Goal: Contribute content: Contribute content

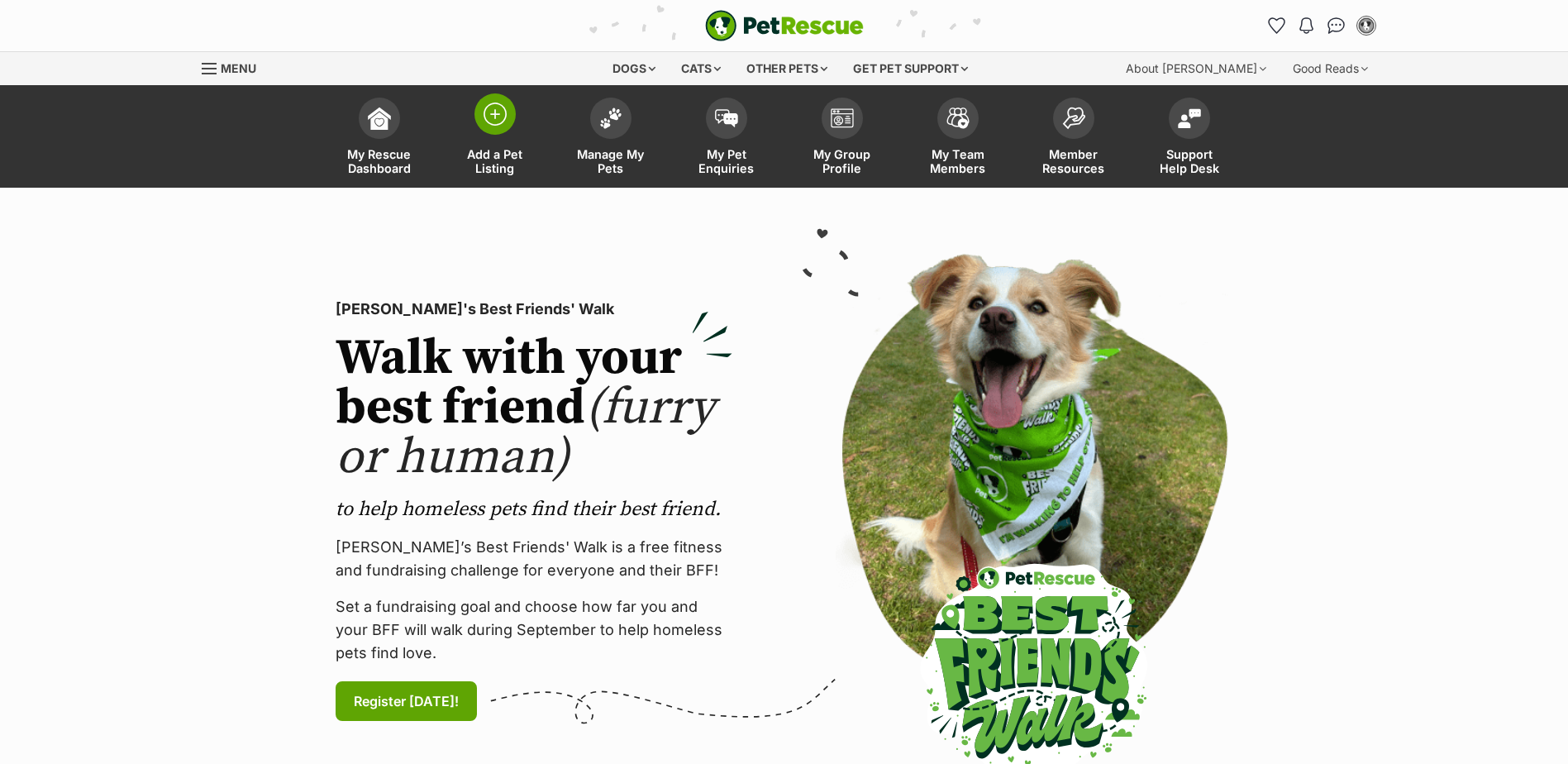
click at [499, 129] on span at bounding box center [494, 114] width 41 height 42
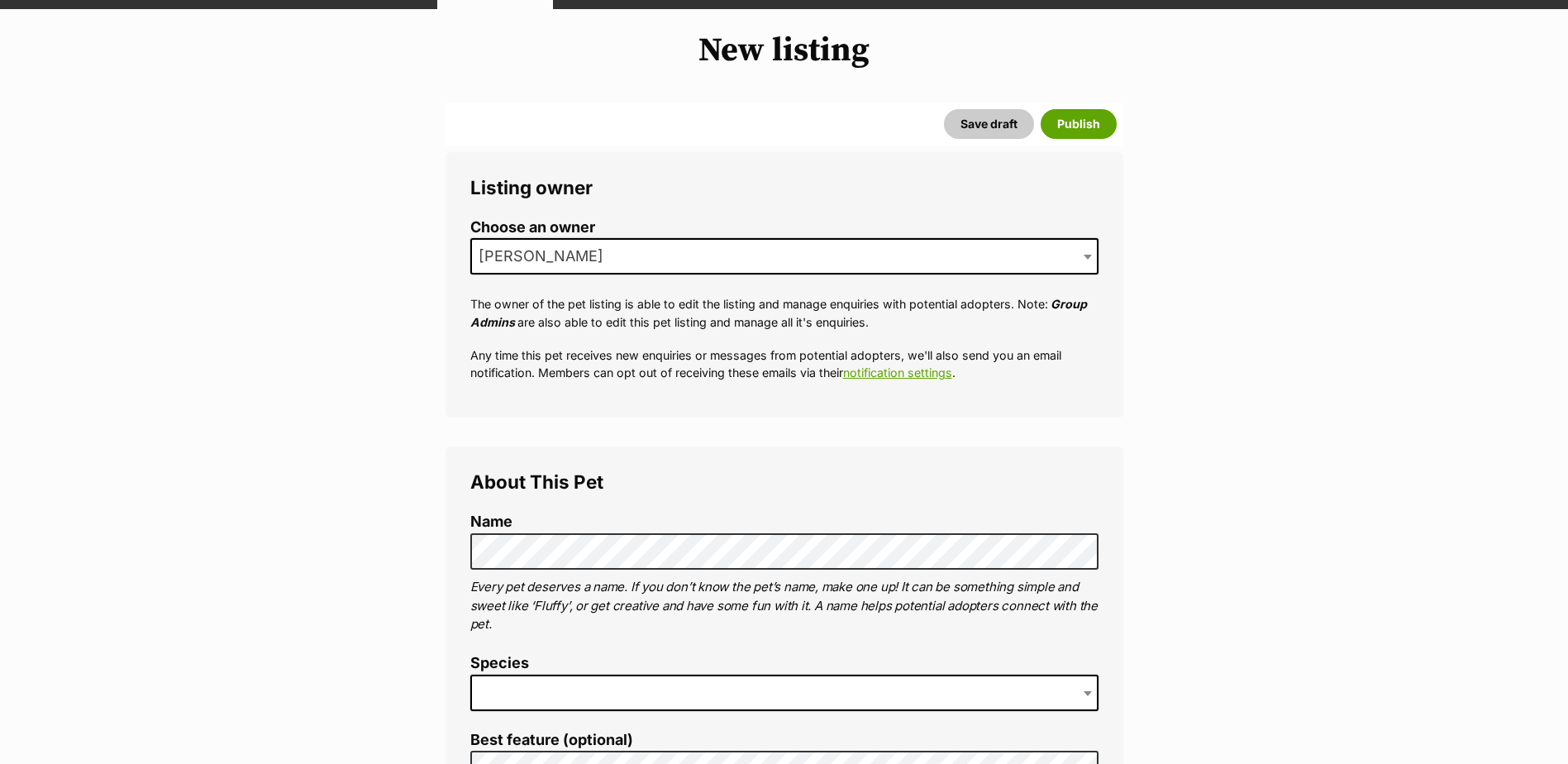
scroll to position [248, 0]
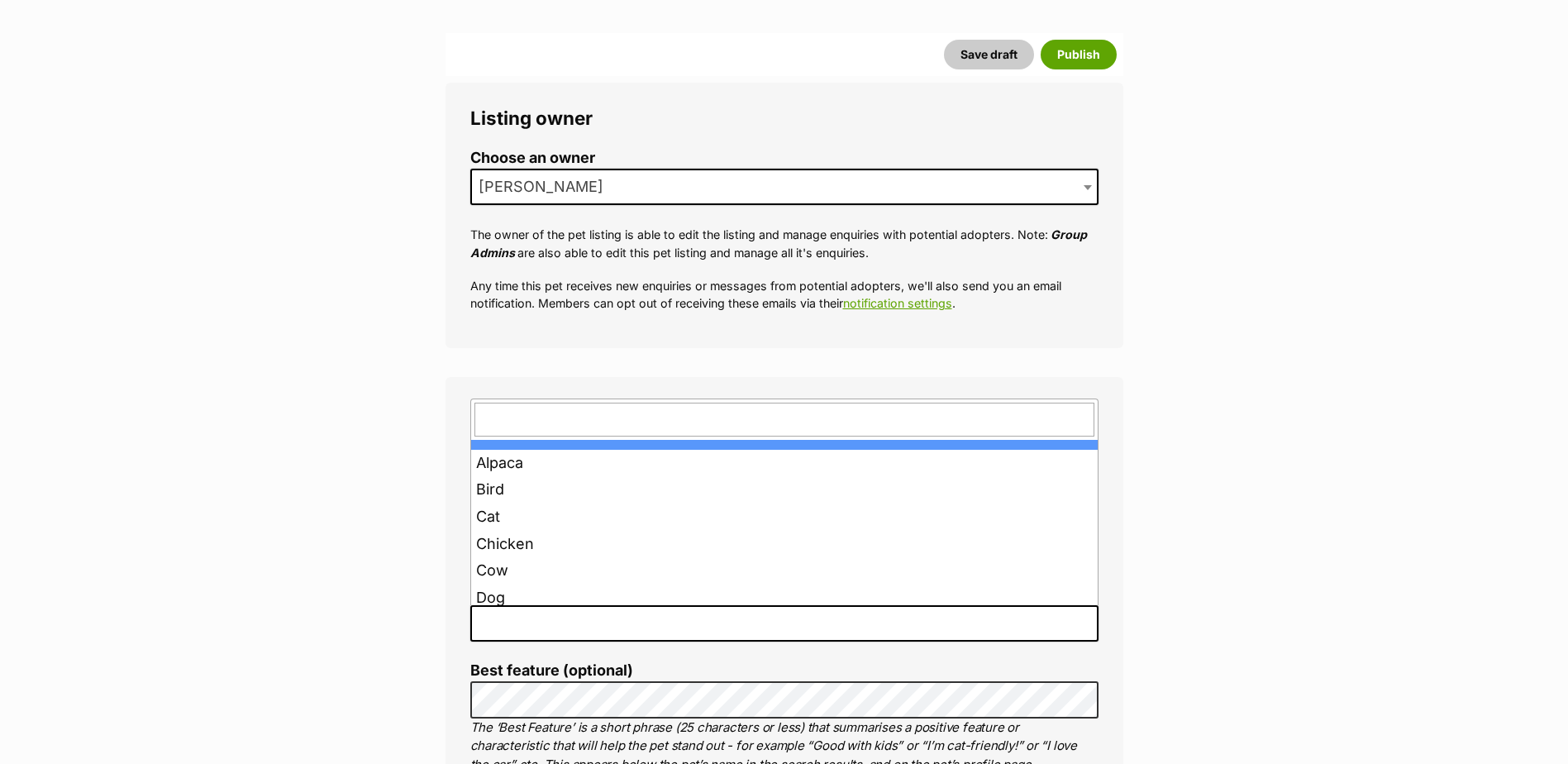
click at [524, 624] on span at bounding box center [785, 623] width 629 height 36
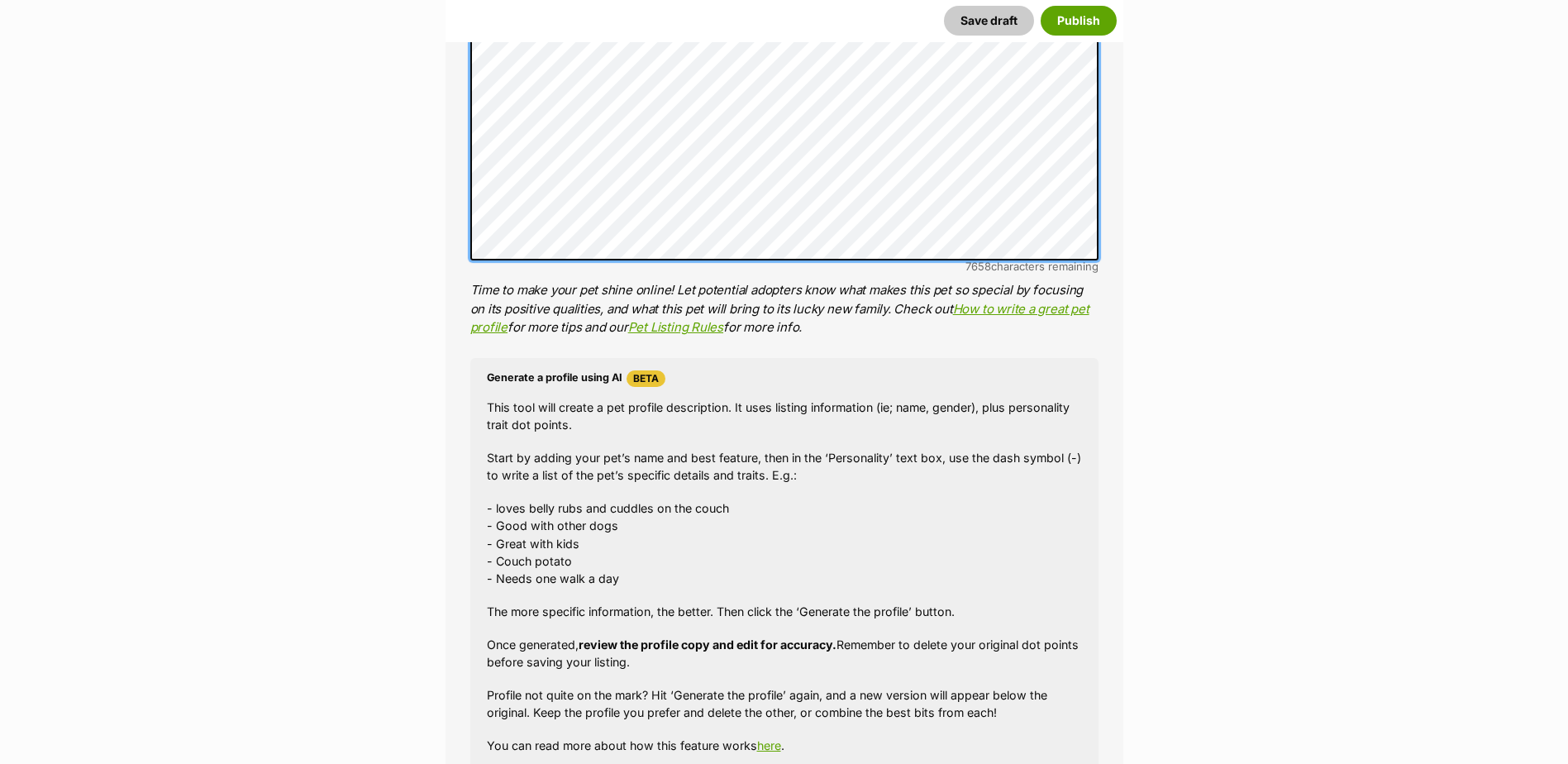
scroll to position [1571, 0]
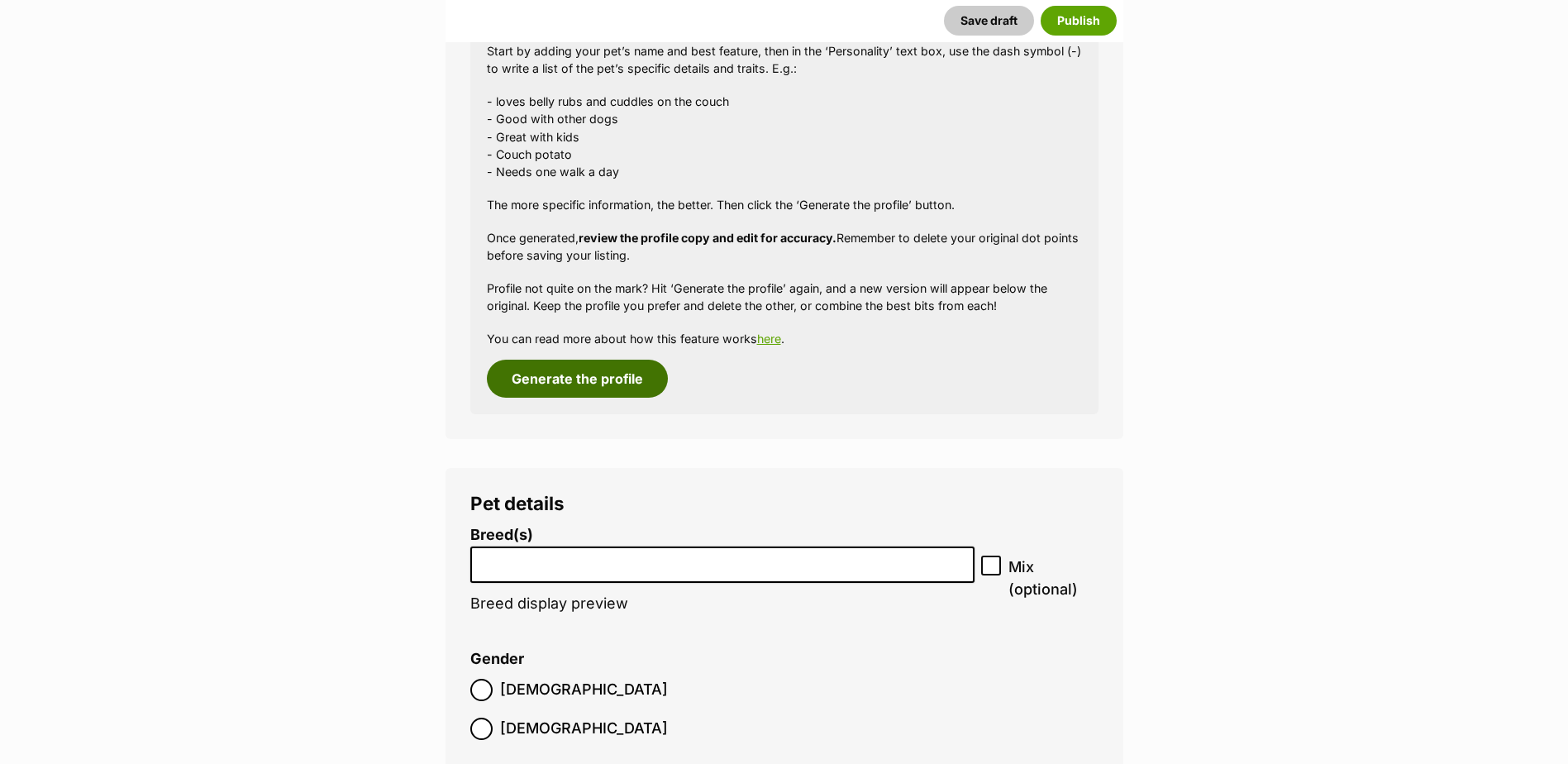
click at [599, 381] on button "Generate the profile" at bounding box center [577, 378] width 181 height 38
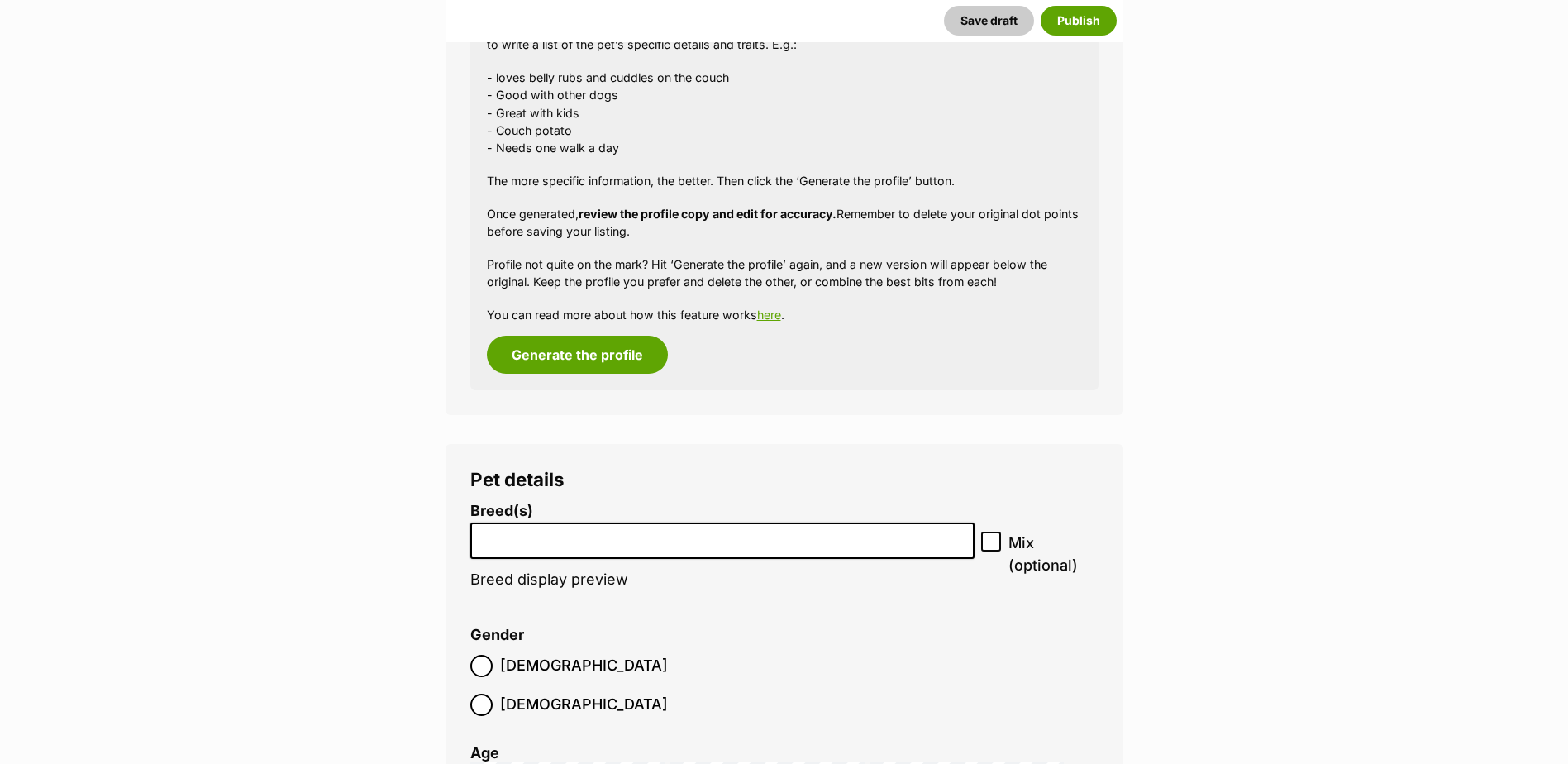
scroll to position [1771, 0]
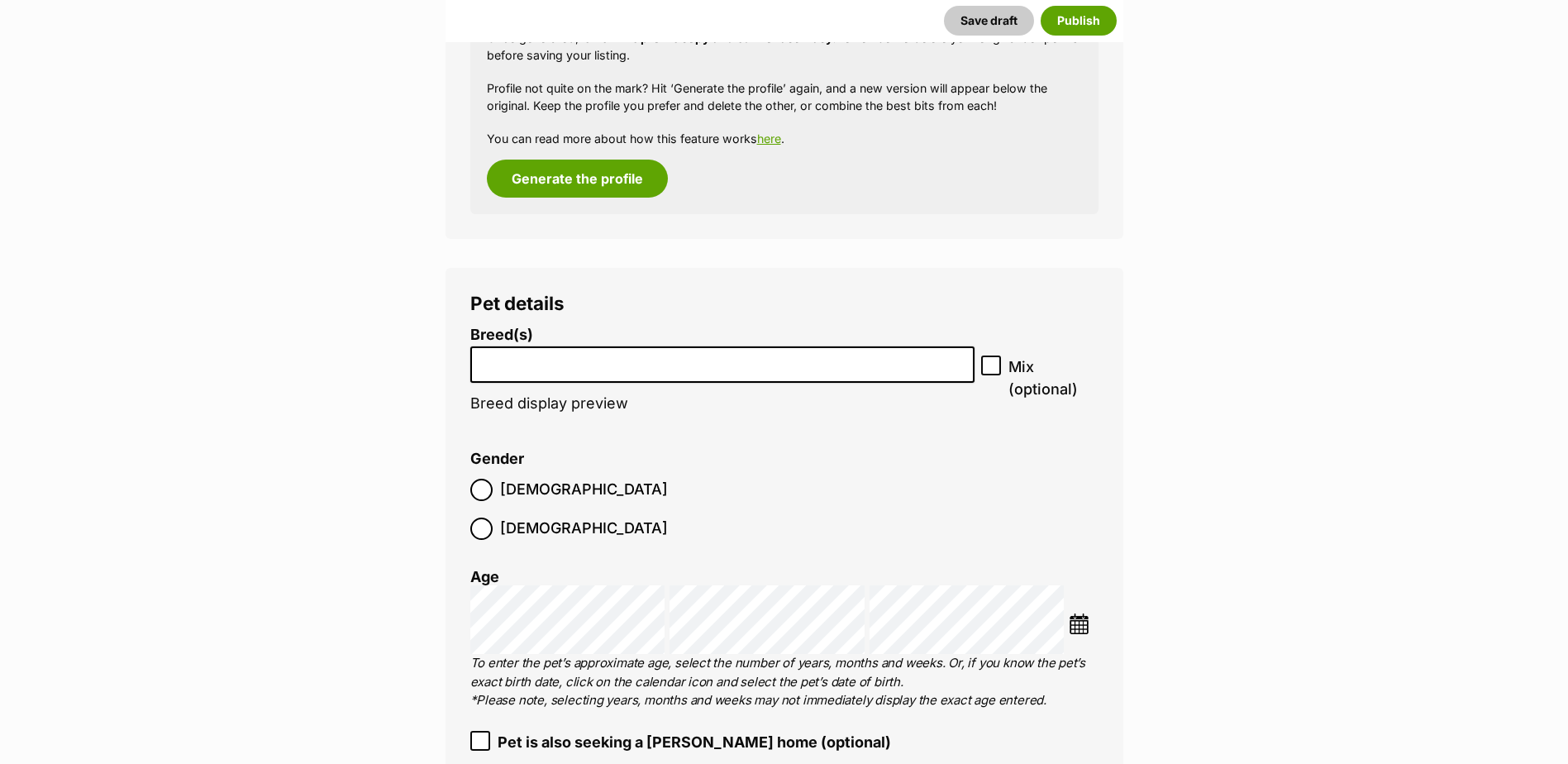
click at [622, 362] on input "search" at bounding box center [722, 361] width 494 height 18
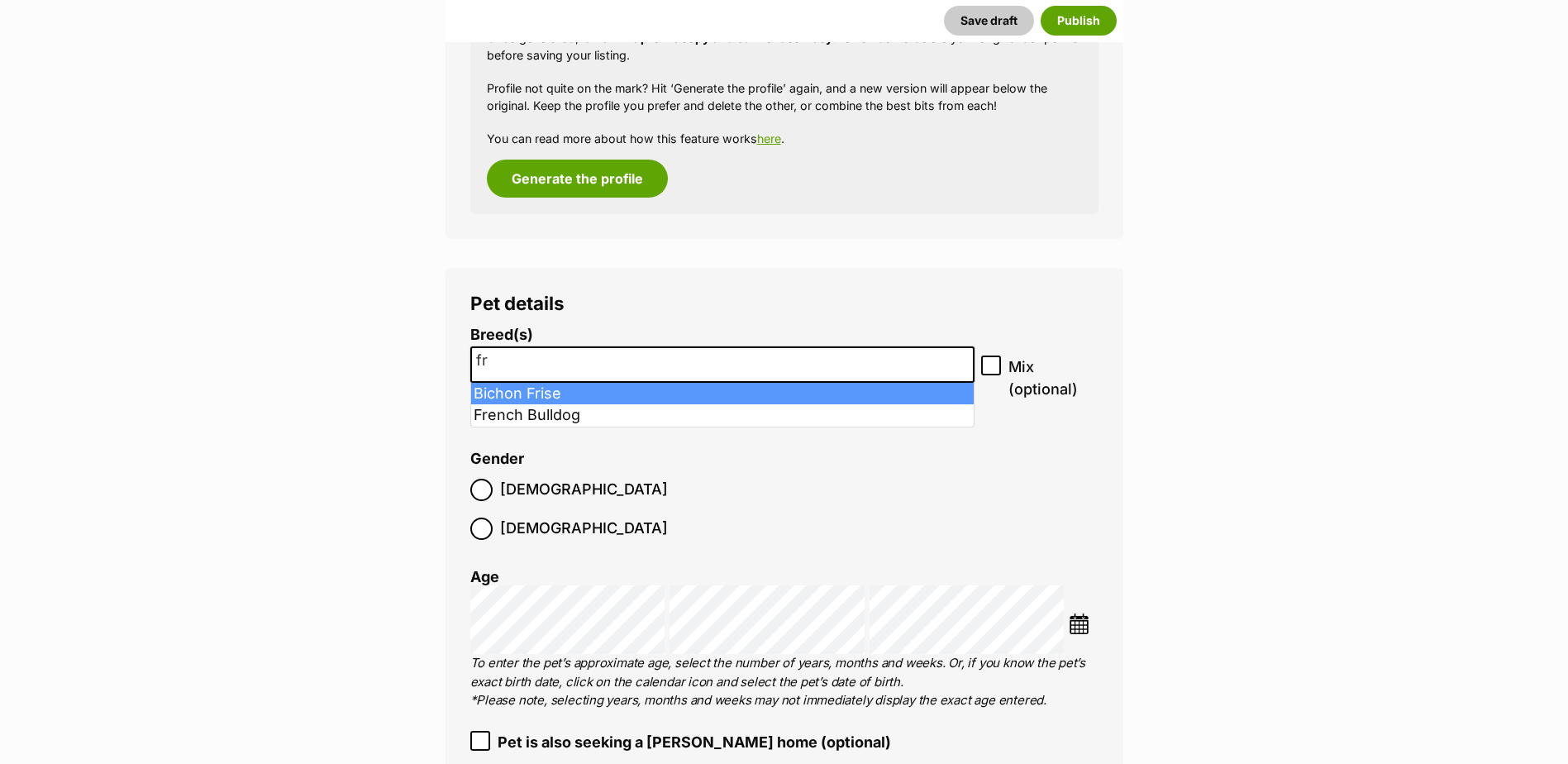
type input "f"
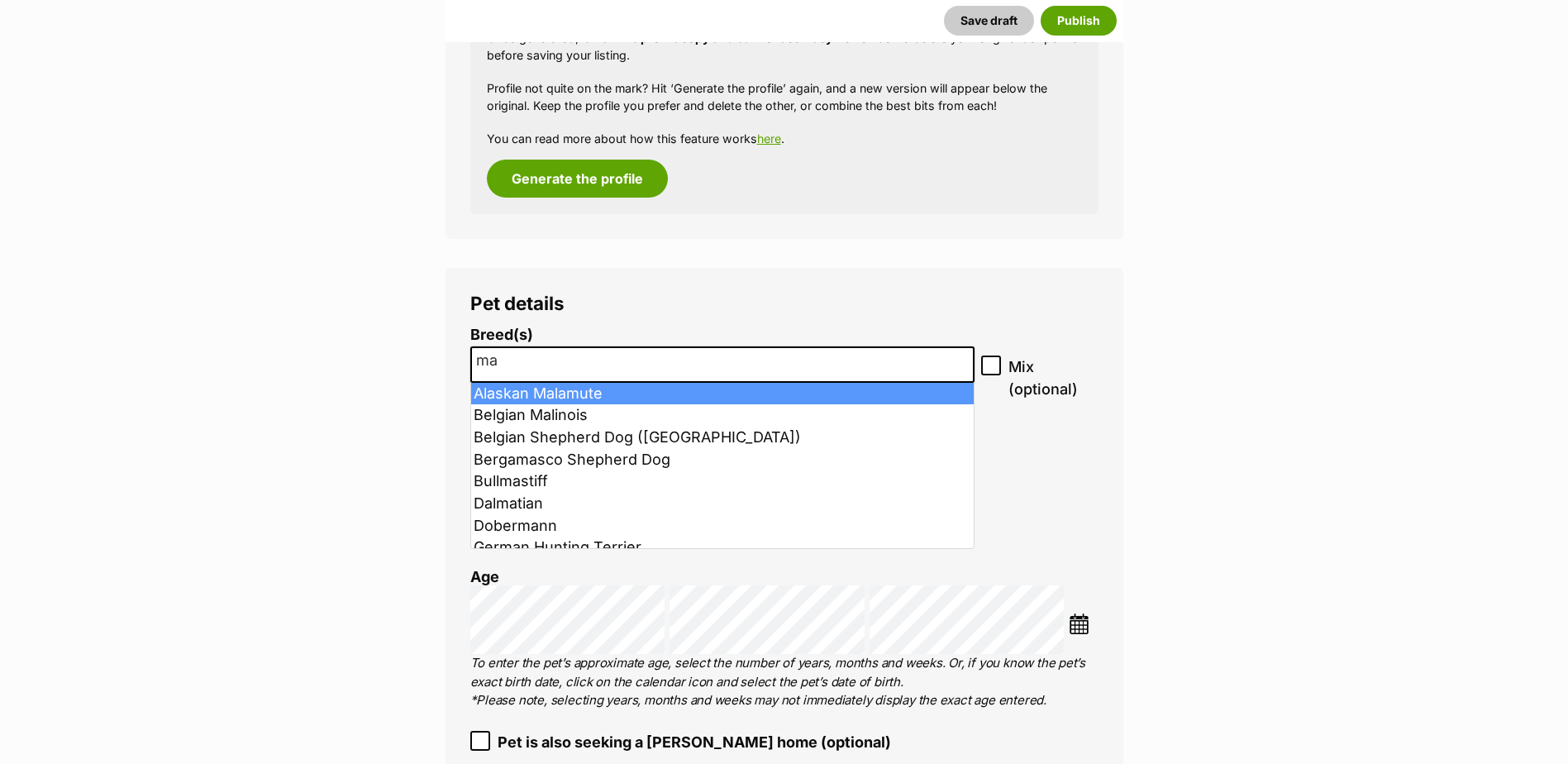
type input "m"
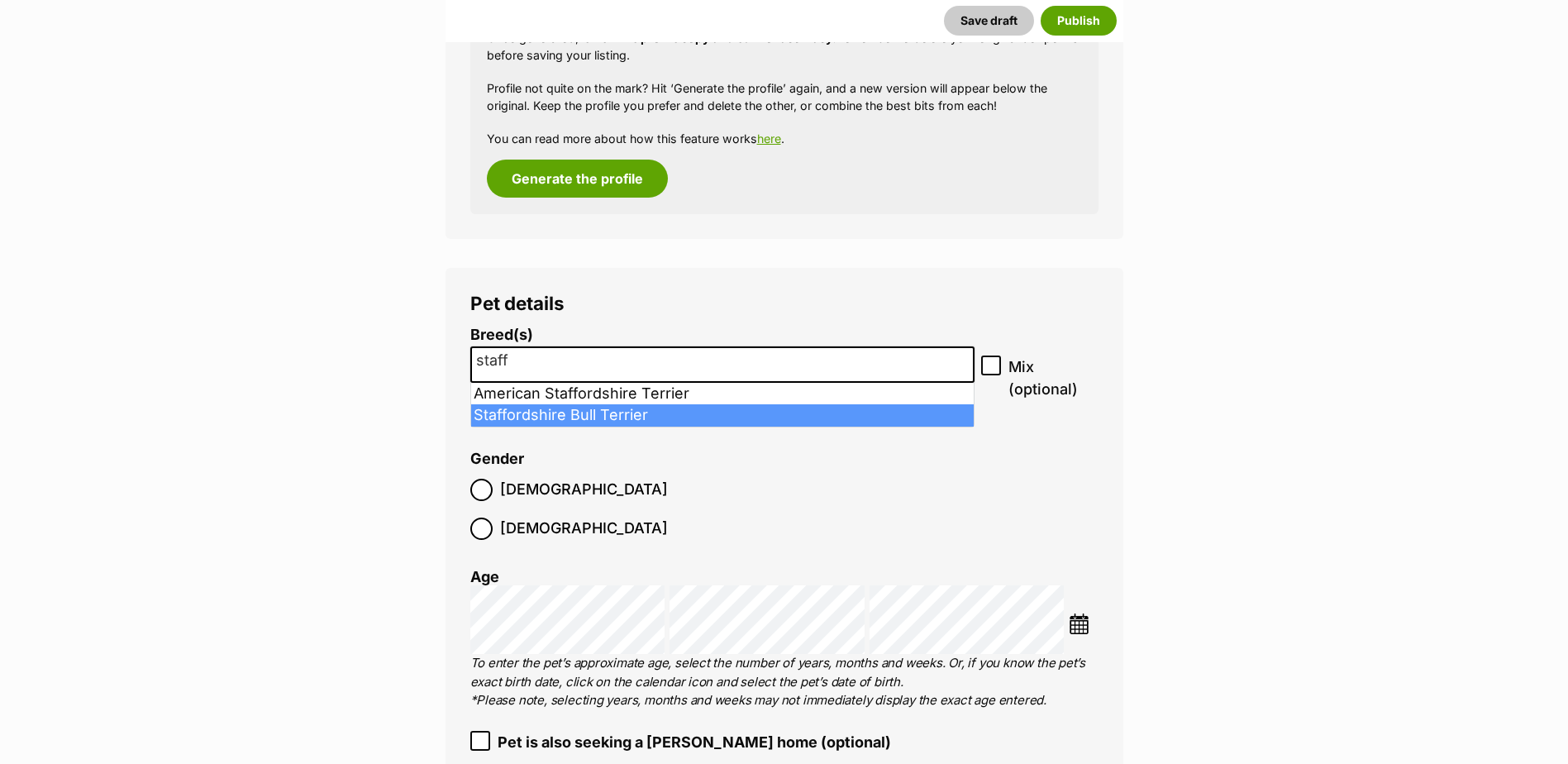
type input "staff"
select select "198"
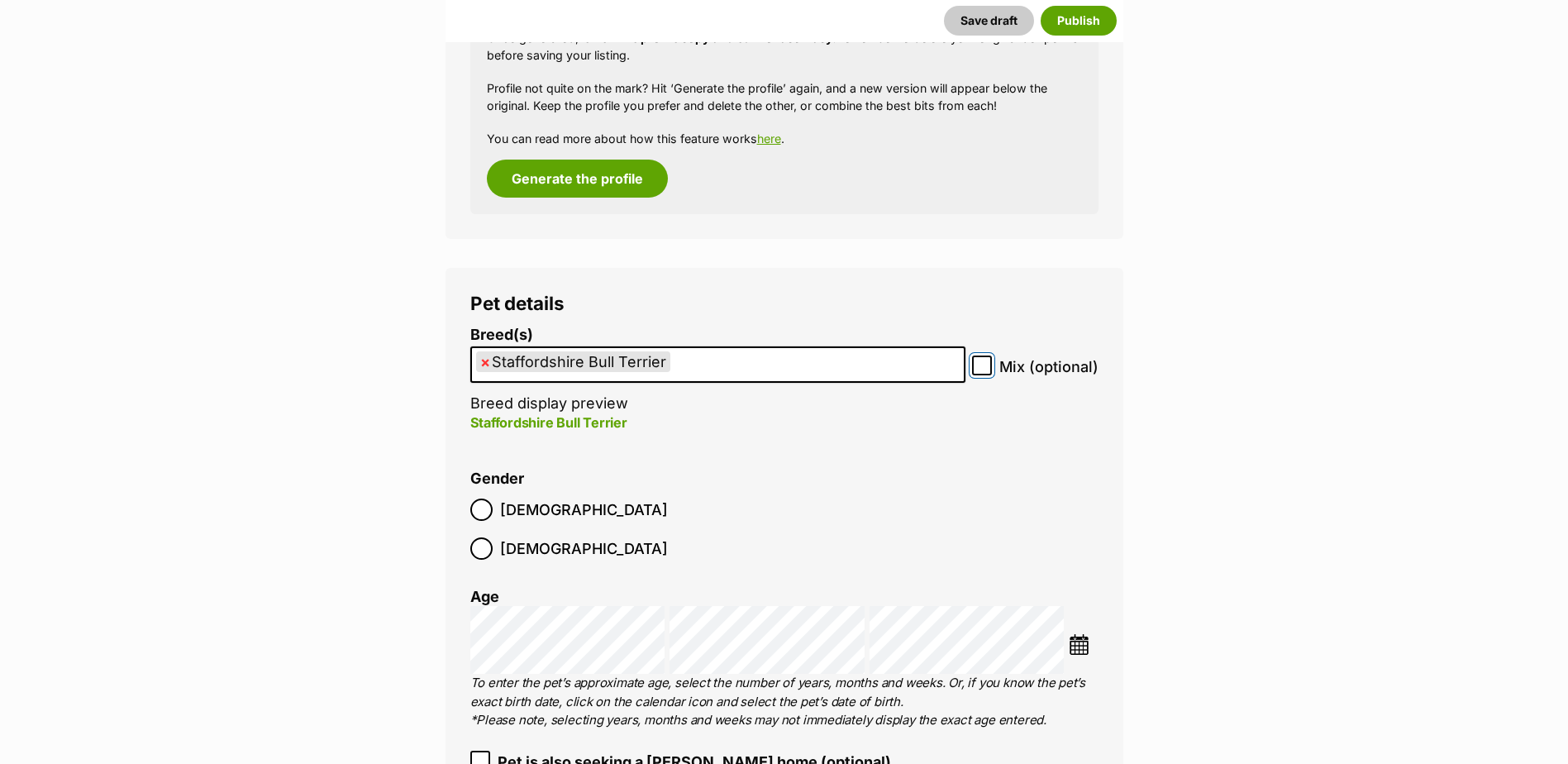
click at [984, 357] on input "Mix (optional)" at bounding box center [982, 366] width 19 height 19
checkbox input "true"
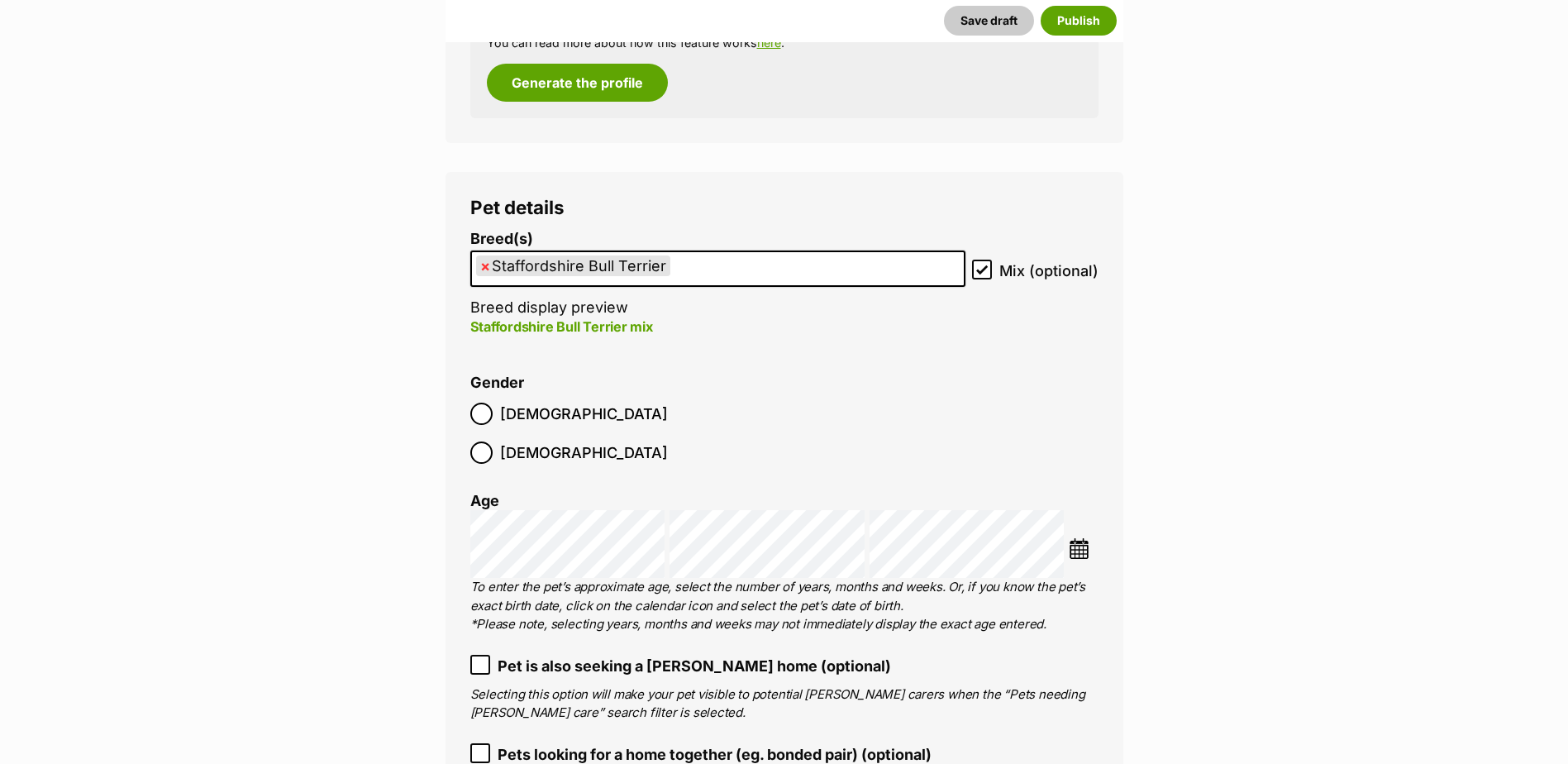
scroll to position [2019, 0]
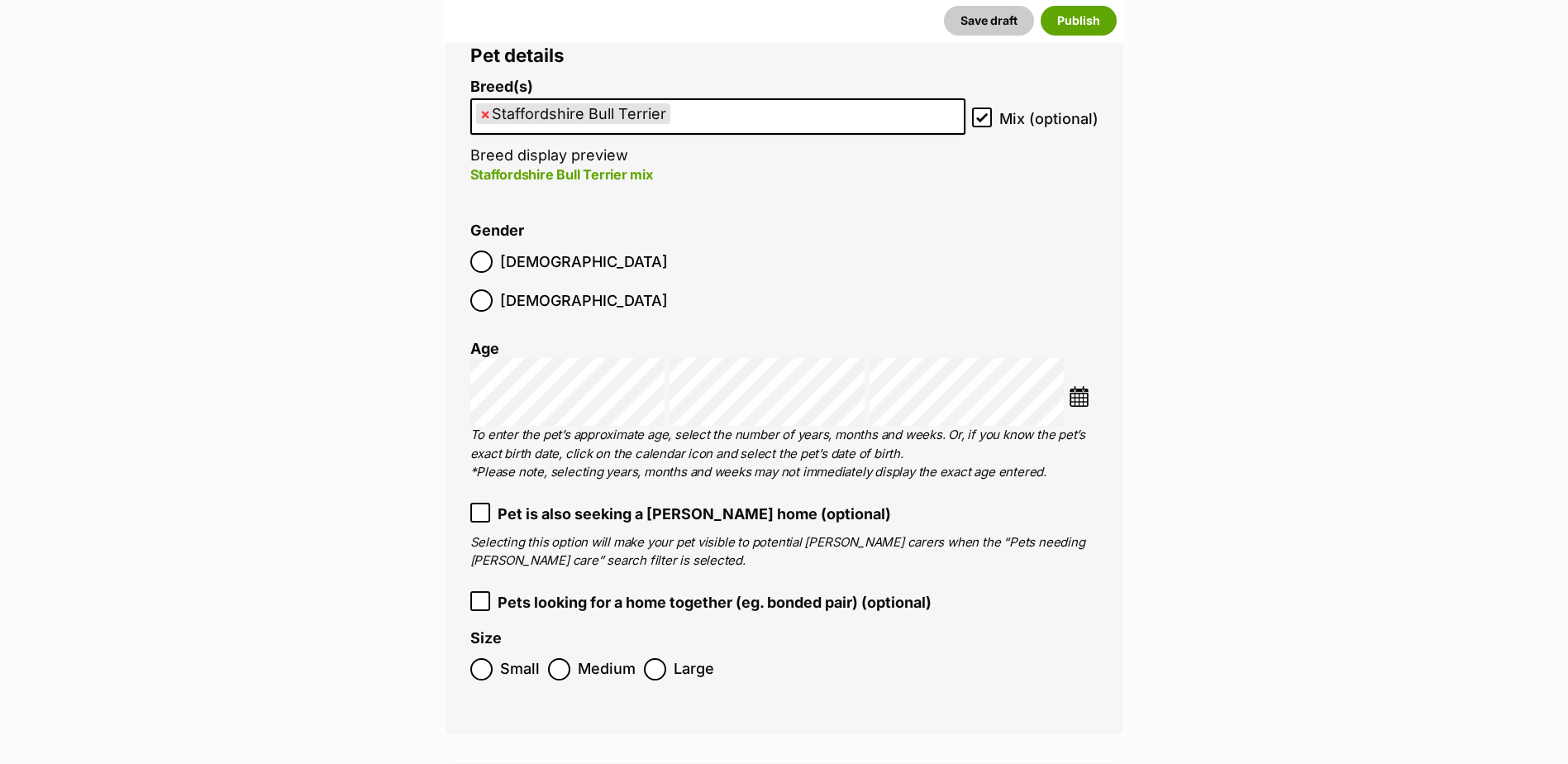
click at [481, 507] on icon at bounding box center [479, 512] width 11 height 11
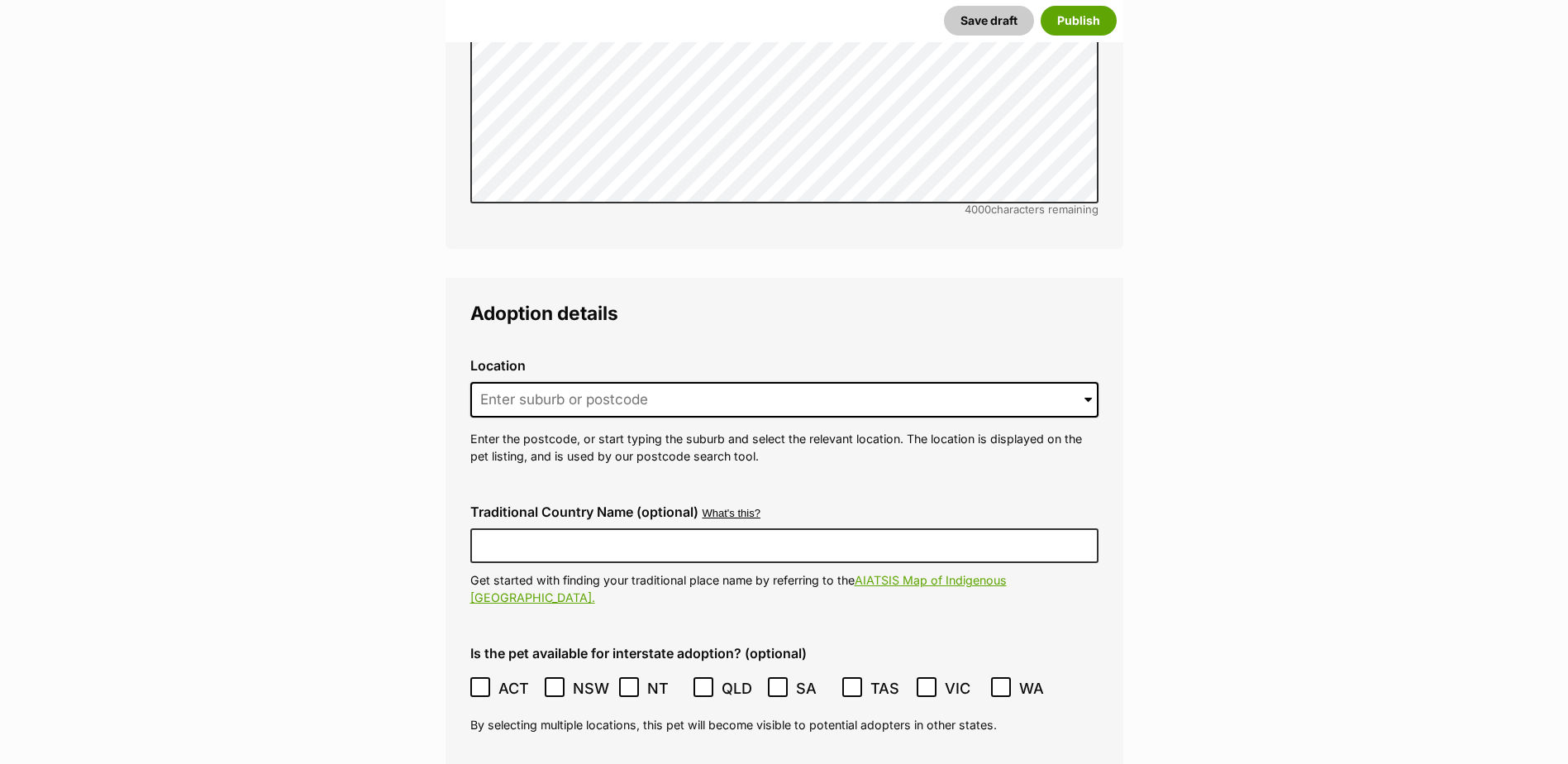
scroll to position [3590, 0]
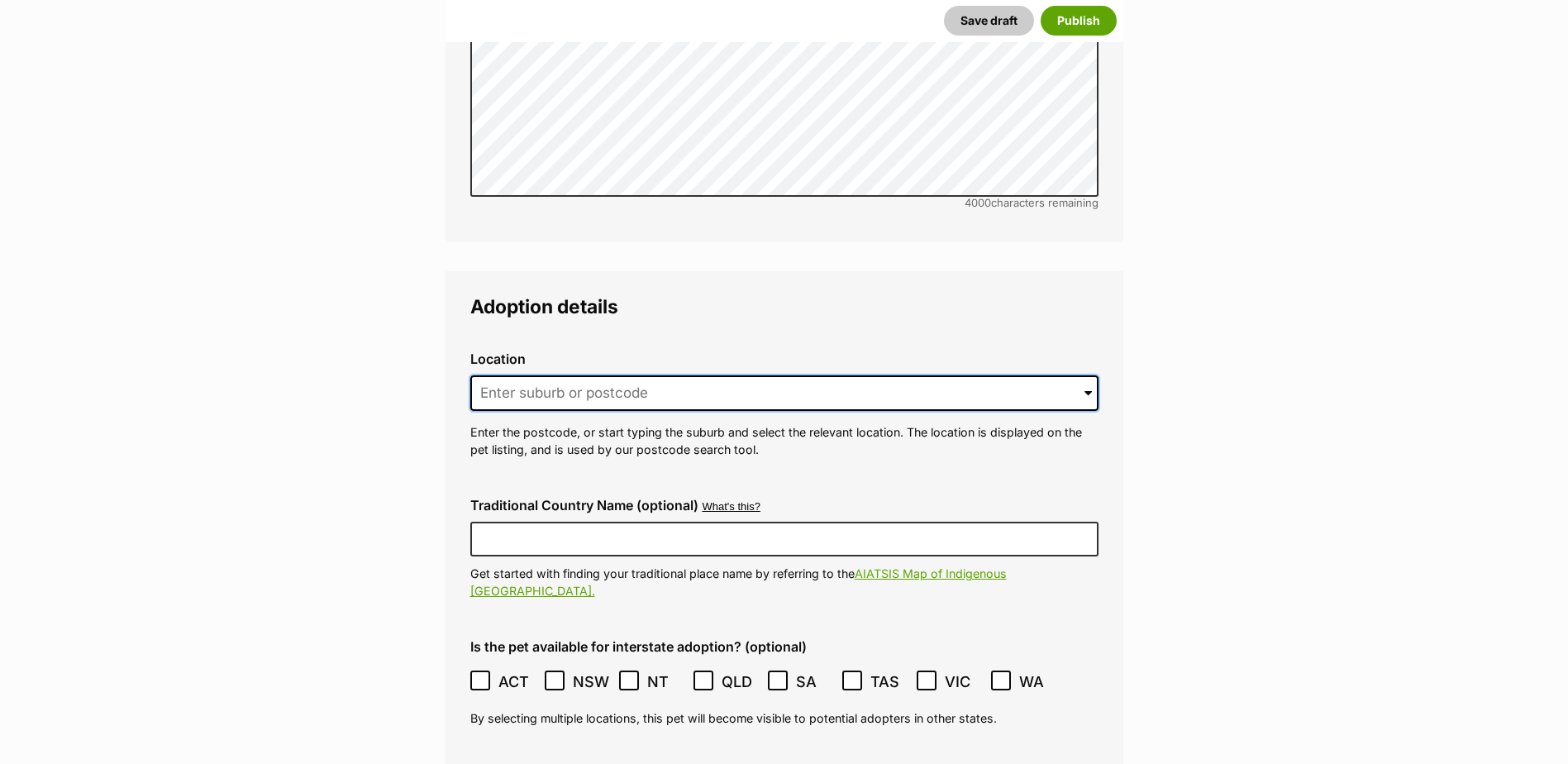
click at [622, 375] on input at bounding box center [785, 393] width 629 height 36
click at [1087, 375] on span at bounding box center [1088, 393] width 7 height 36
click at [797, 375] on input at bounding box center [785, 393] width 629 height 36
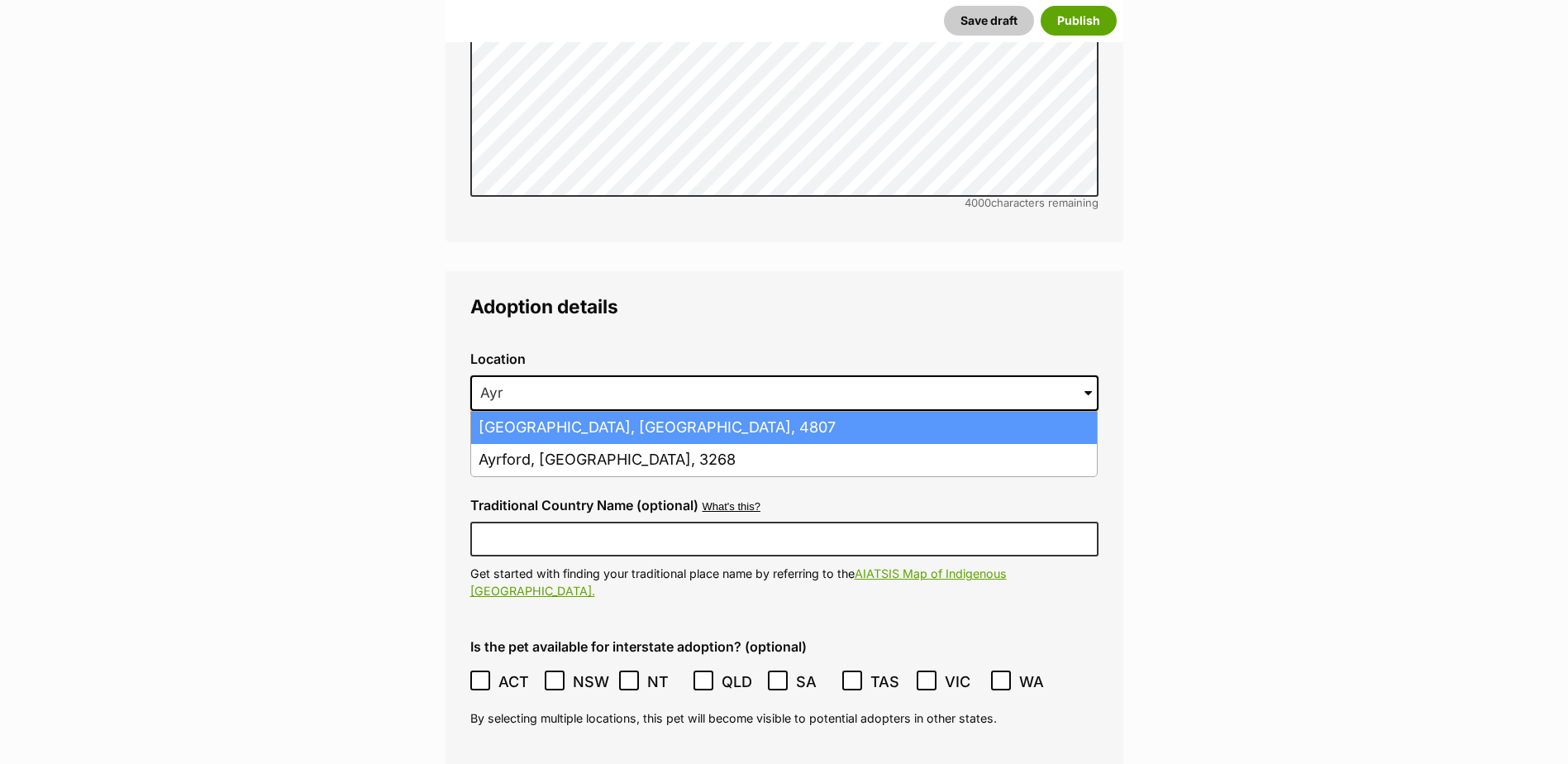
click at [743, 412] on li "[GEOGRAPHIC_DATA], [GEOGRAPHIC_DATA], 4807" at bounding box center [784, 427] width 626 height 33
type input "[GEOGRAPHIC_DATA], [GEOGRAPHIC_DATA], 4807"
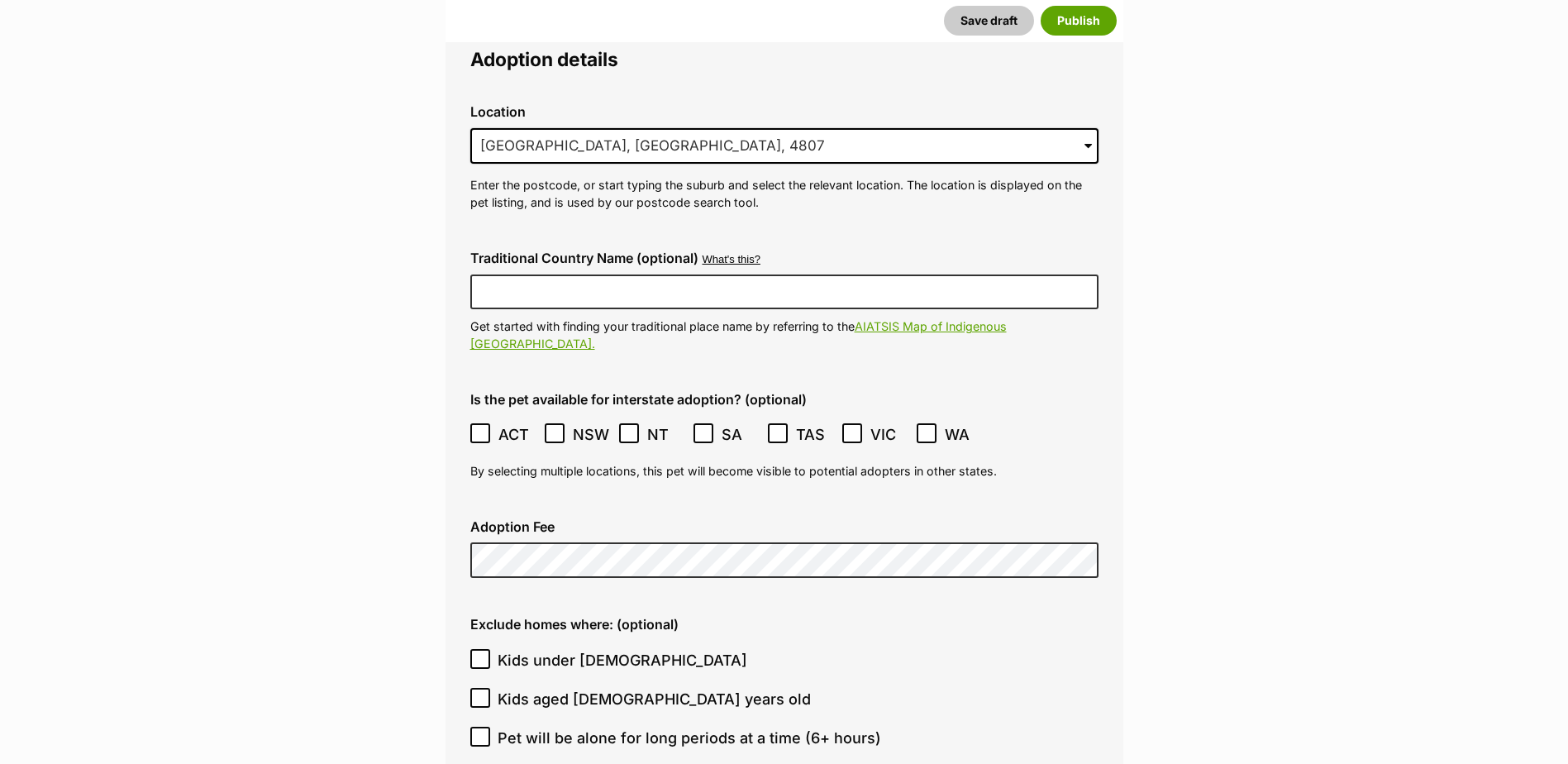
scroll to position [3839, 0]
click at [551, 427] on icon at bounding box center [554, 432] width 11 height 11
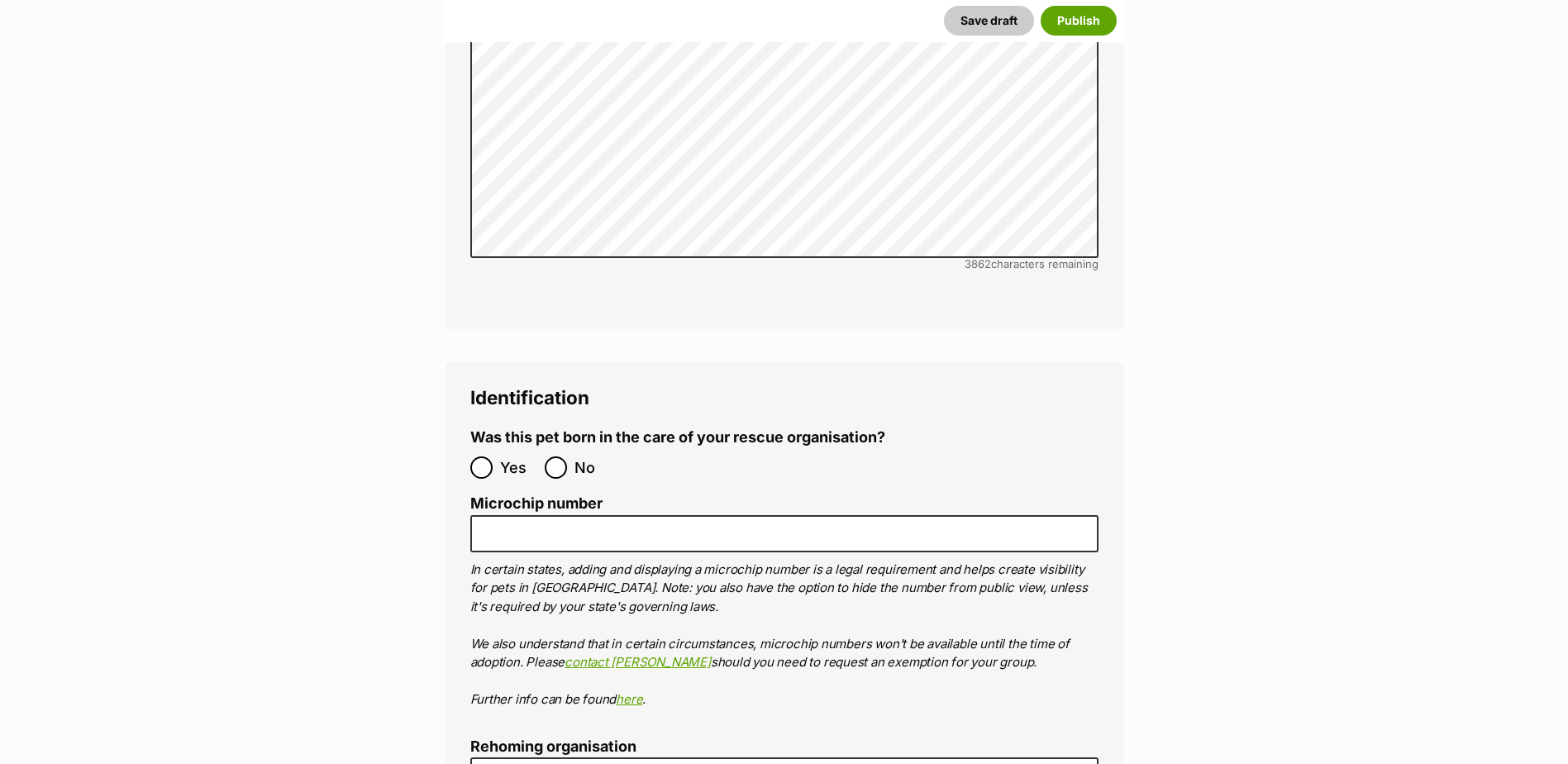
scroll to position [5079, 0]
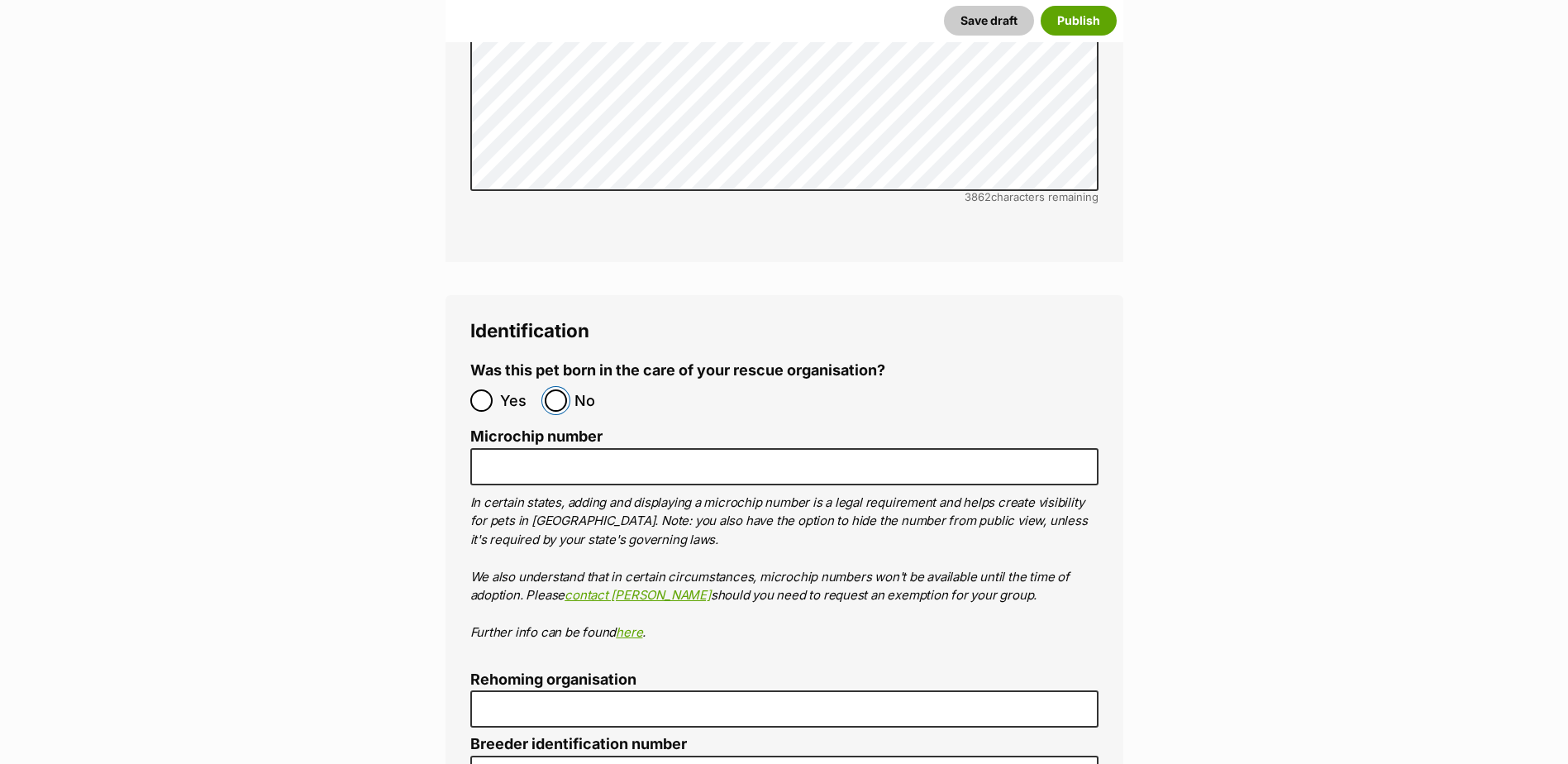
click at [555, 390] on input "No" at bounding box center [555, 400] width 22 height 22
radio input "true"
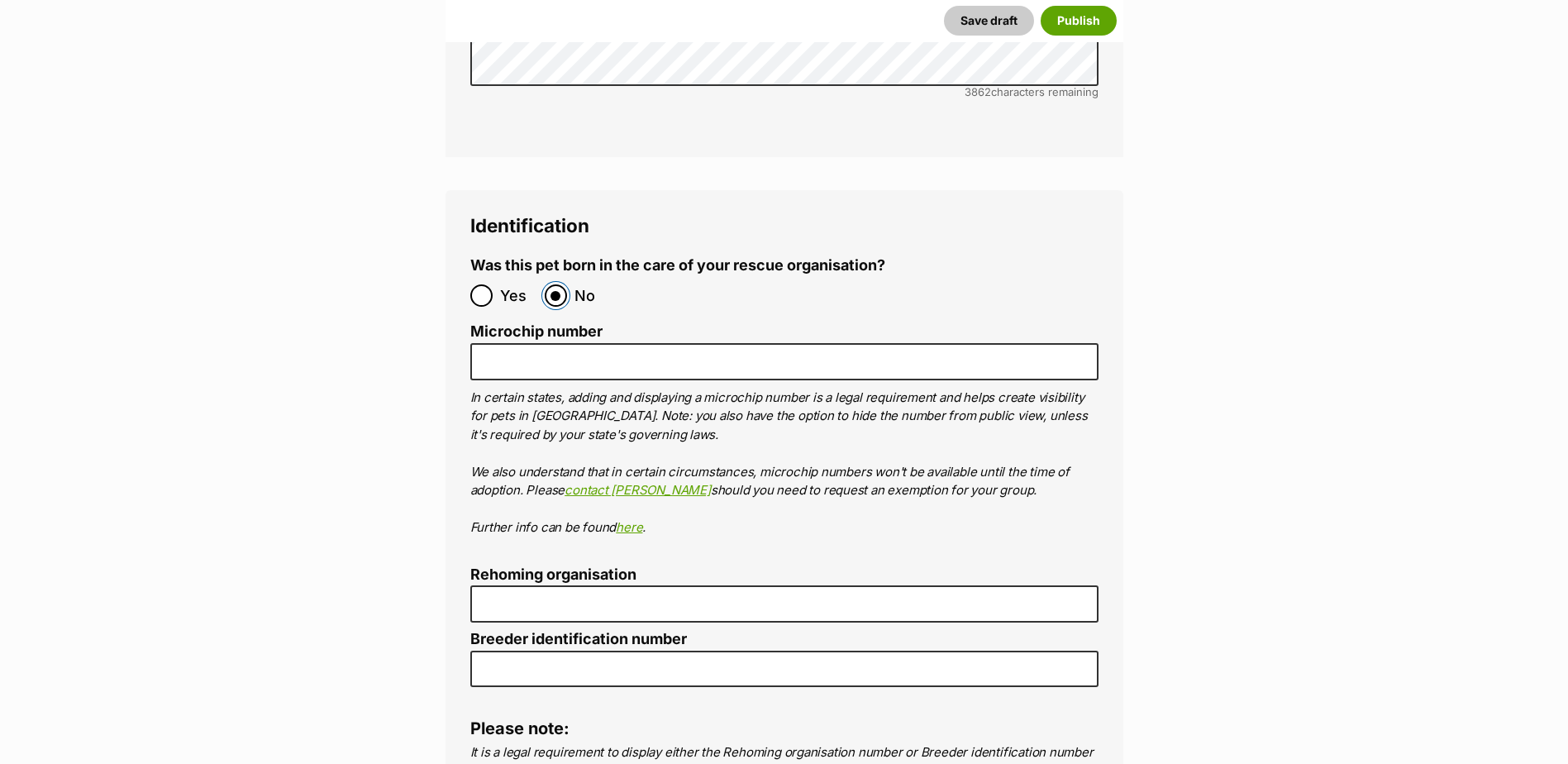
scroll to position [5245, 0]
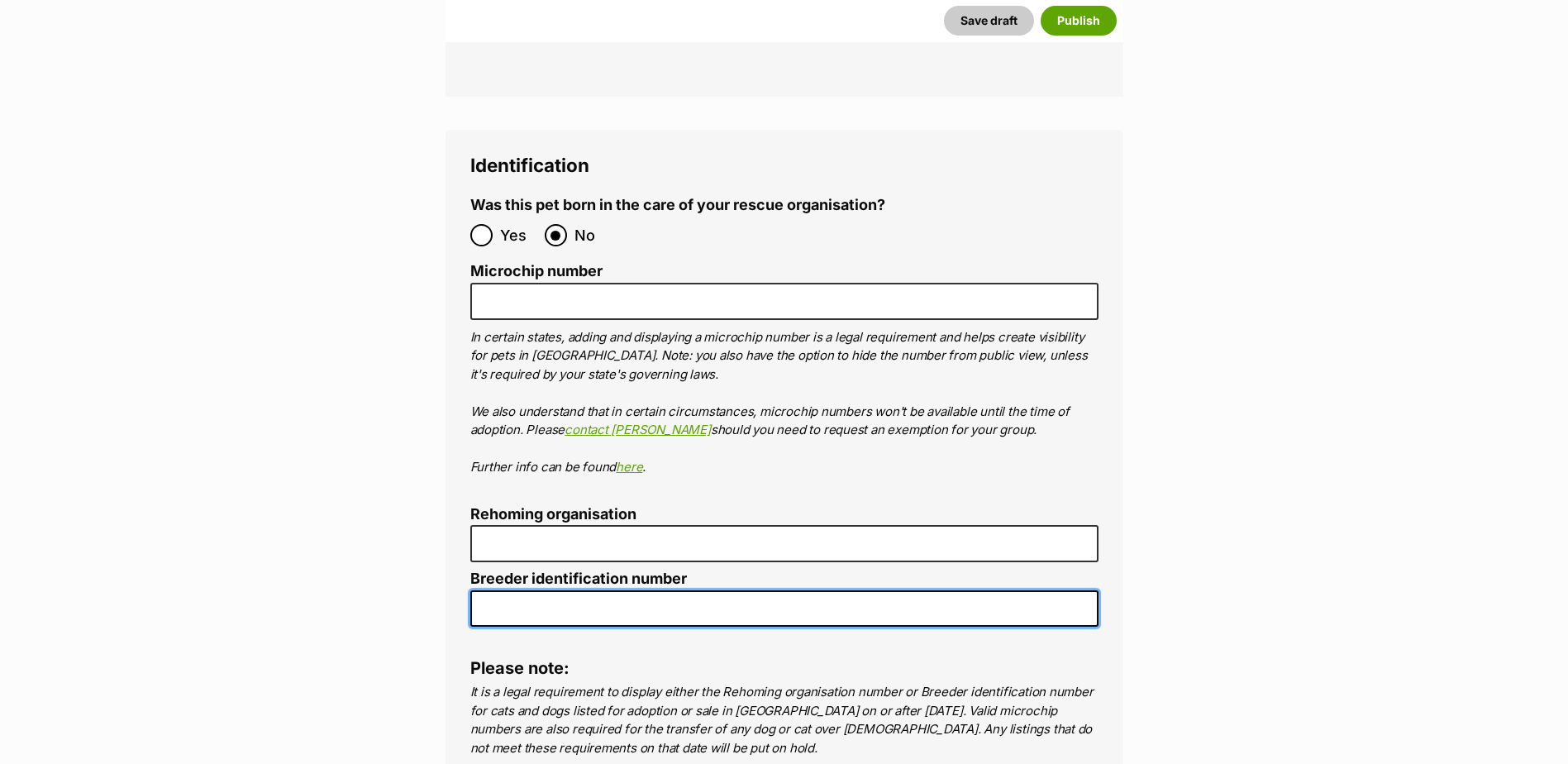
click at [511, 590] on input "Breeder identification number" at bounding box center [785, 609] width 629 height 37
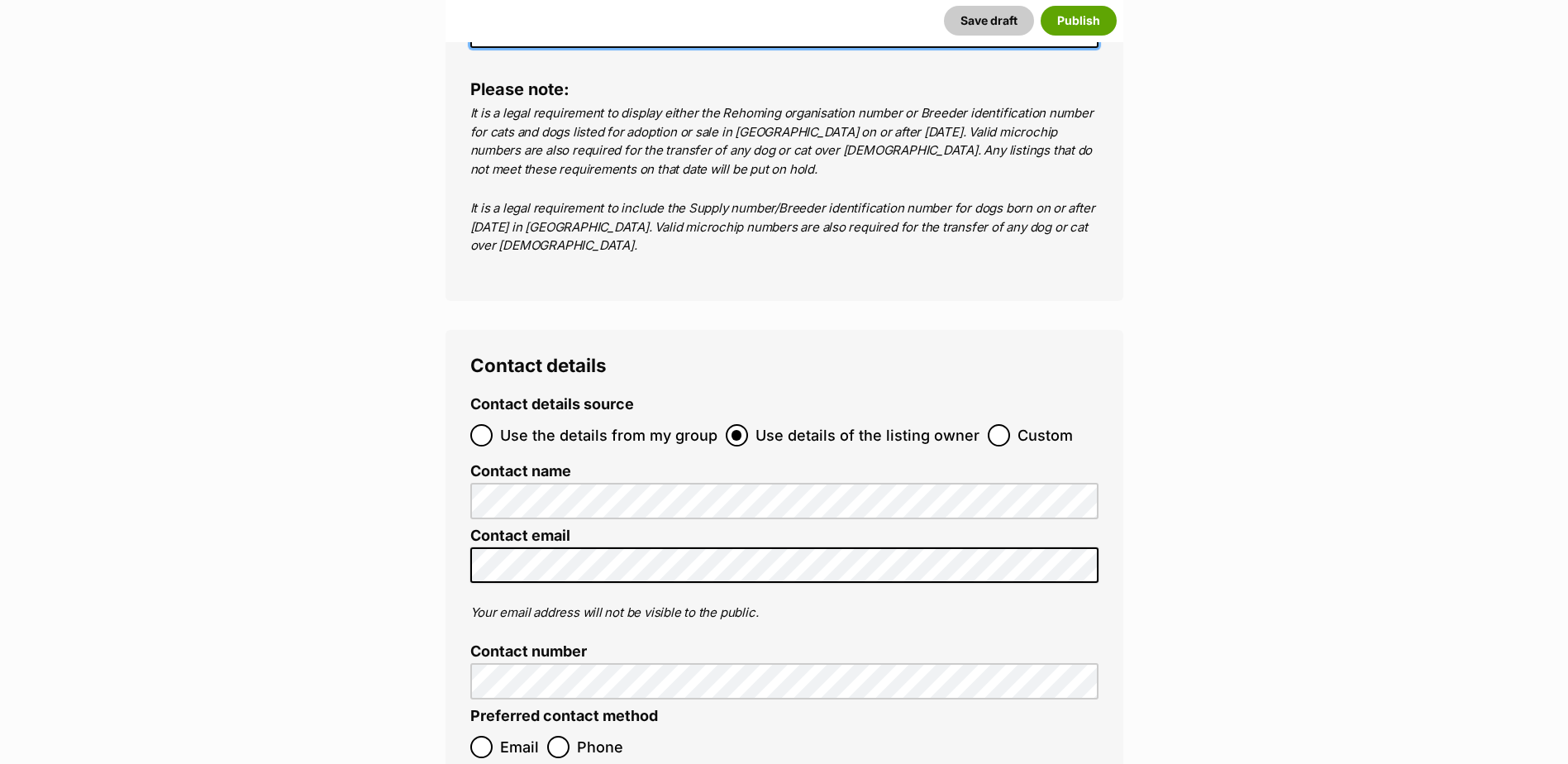
scroll to position [6071, 0]
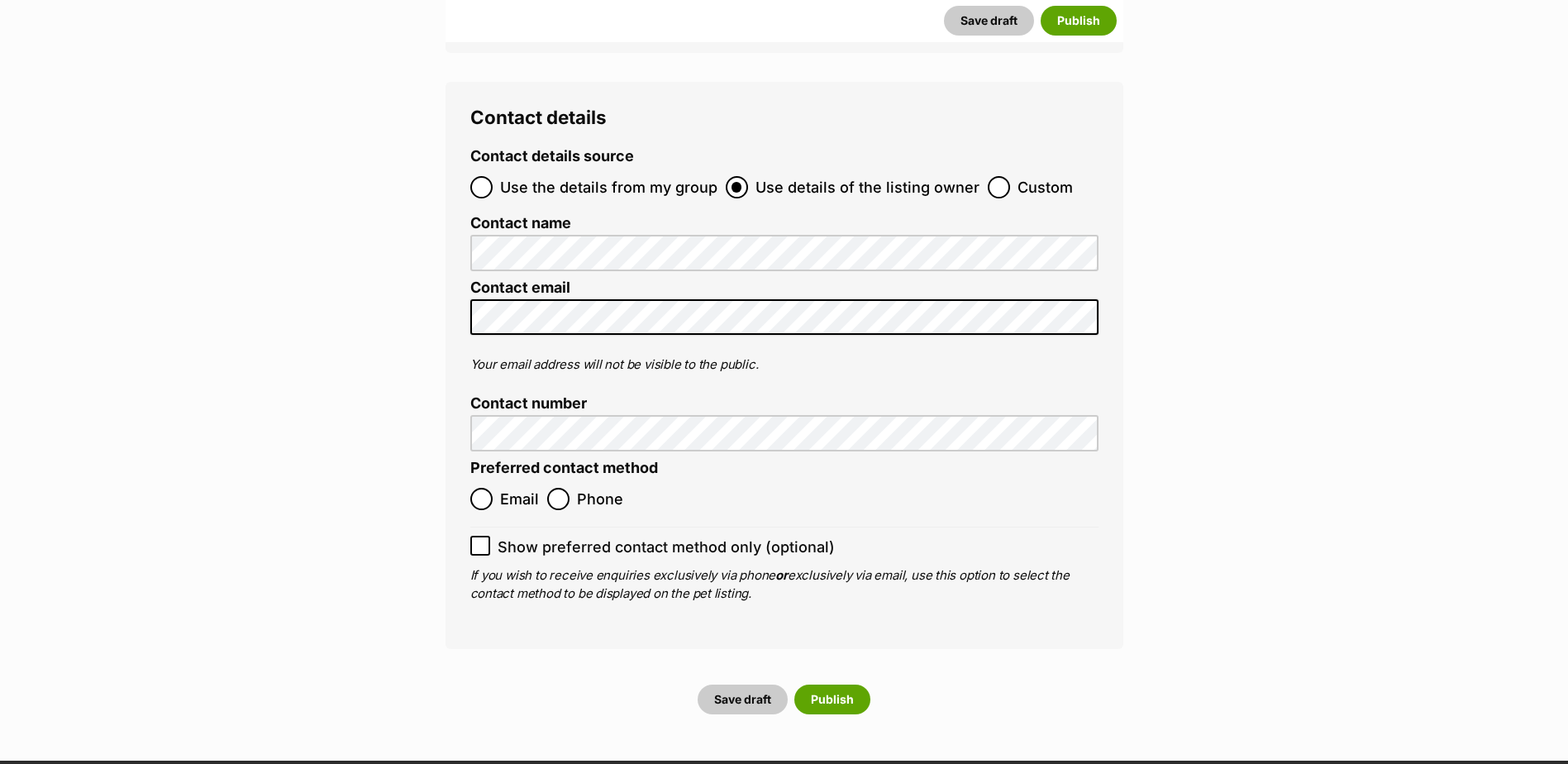
type input "BIN0000001381228"
click at [481, 488] on input "Email" at bounding box center [481, 498] width 22 height 22
radio input "true"
click at [824, 685] on button "Publish" at bounding box center [833, 700] width 76 height 30
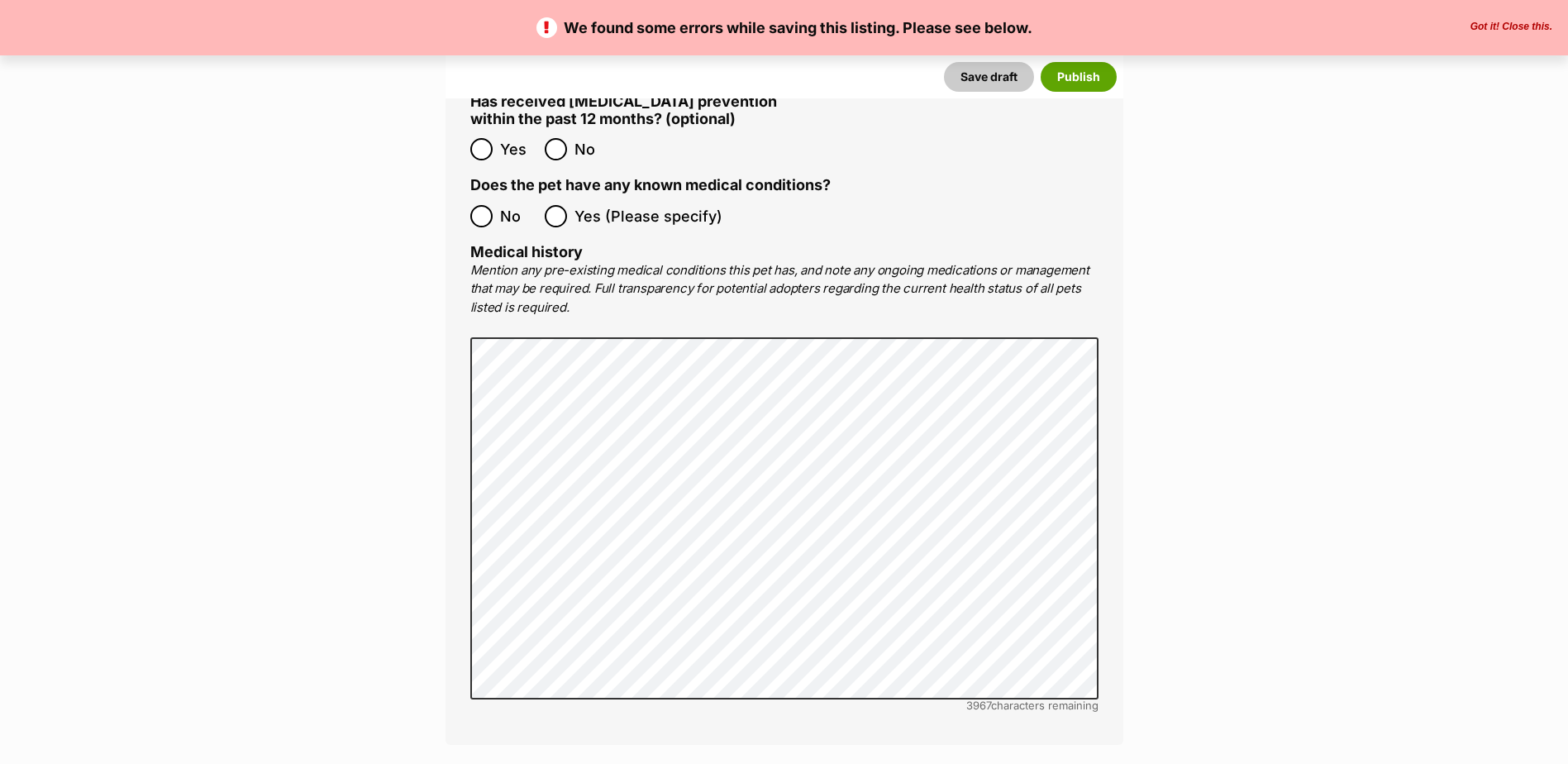
scroll to position [3225, 0]
click at [1089, 74] on button "Publish" at bounding box center [1079, 77] width 76 height 30
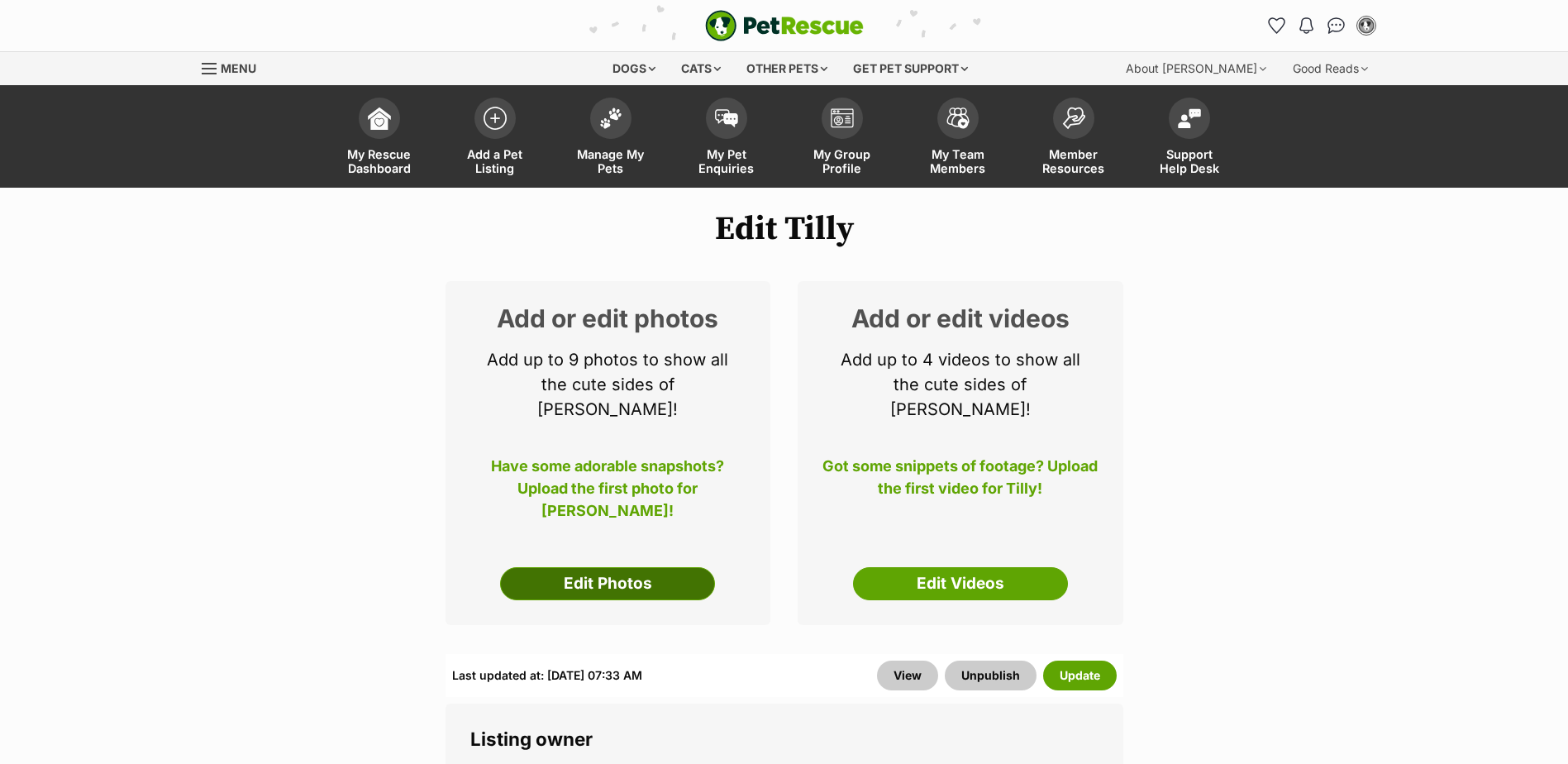
click at [645, 567] on link "Edit Photos" at bounding box center [607, 583] width 215 height 33
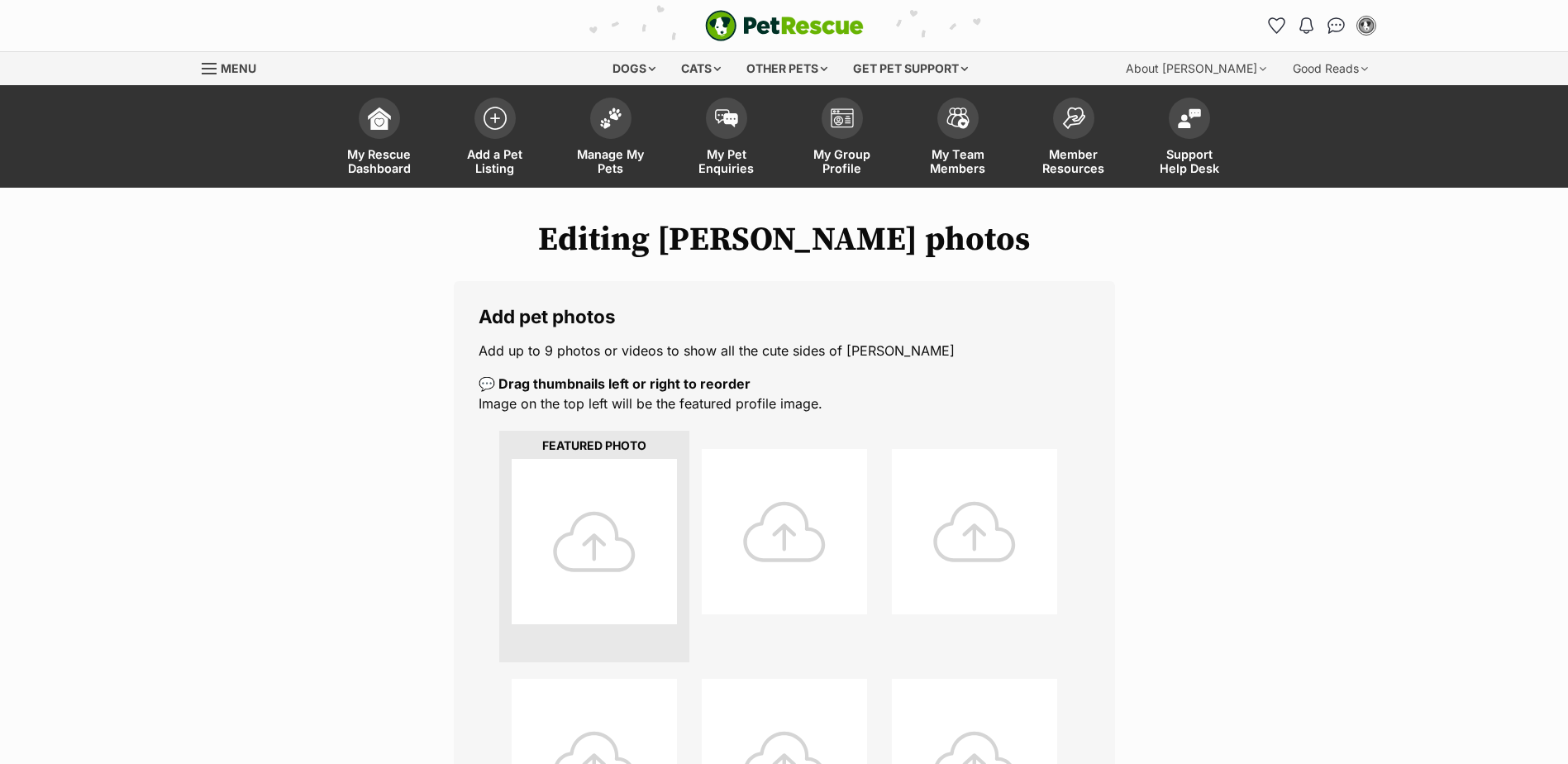
click at [577, 525] on div at bounding box center [594, 541] width 165 height 165
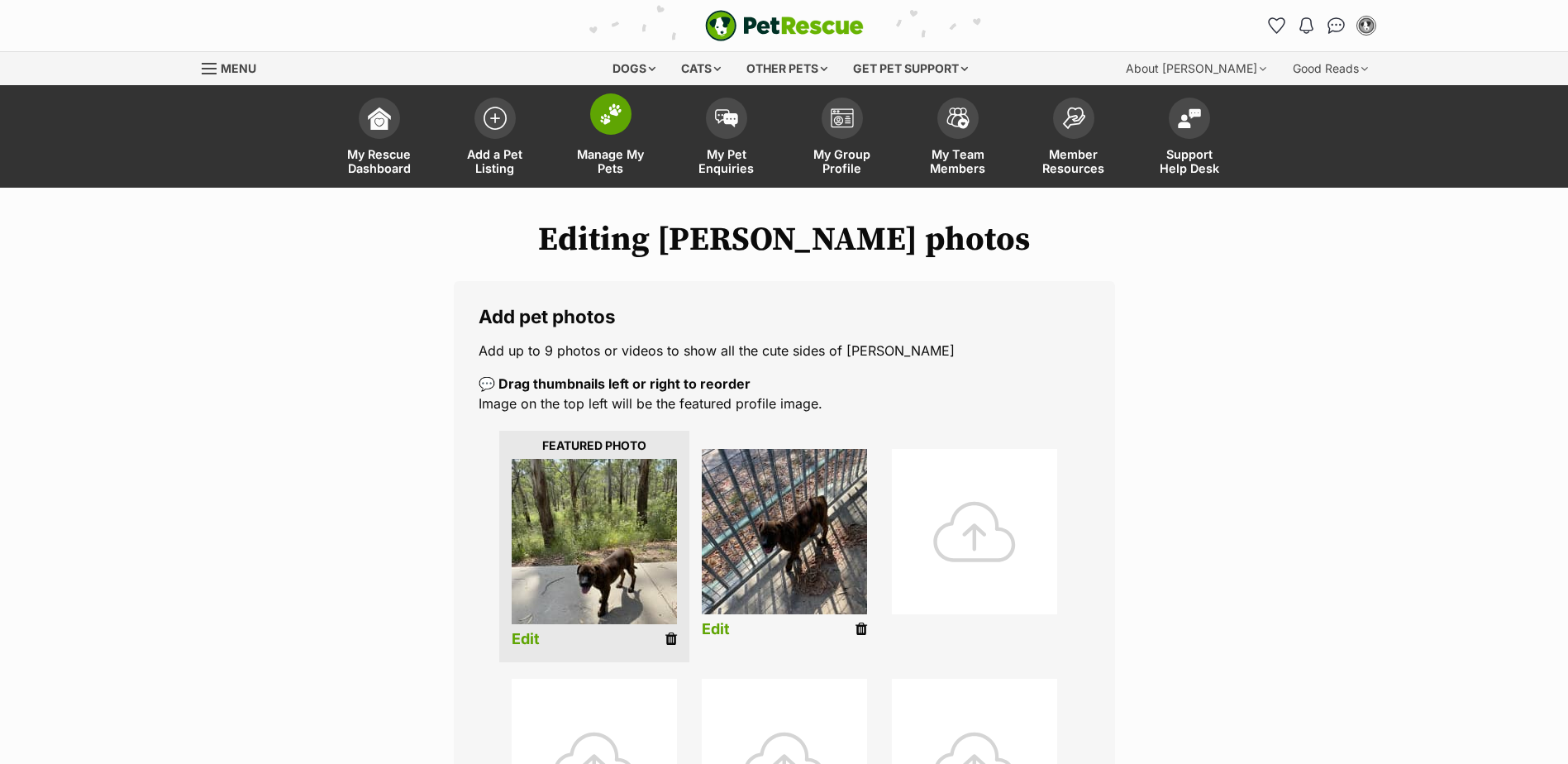
click at [616, 124] on img at bounding box center [611, 114] width 23 height 21
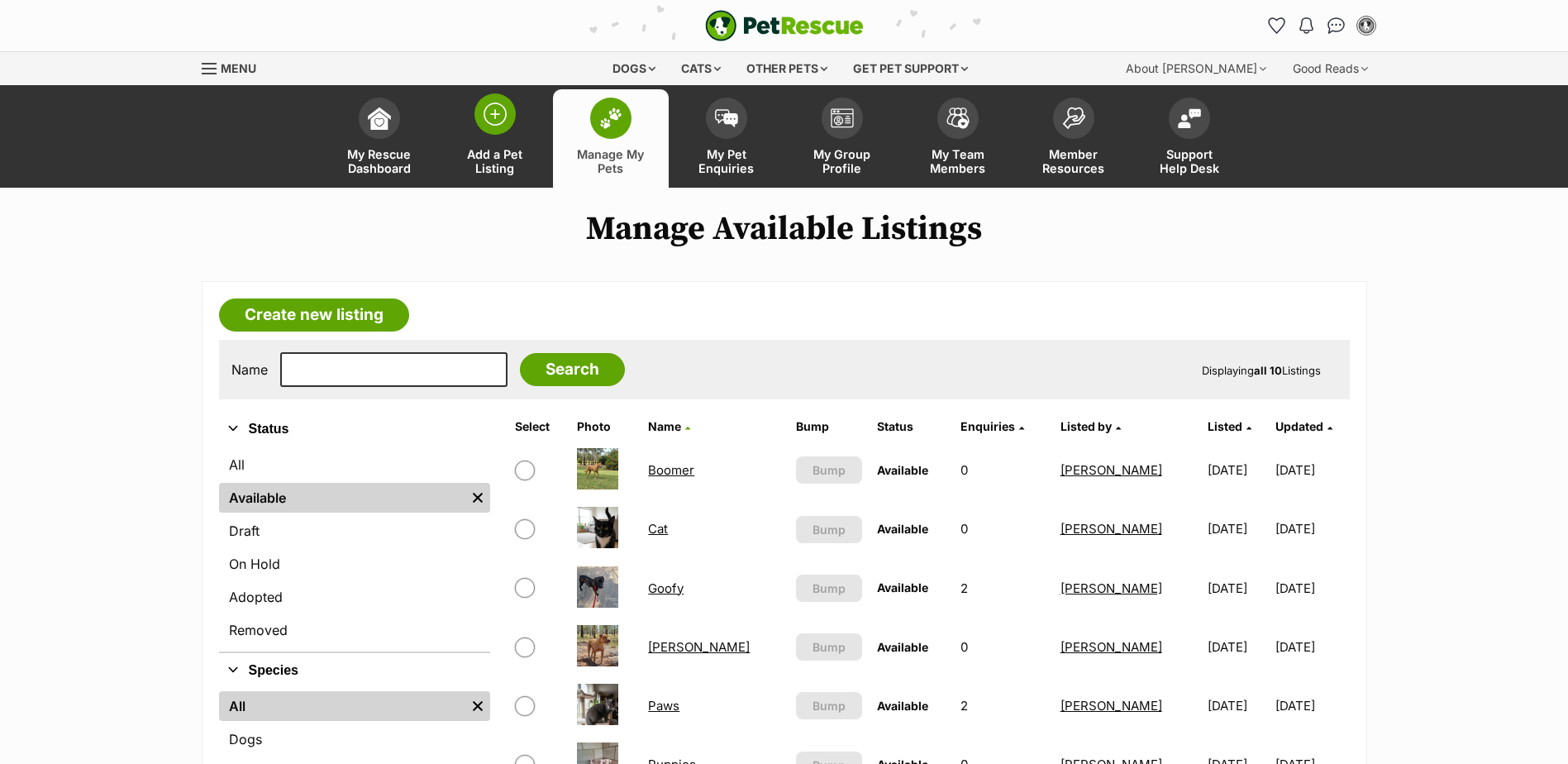
click at [495, 116] on img at bounding box center [495, 114] width 23 height 23
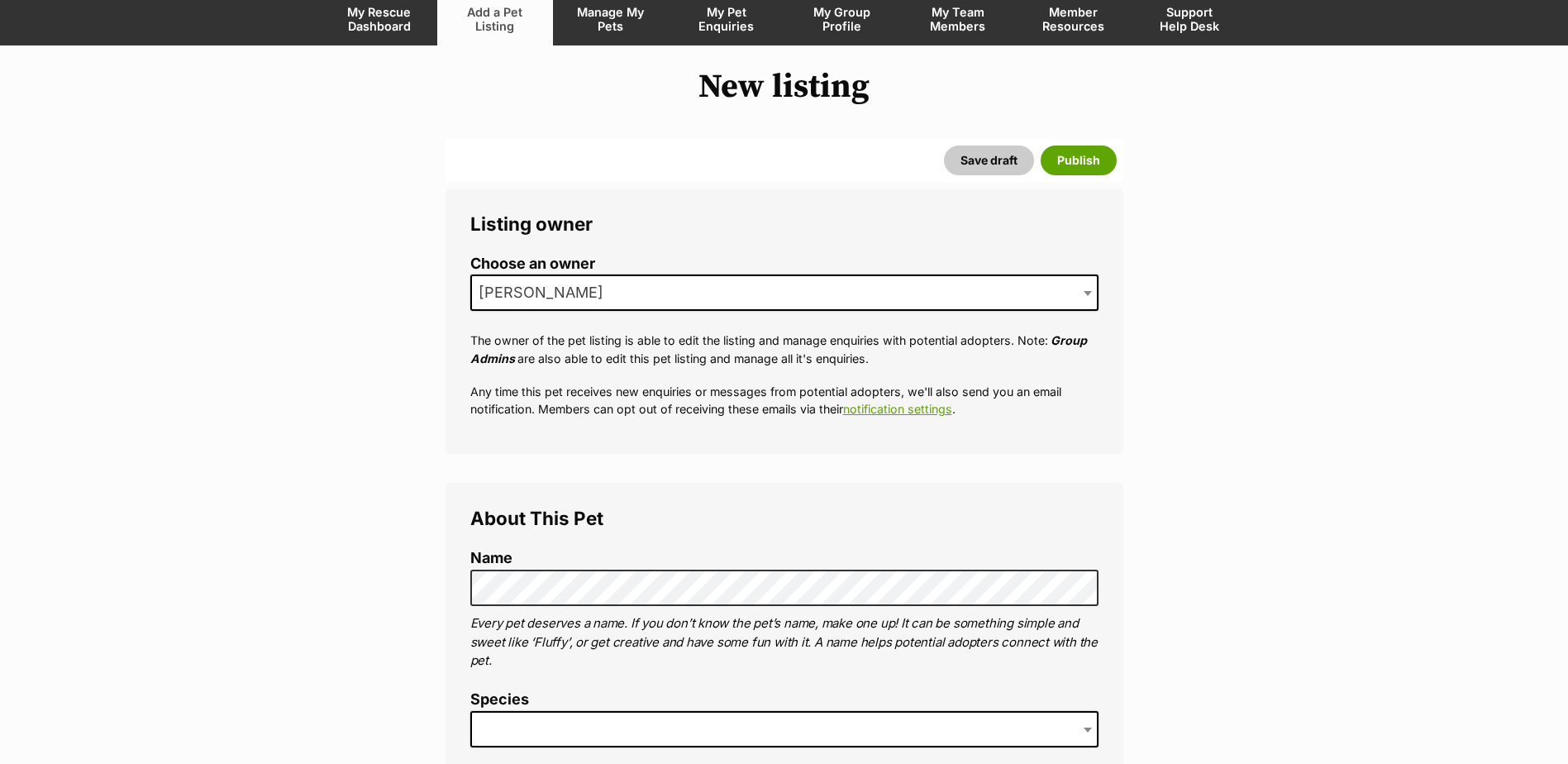
scroll to position [413, 0]
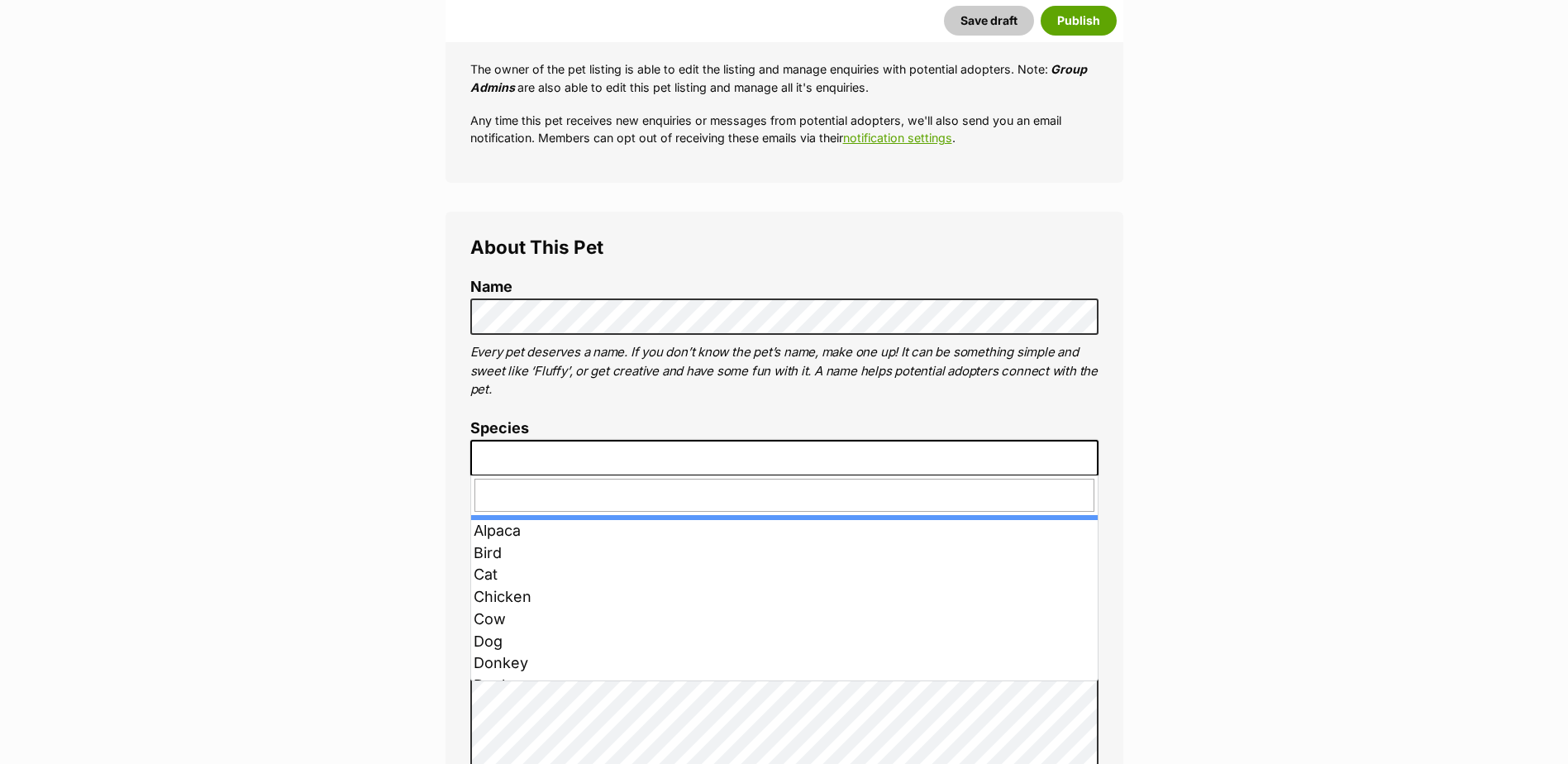
click at [636, 458] on span at bounding box center [785, 458] width 629 height 36
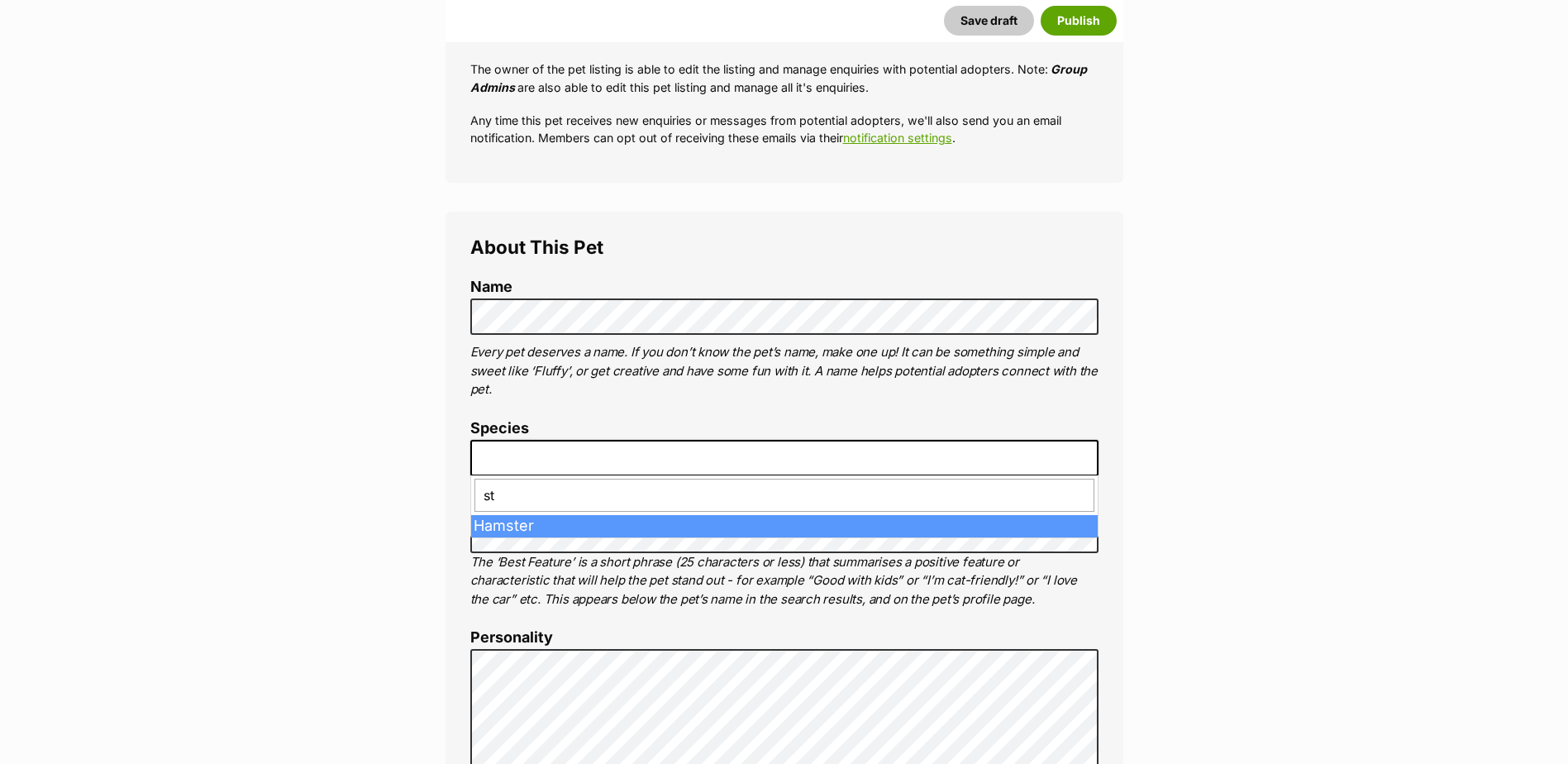
type input "sta"
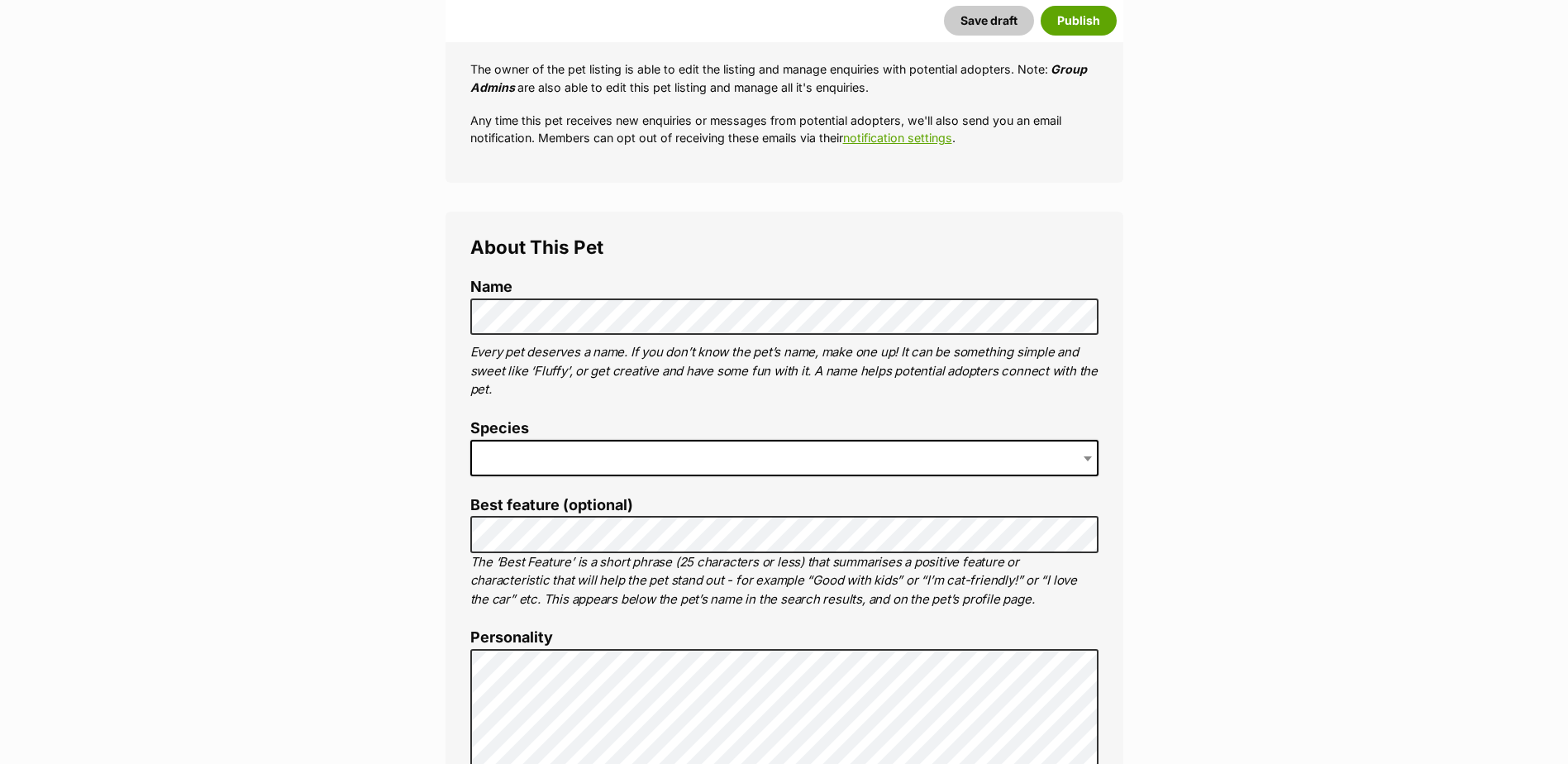
click at [636, 458] on span at bounding box center [785, 458] width 629 height 36
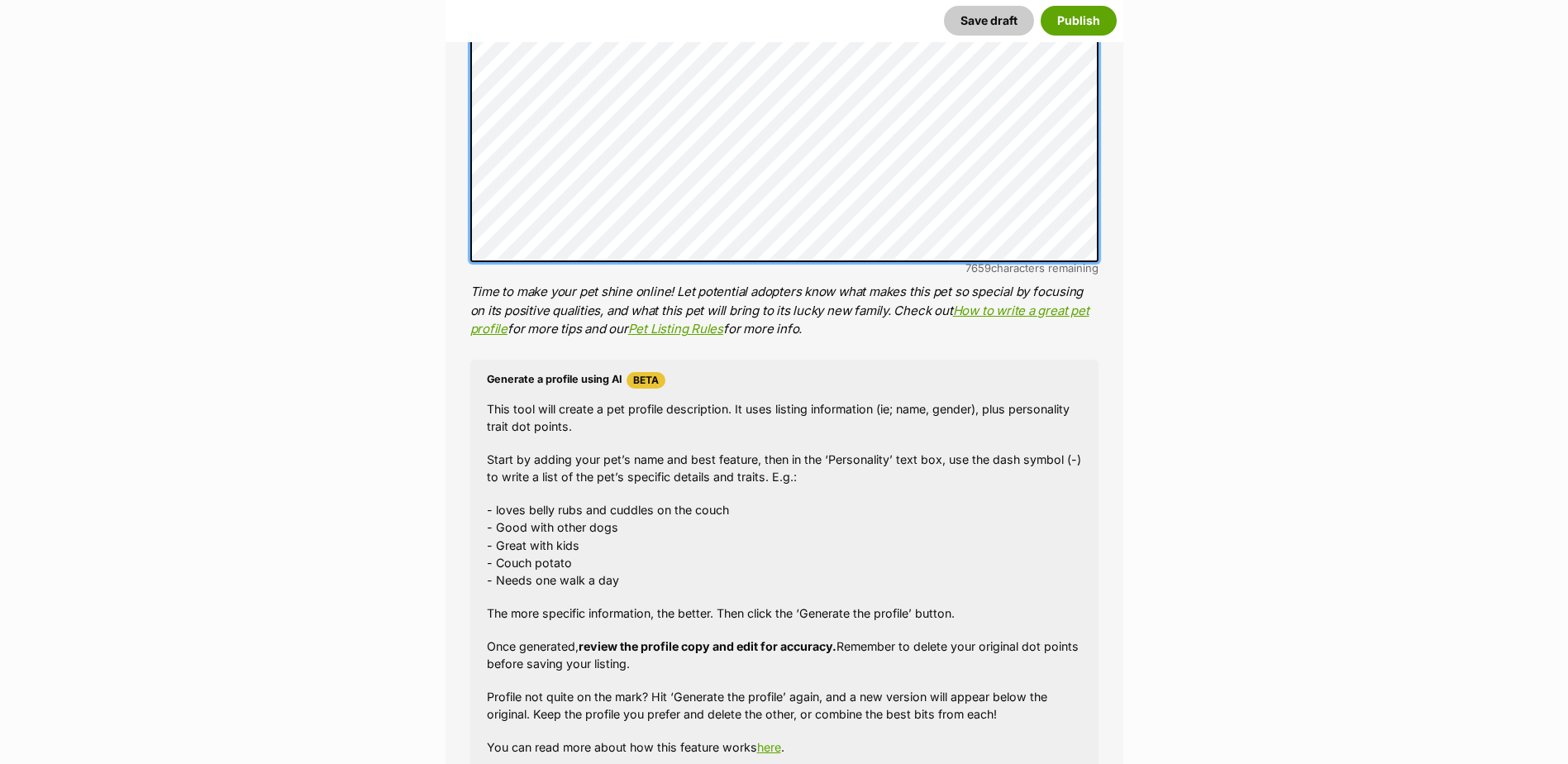
scroll to position [1338, 0]
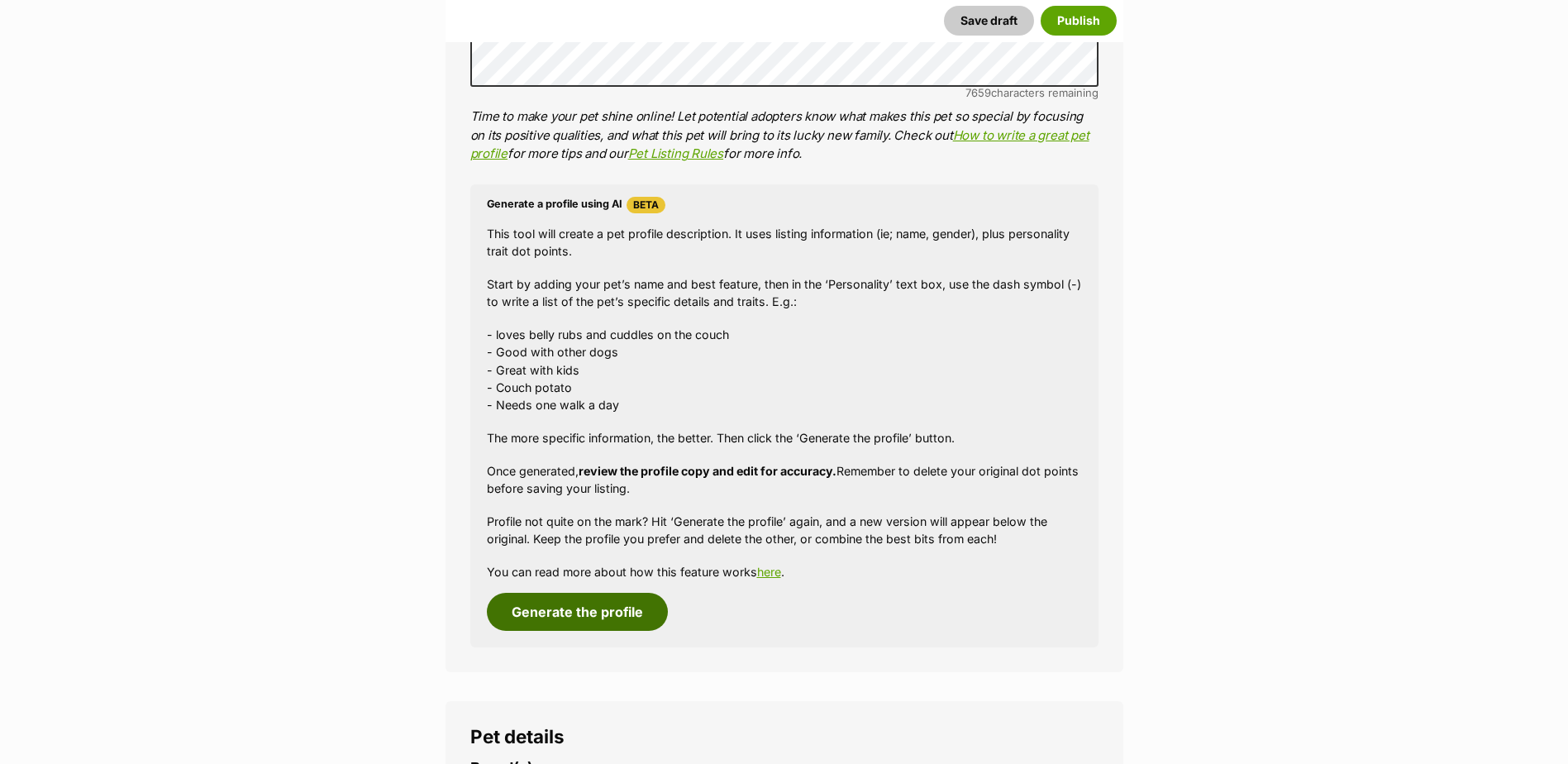
click at [617, 610] on button "Generate the profile" at bounding box center [577, 611] width 181 height 38
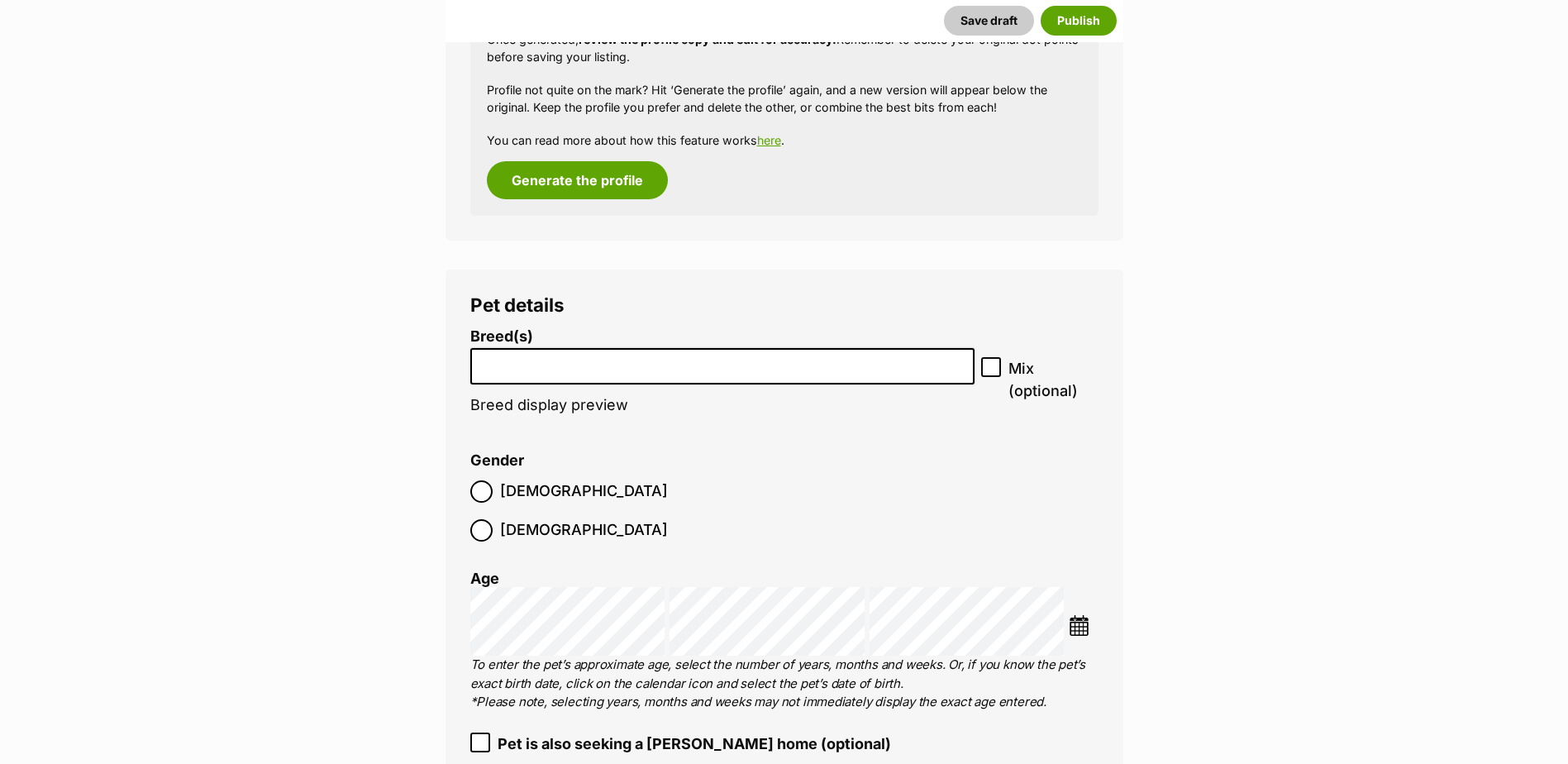
scroll to position [1771, 0]
click at [691, 367] on input "search" at bounding box center [722, 361] width 494 height 18
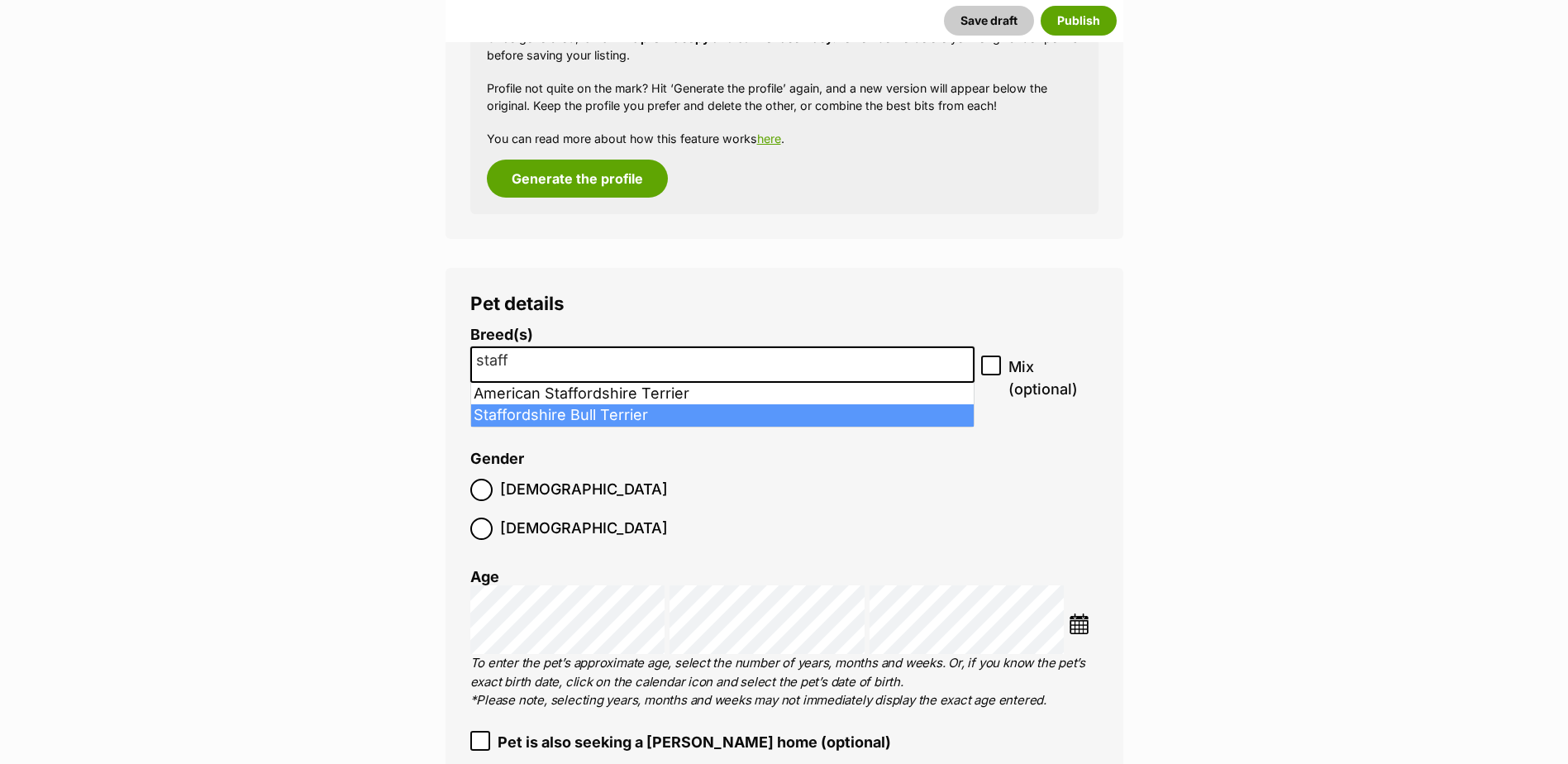
type input "staff"
drag, startPoint x: 674, startPoint y: 415, endPoint x: 690, endPoint y: 408, distance: 17.5
select select "198"
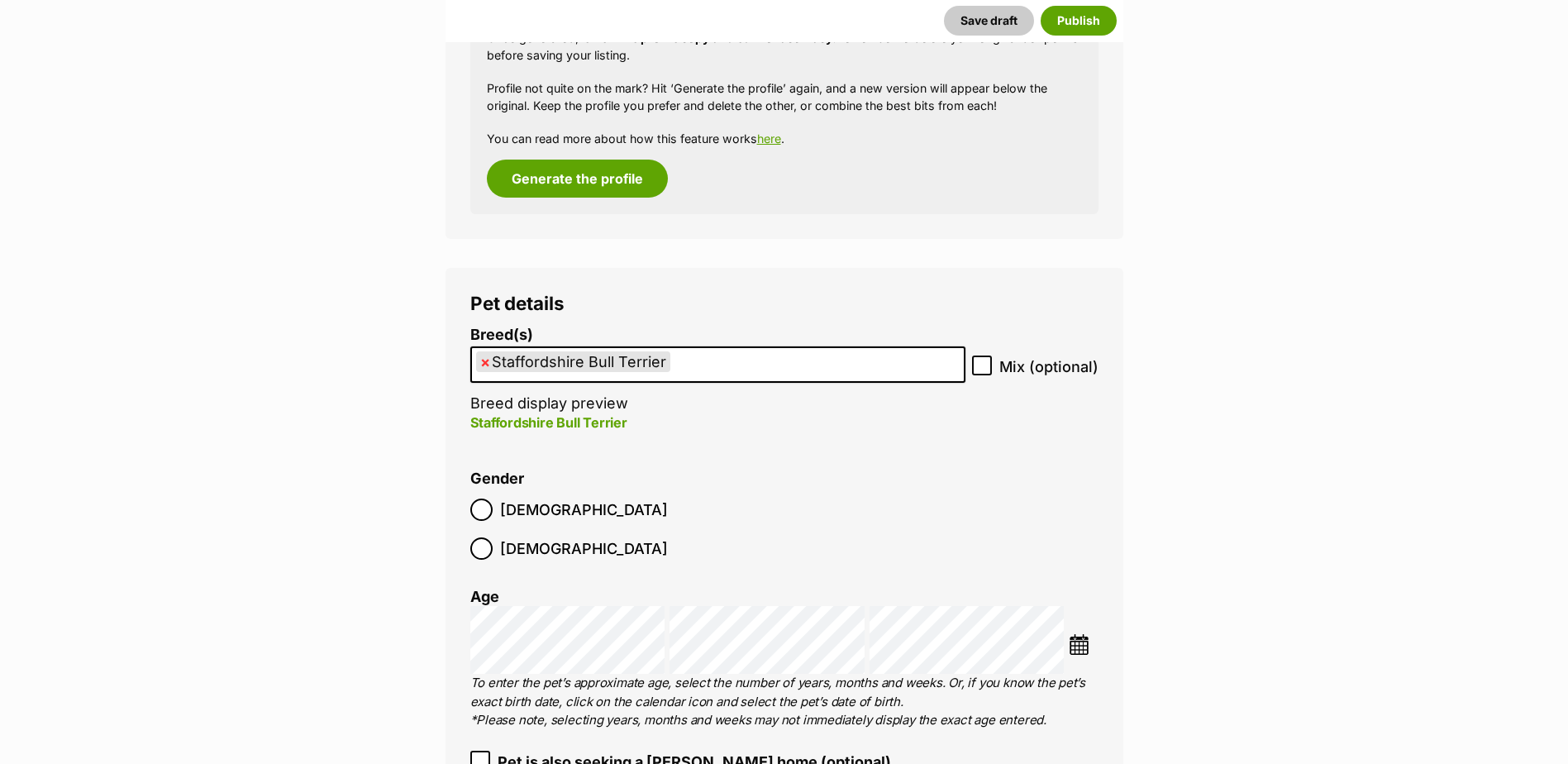
click at [981, 359] on span at bounding box center [982, 367] width 19 height 22
click at [1080, 634] on img at bounding box center [1079, 644] width 20 height 20
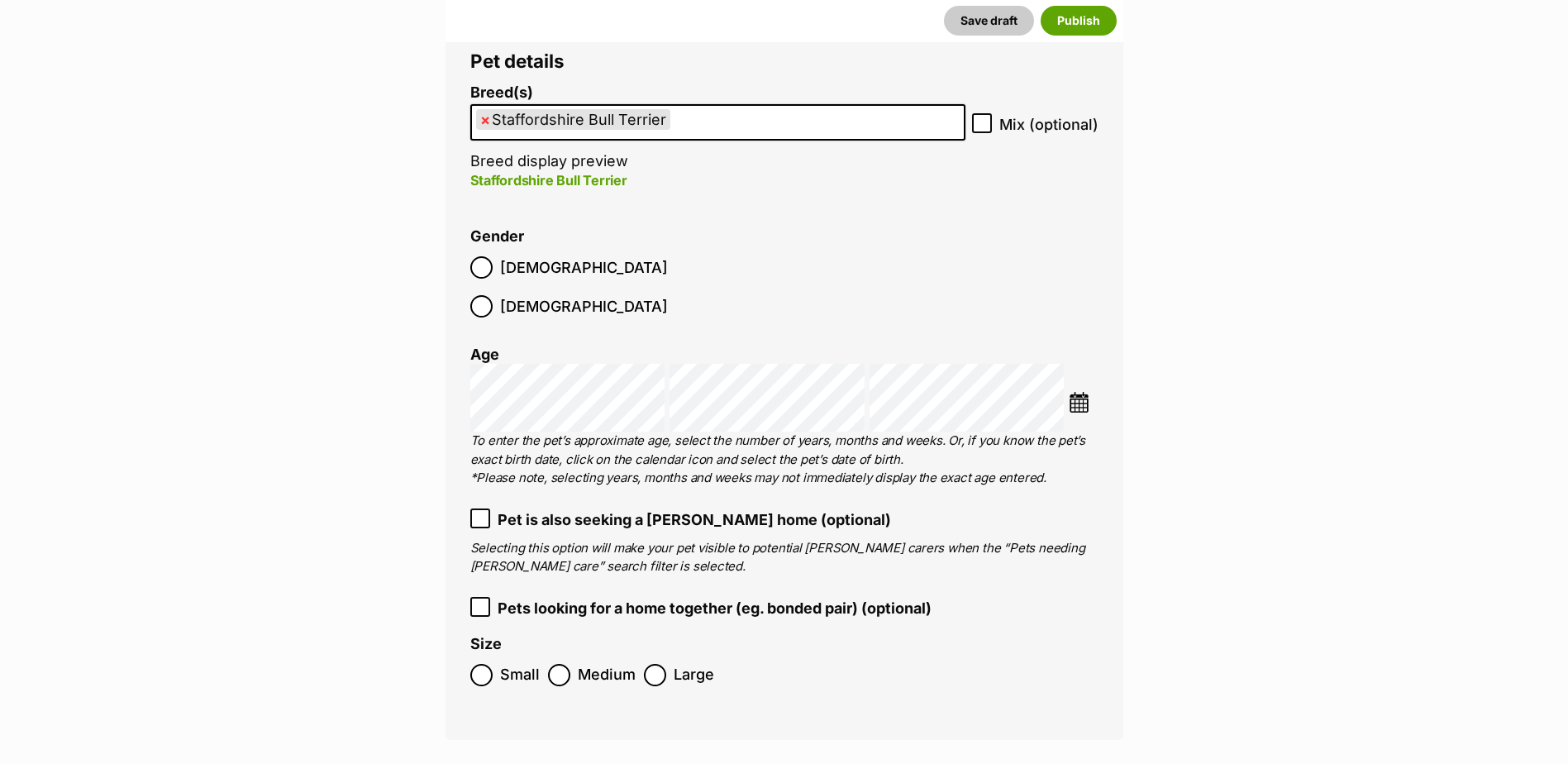
scroll to position [2019, 0]
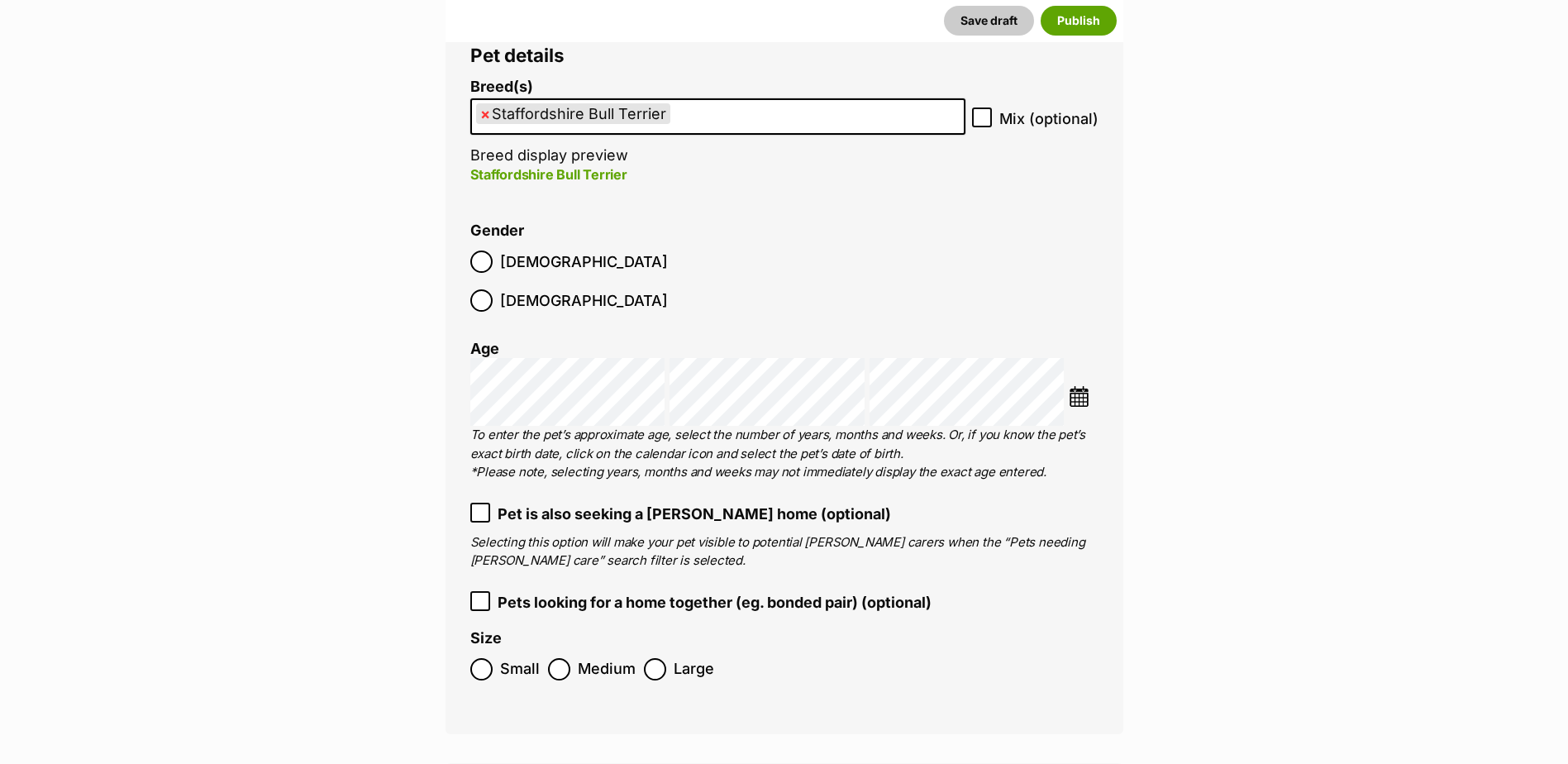
click at [479, 507] on icon at bounding box center [479, 512] width 11 height 11
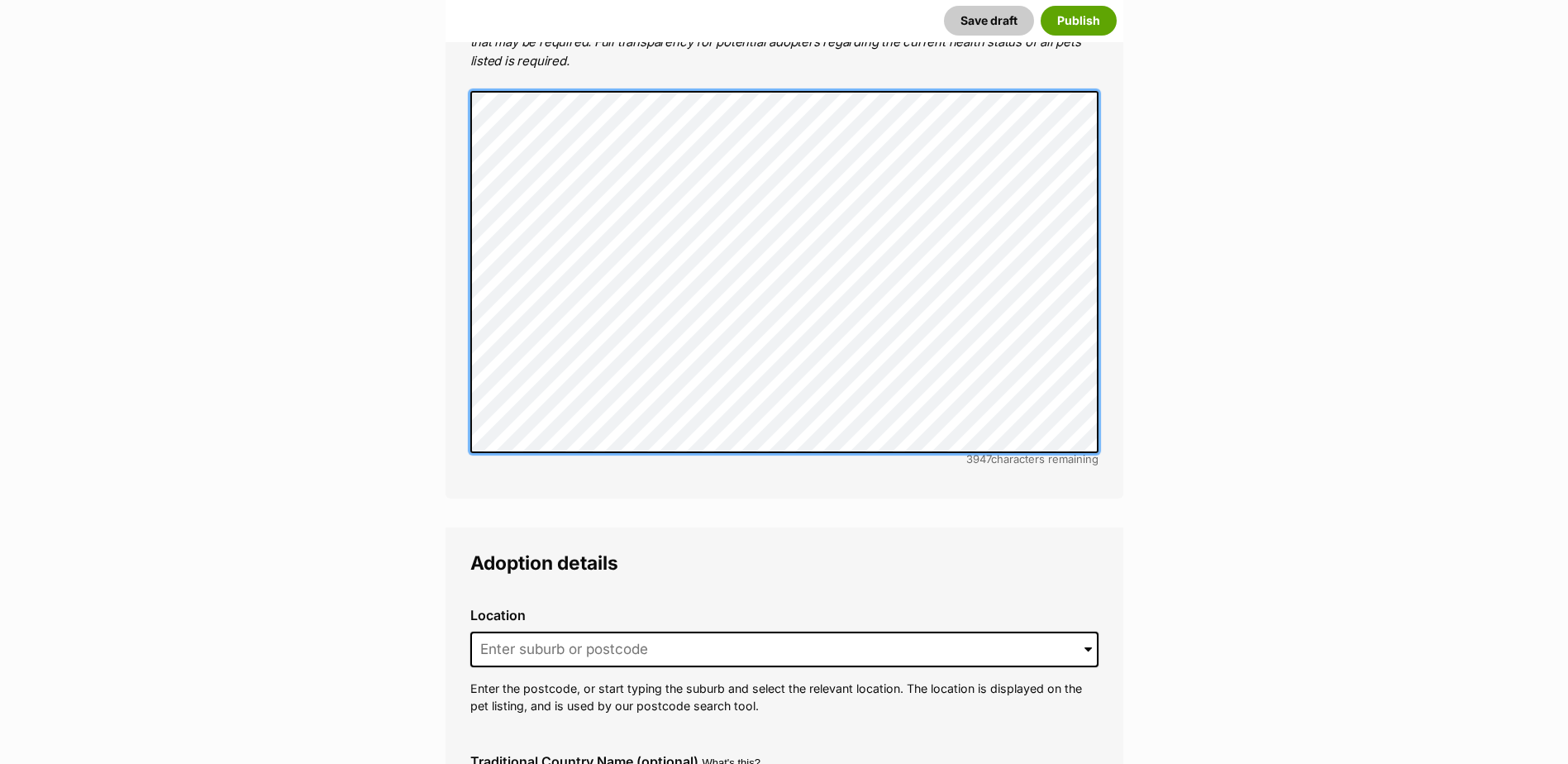
scroll to position [3673, 0]
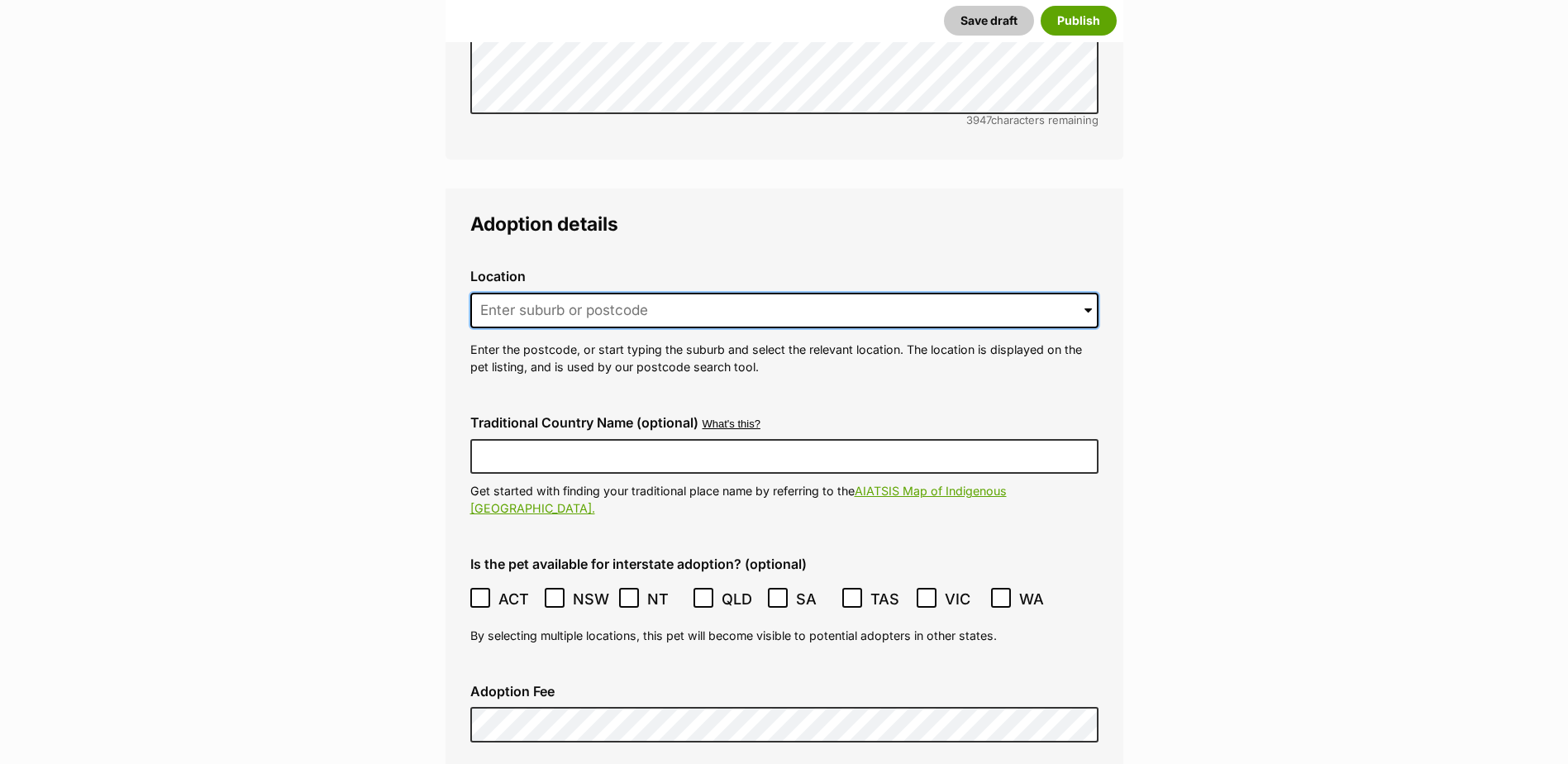
click at [785, 292] on input at bounding box center [785, 310] width 629 height 36
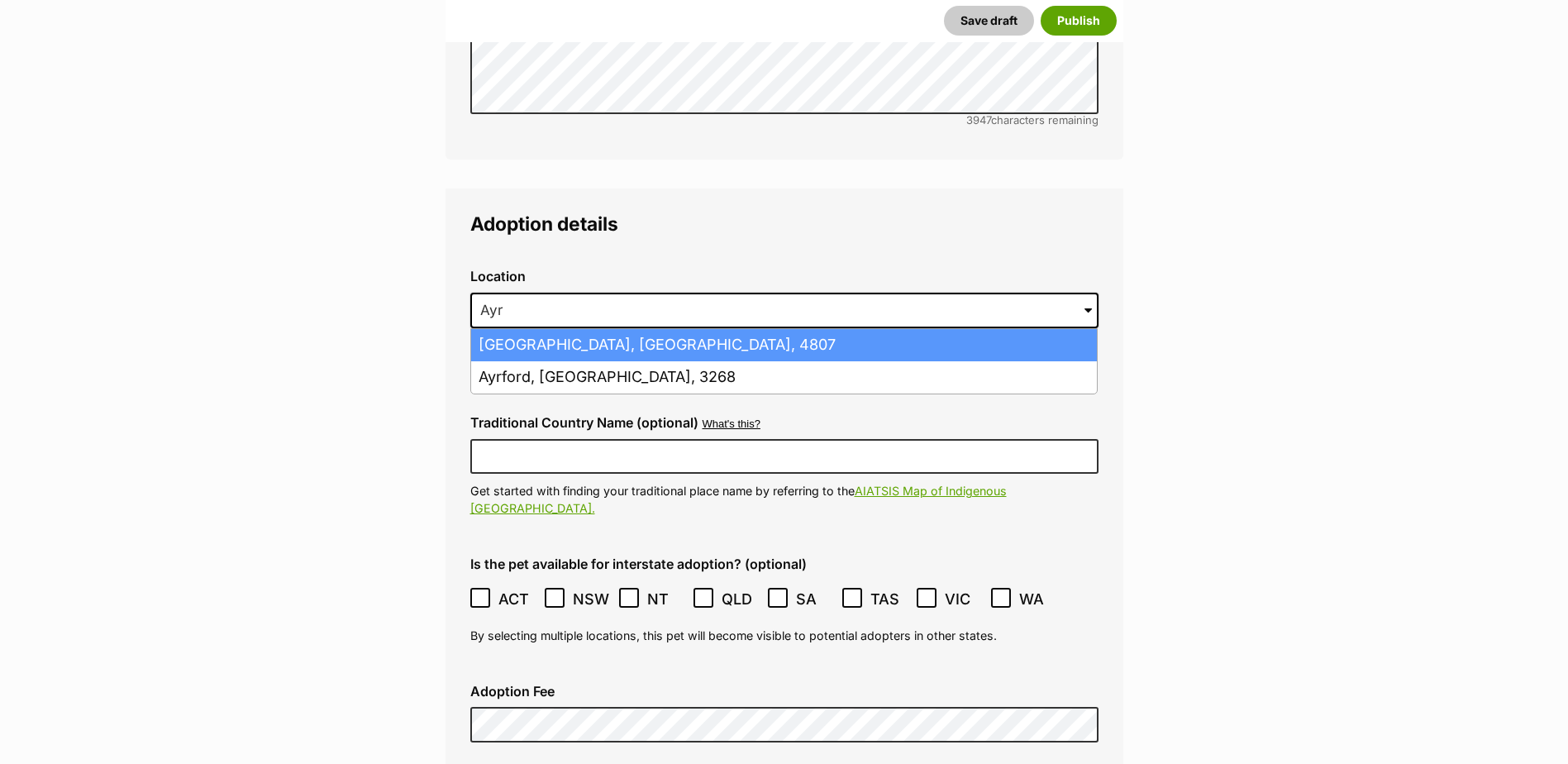
click at [739, 329] on li "[GEOGRAPHIC_DATA], [GEOGRAPHIC_DATA], 4807" at bounding box center [784, 345] width 626 height 33
type input "[GEOGRAPHIC_DATA], [GEOGRAPHIC_DATA], 4807"
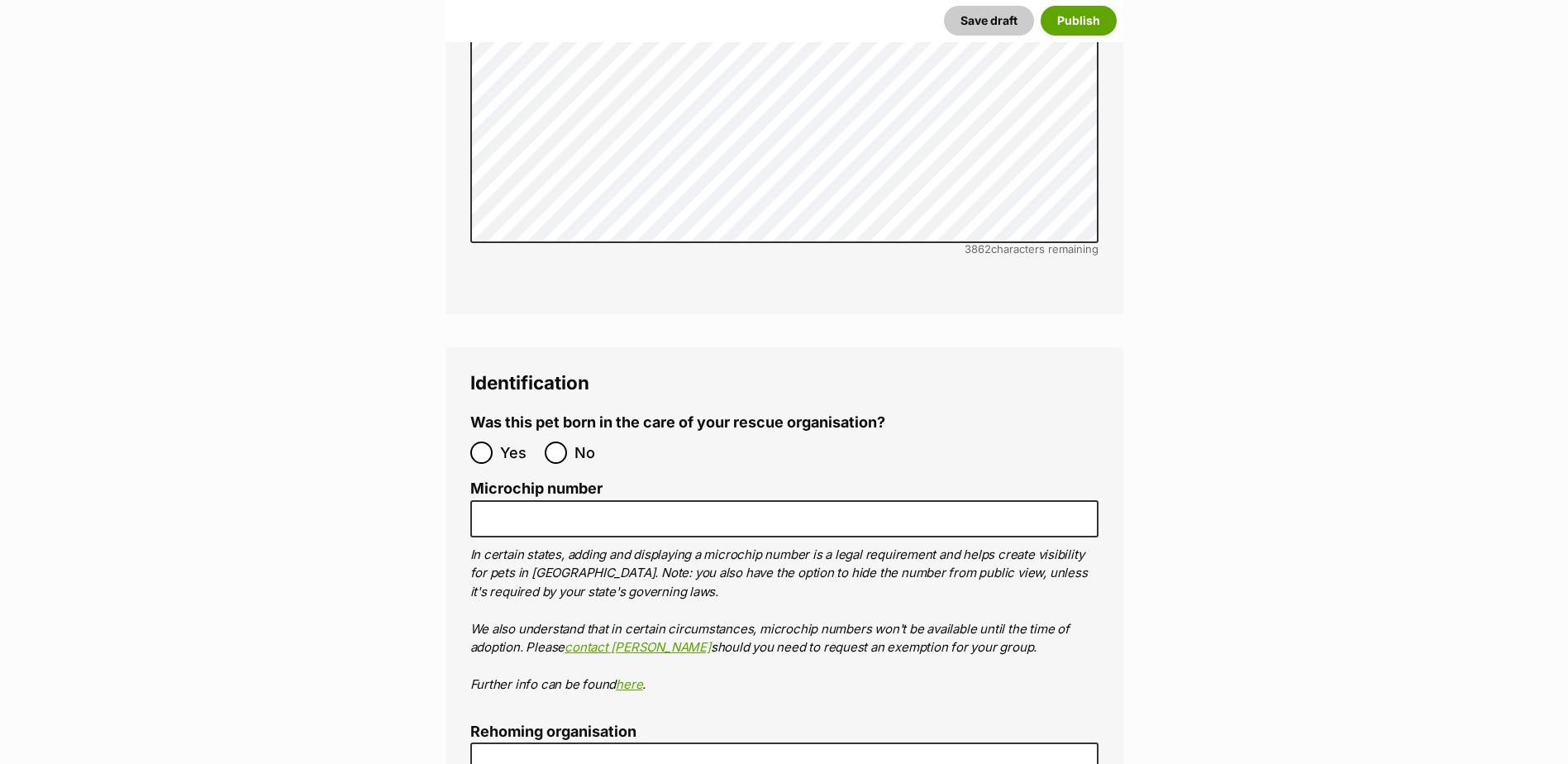
scroll to position [5054, 0]
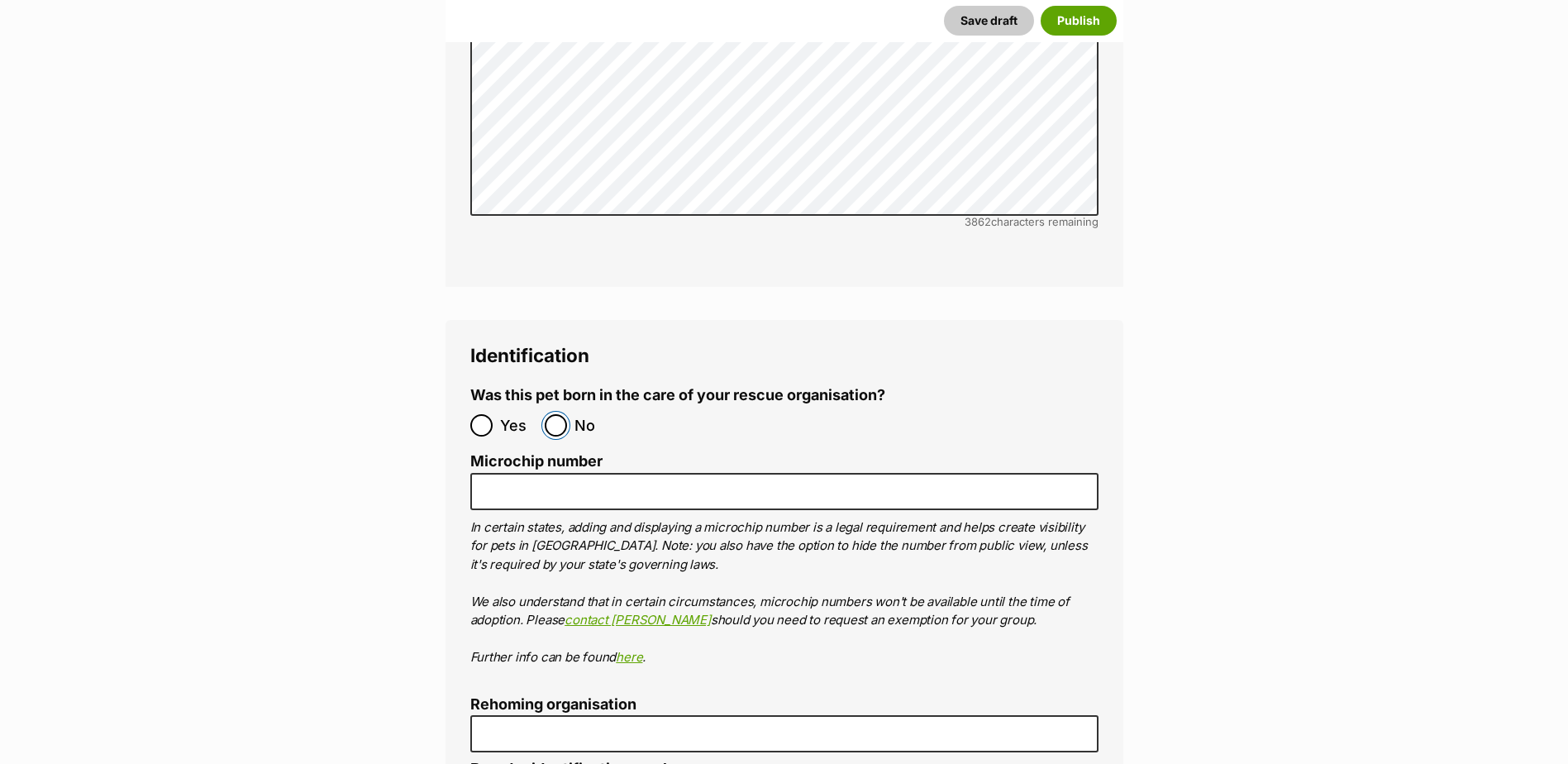
click at [560, 414] on input "No" at bounding box center [555, 425] width 22 height 22
radio input "true"
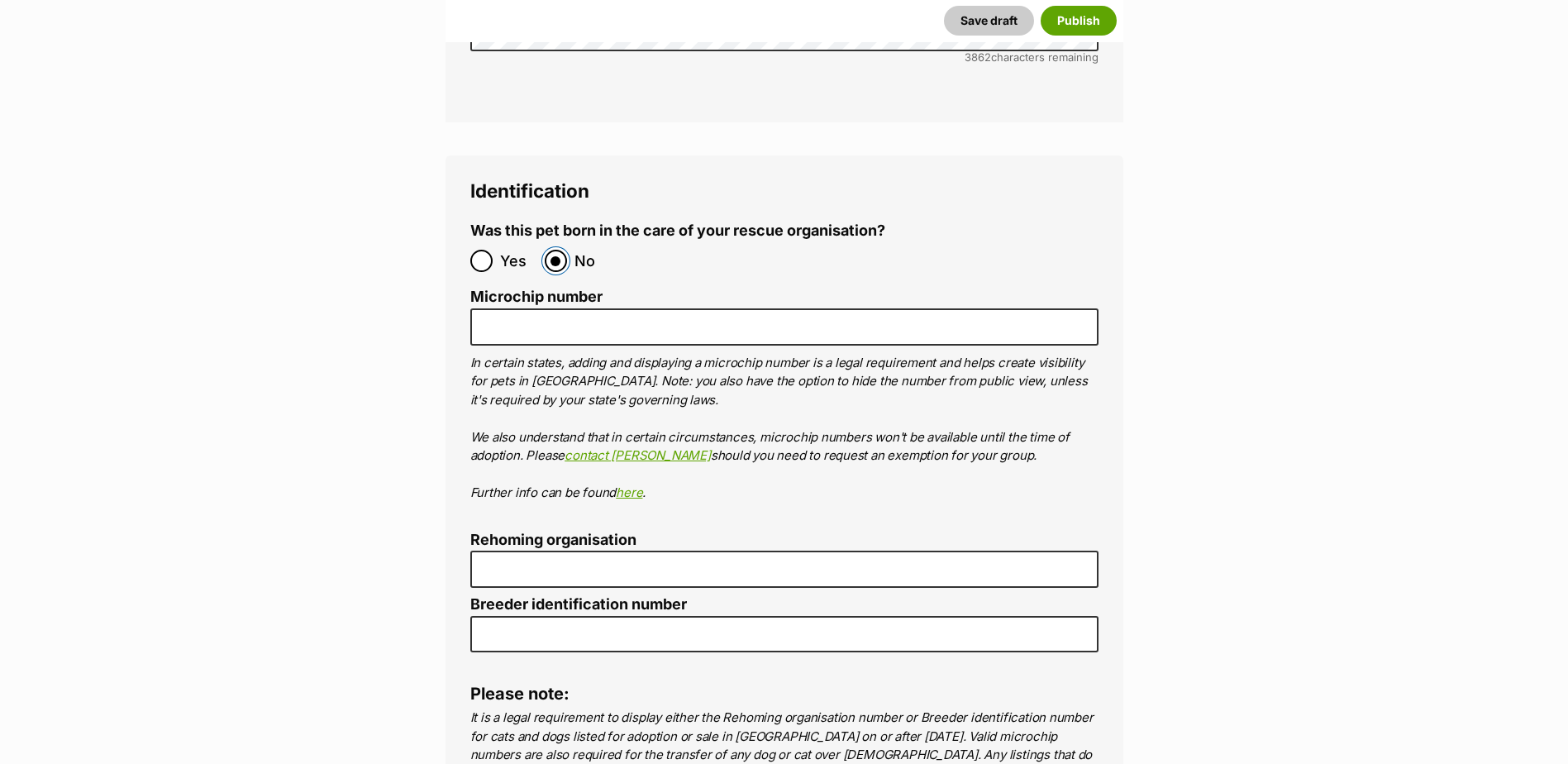
scroll to position [5220, 0]
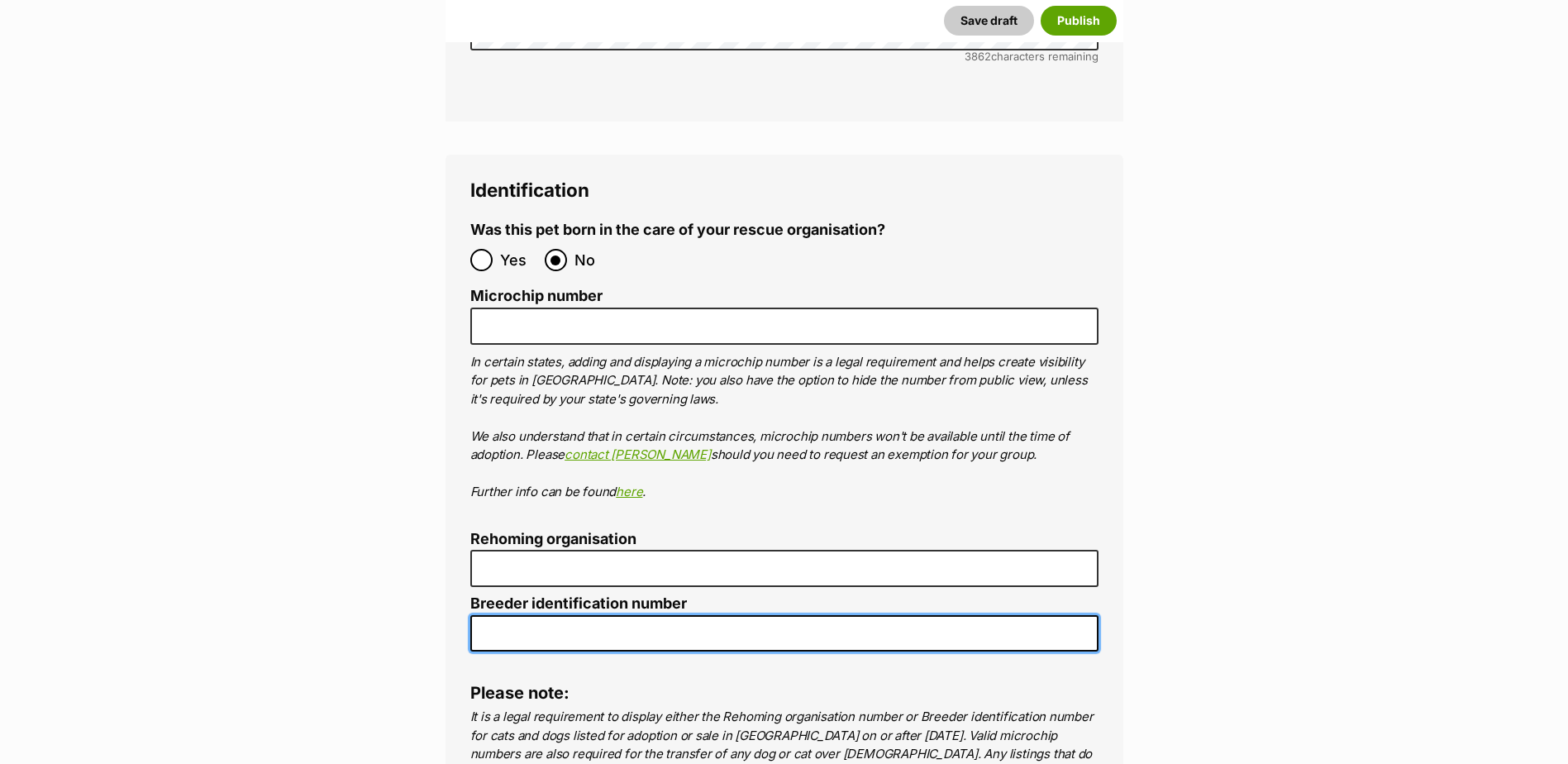
click at [514, 616] on input "Breeder identification number" at bounding box center [785, 634] width 629 height 37
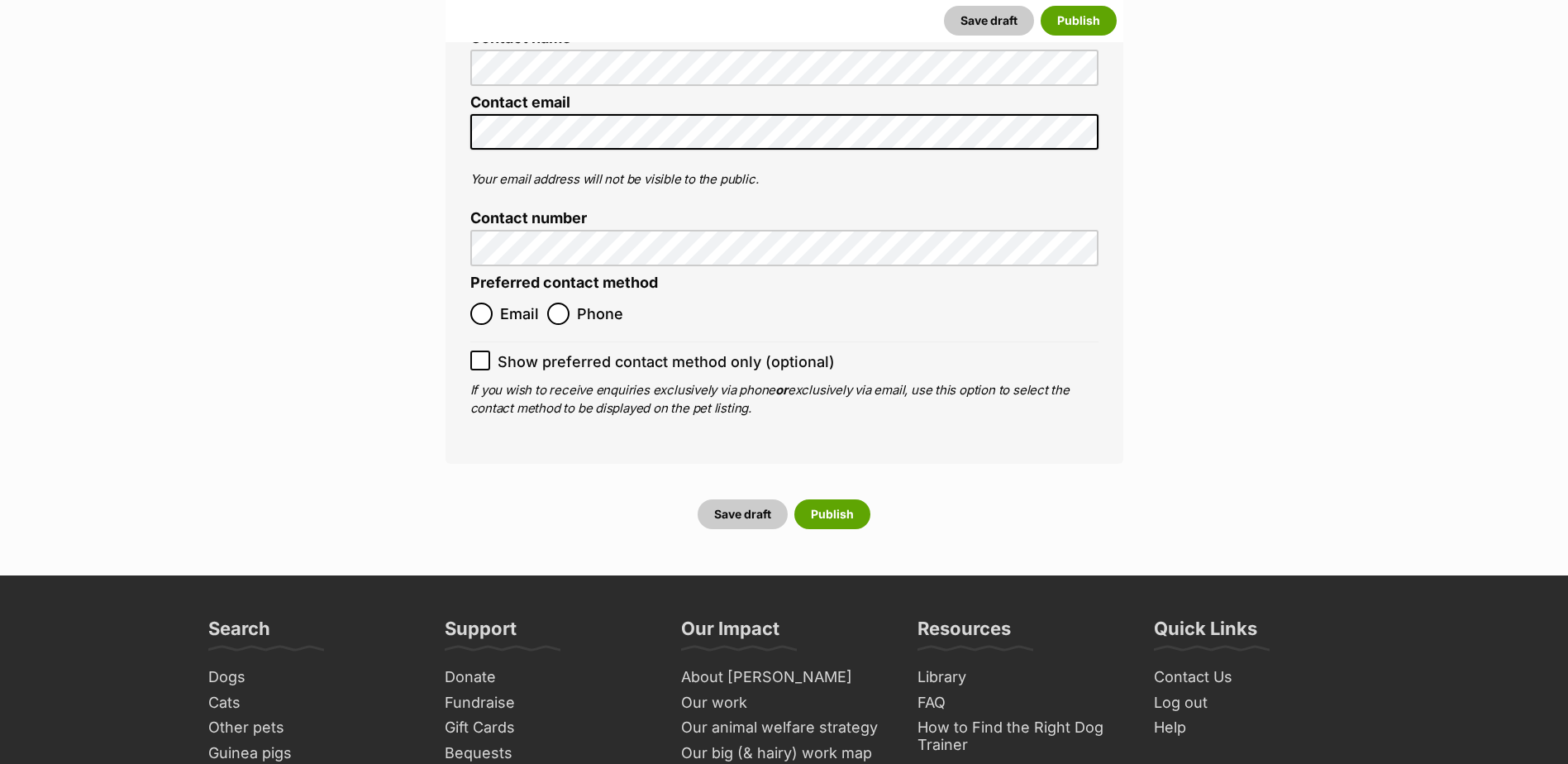
scroll to position [6295, 0]
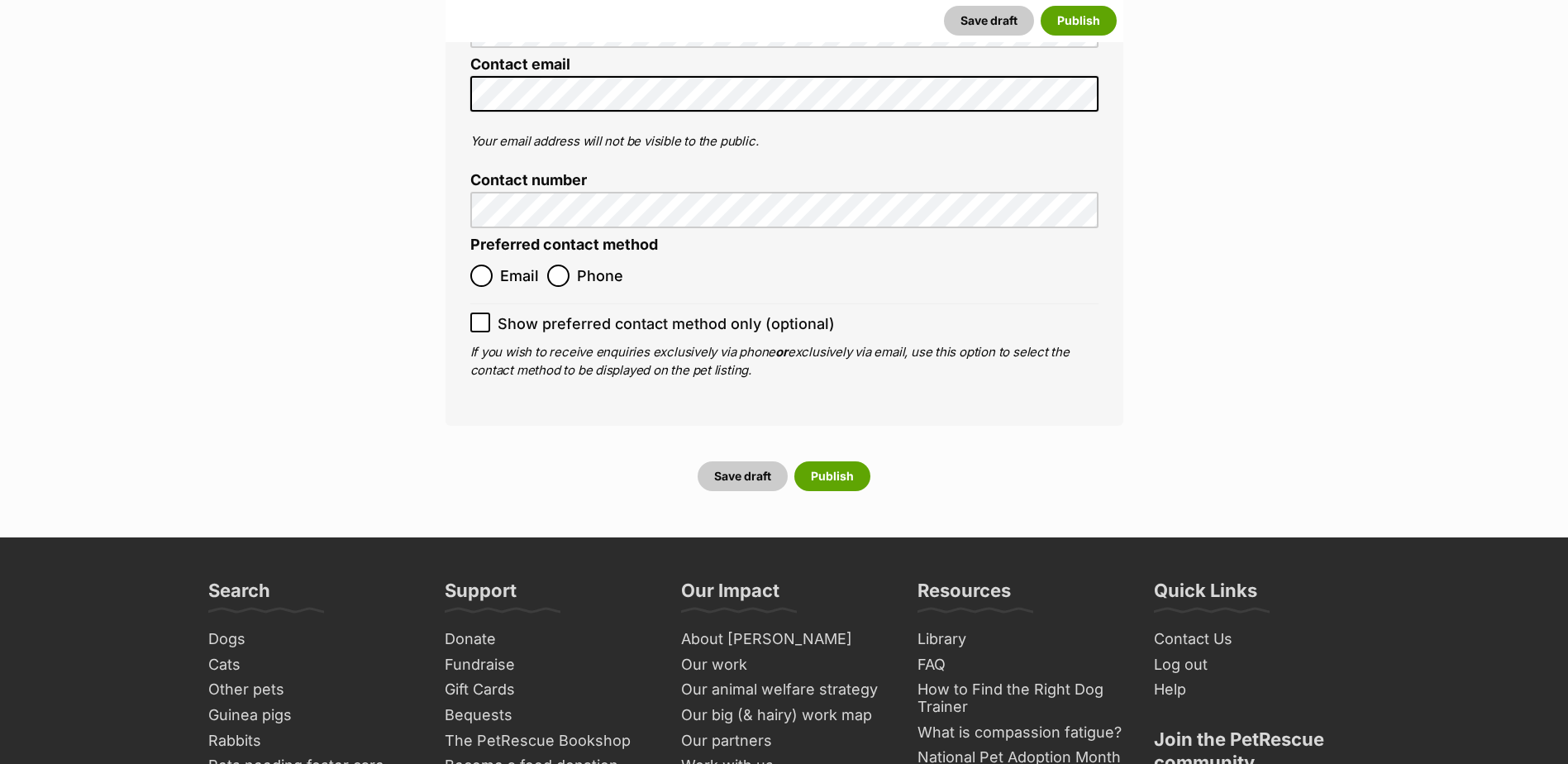
type input "BIN0000001381228"
click at [482, 265] on input "Email" at bounding box center [481, 276] width 22 height 22
radio input "true"
click at [843, 461] on button "Publish" at bounding box center [833, 476] width 76 height 30
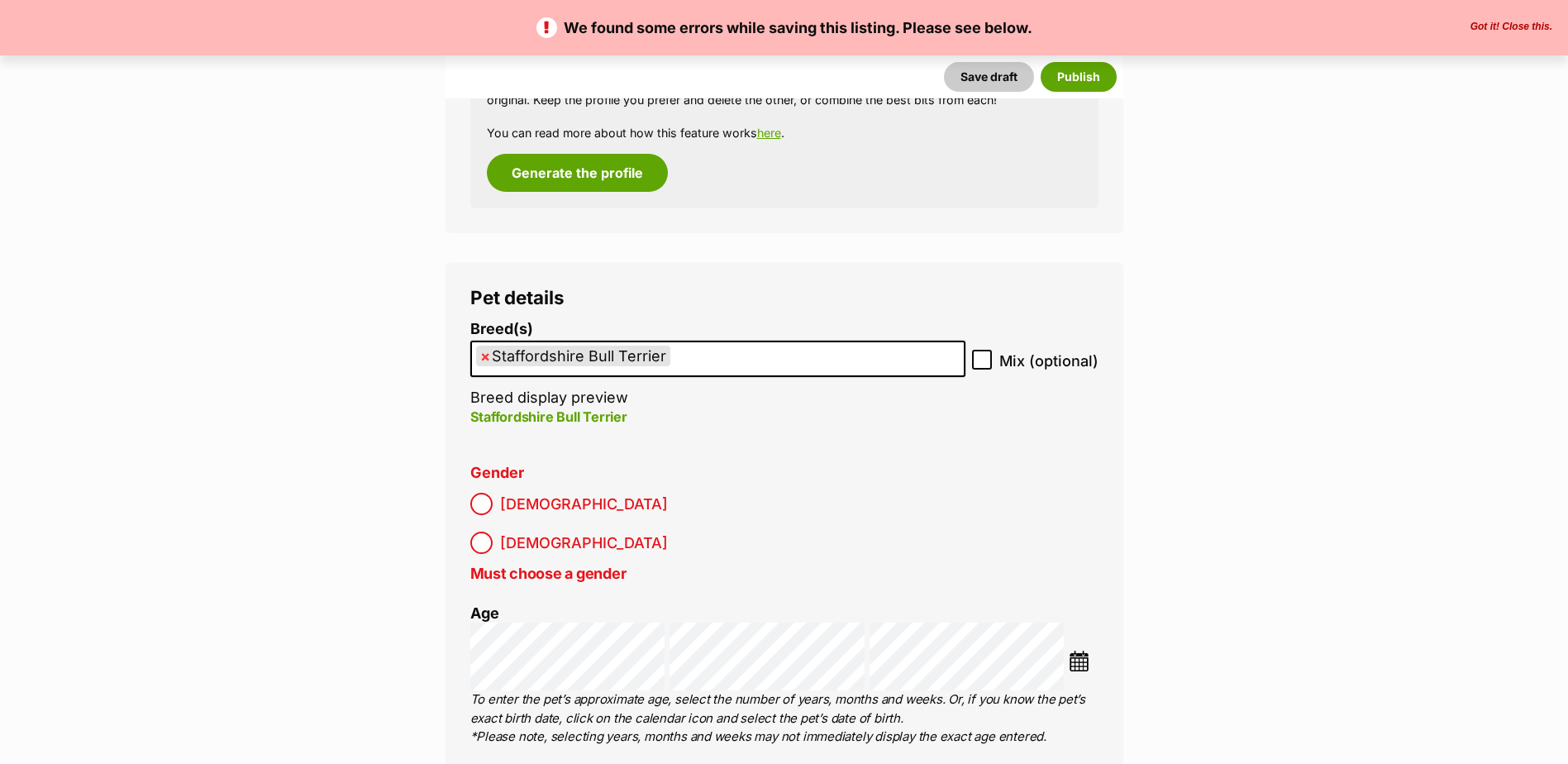
scroll to position [1902, 0]
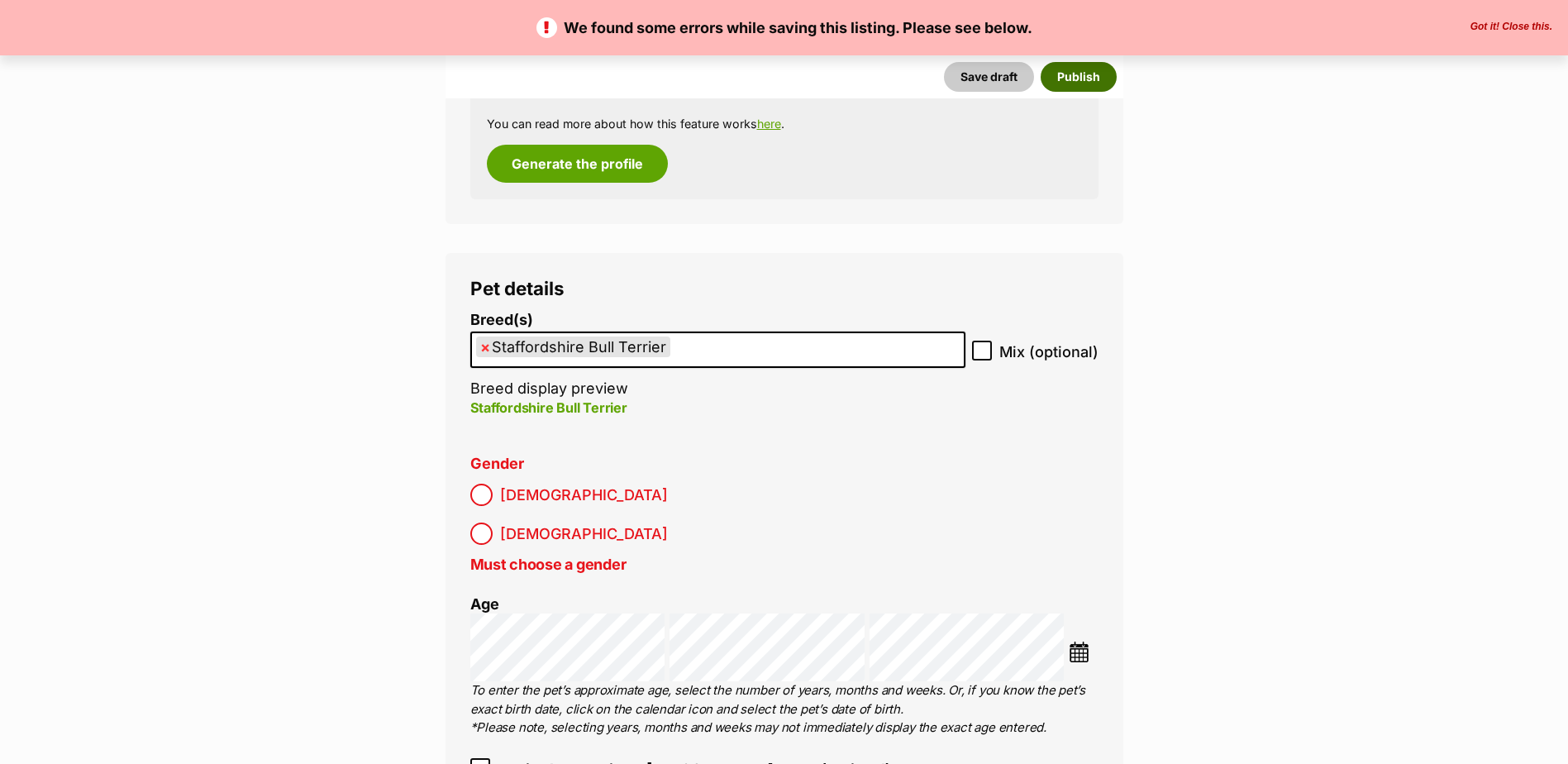
click at [1072, 76] on button "Publish" at bounding box center [1079, 77] width 76 height 30
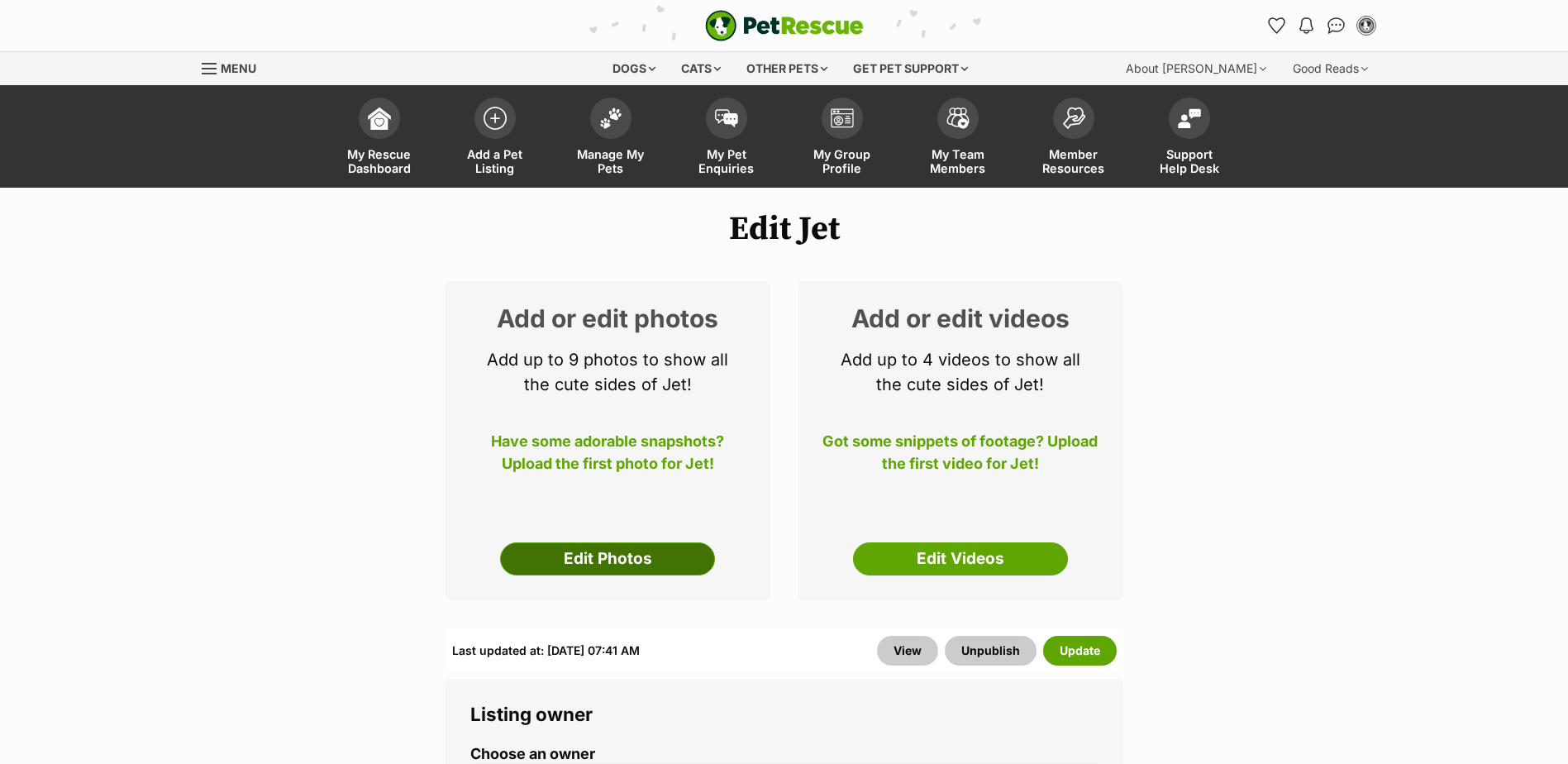
click at [582, 564] on link "Edit Photos" at bounding box center [607, 558] width 215 height 33
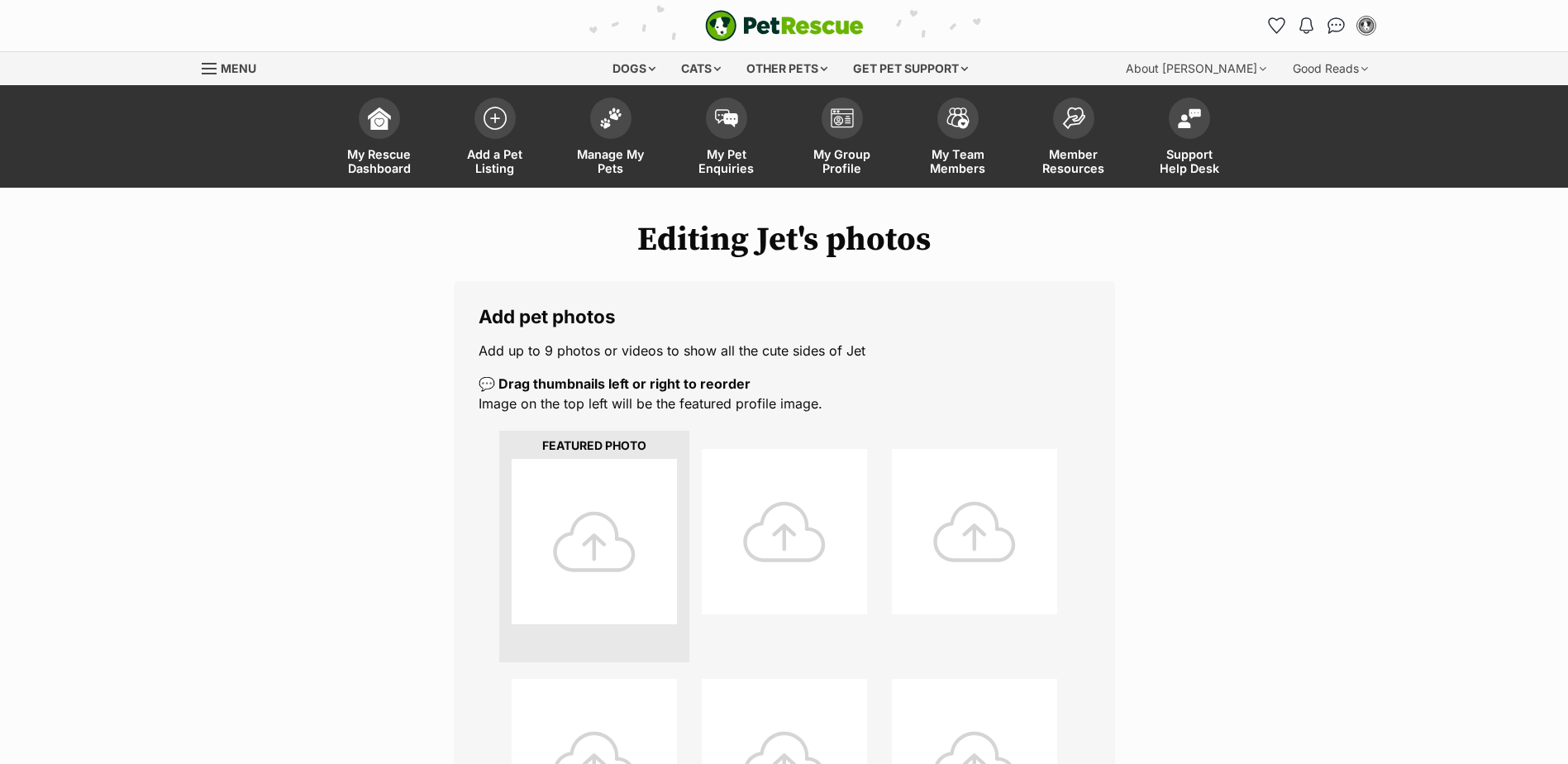
click at [615, 515] on div at bounding box center [594, 541] width 165 height 165
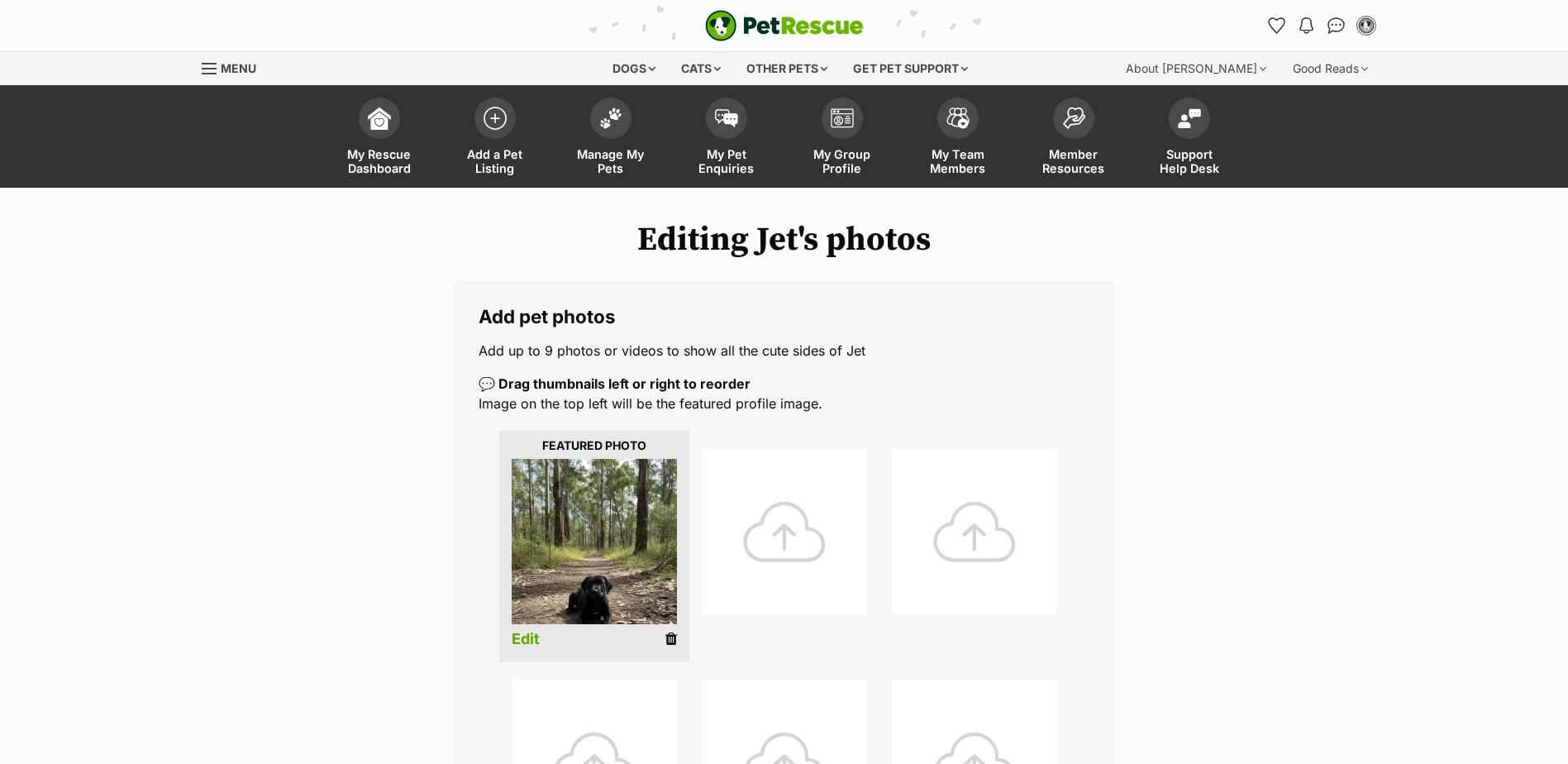
click at [767, 529] on div at bounding box center [784, 531] width 165 height 165
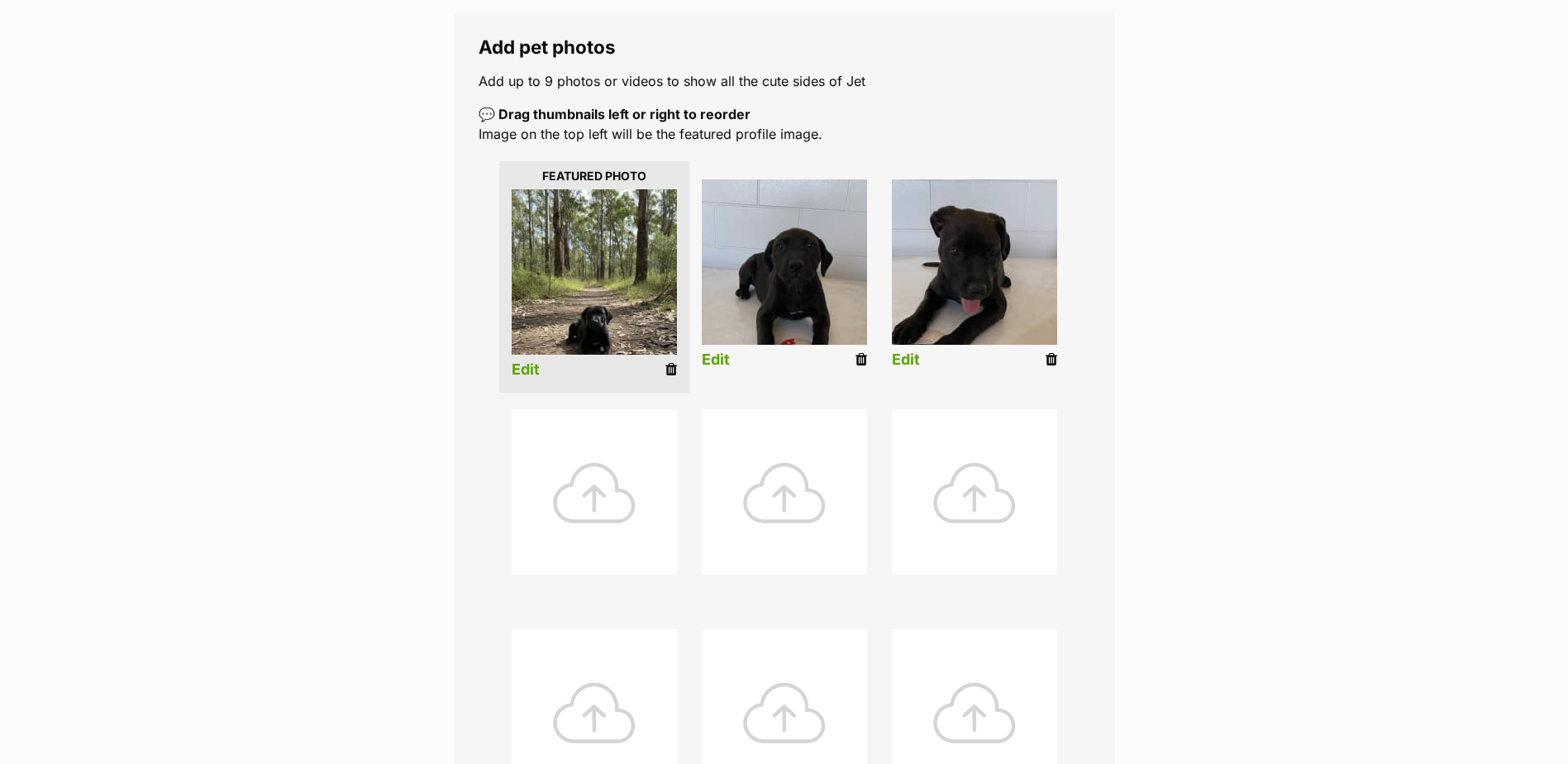
scroll to position [662, 0]
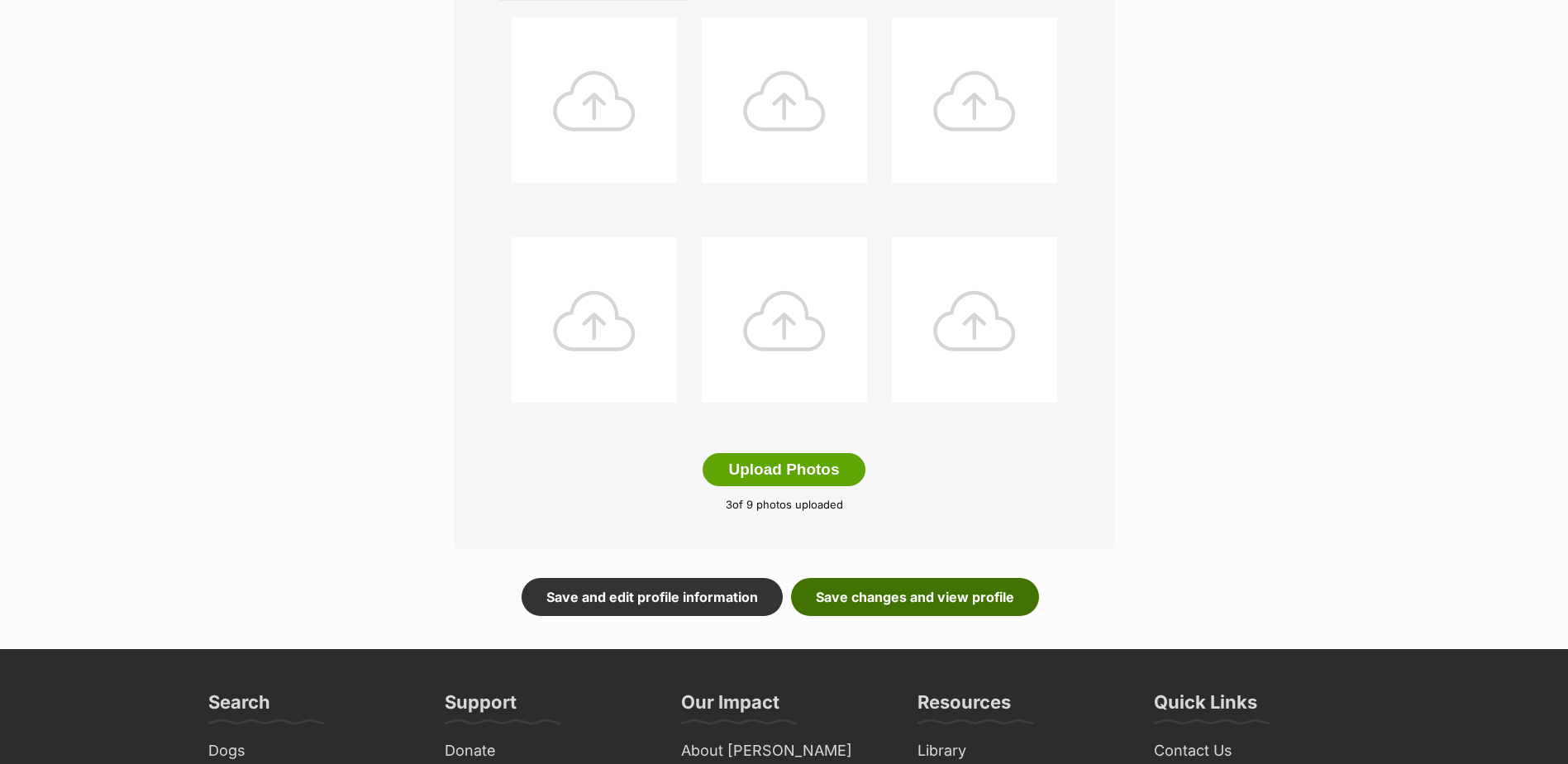
click at [881, 595] on link "Save changes and view profile" at bounding box center [915, 596] width 248 height 38
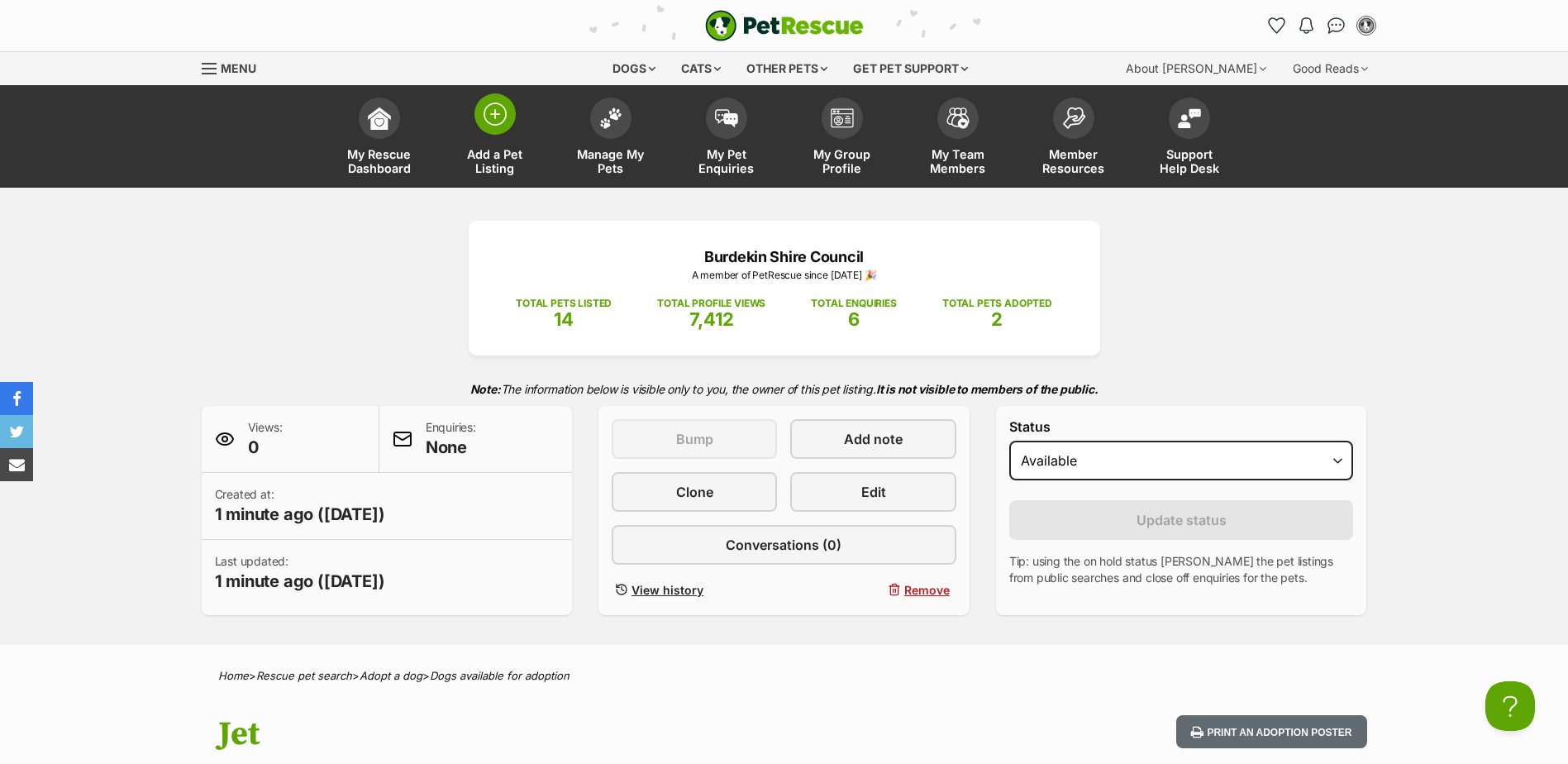
click at [497, 125] on img at bounding box center [495, 114] width 23 height 23
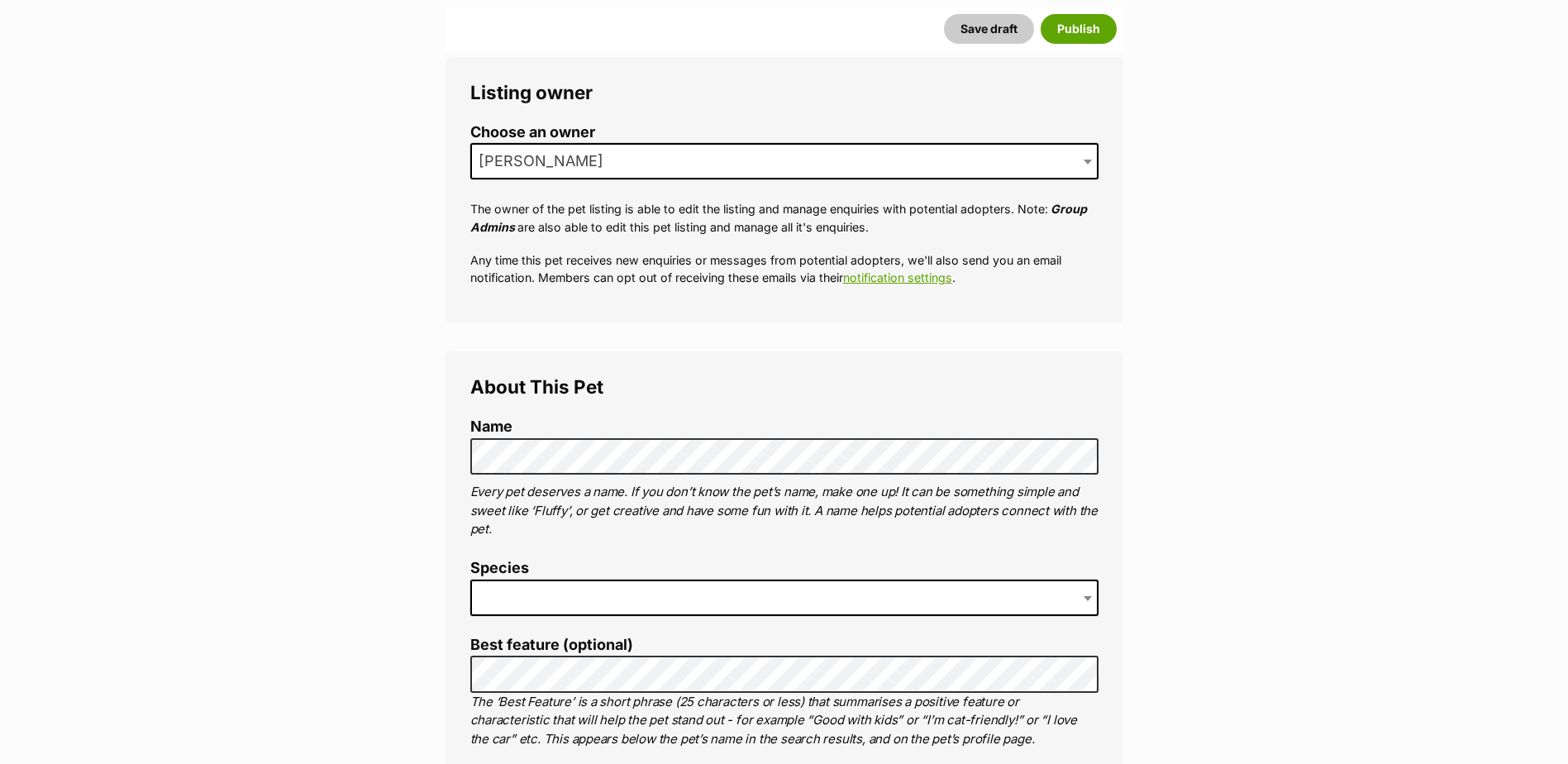
scroll to position [579, 0]
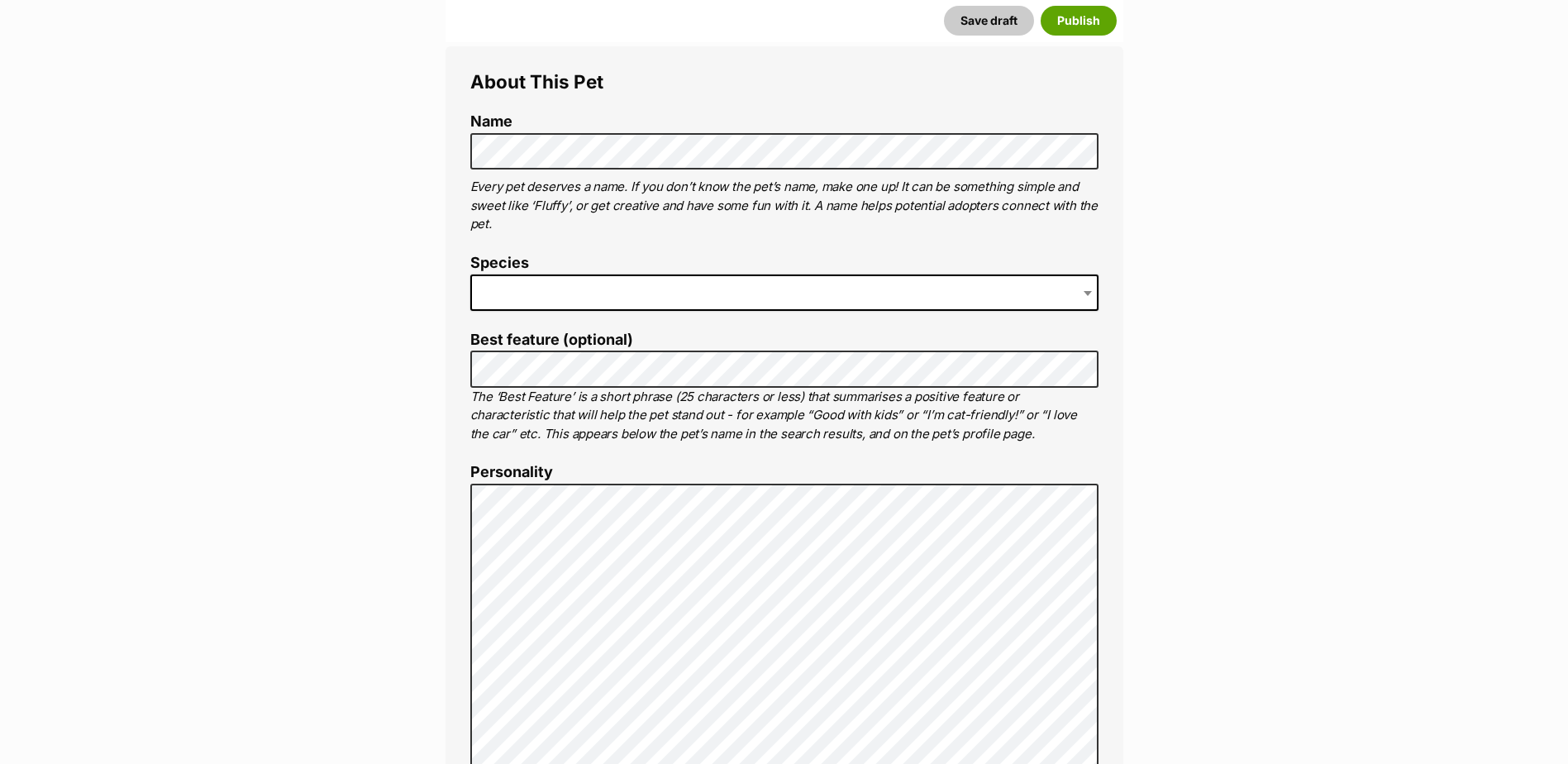
drag, startPoint x: 514, startPoint y: 281, endPoint x: 527, endPoint y: 301, distance: 23.9
click at [515, 281] on span at bounding box center [785, 292] width 629 height 36
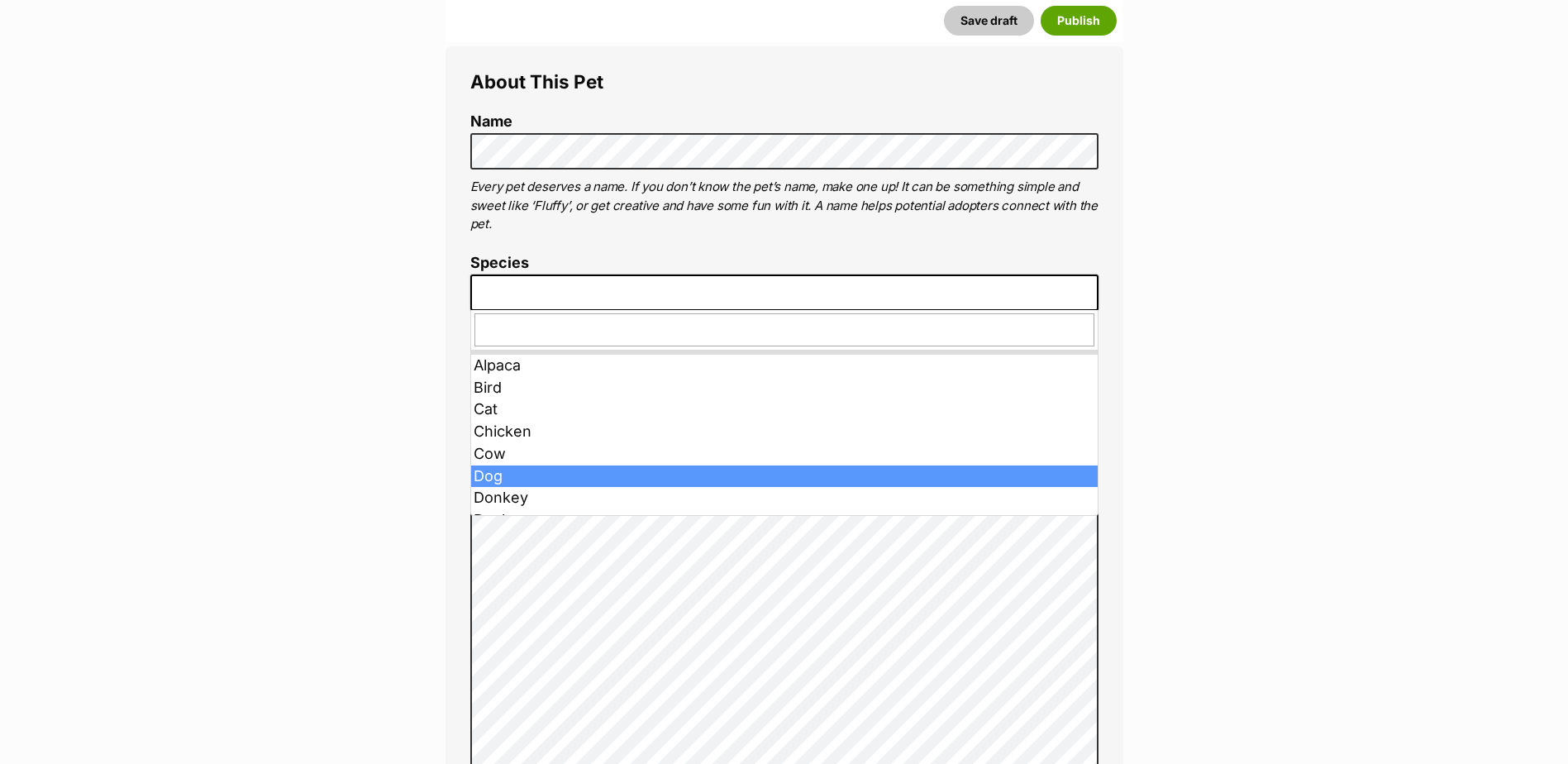
drag, startPoint x: 501, startPoint y: 473, endPoint x: 496, endPoint y: 398, distance: 75.2
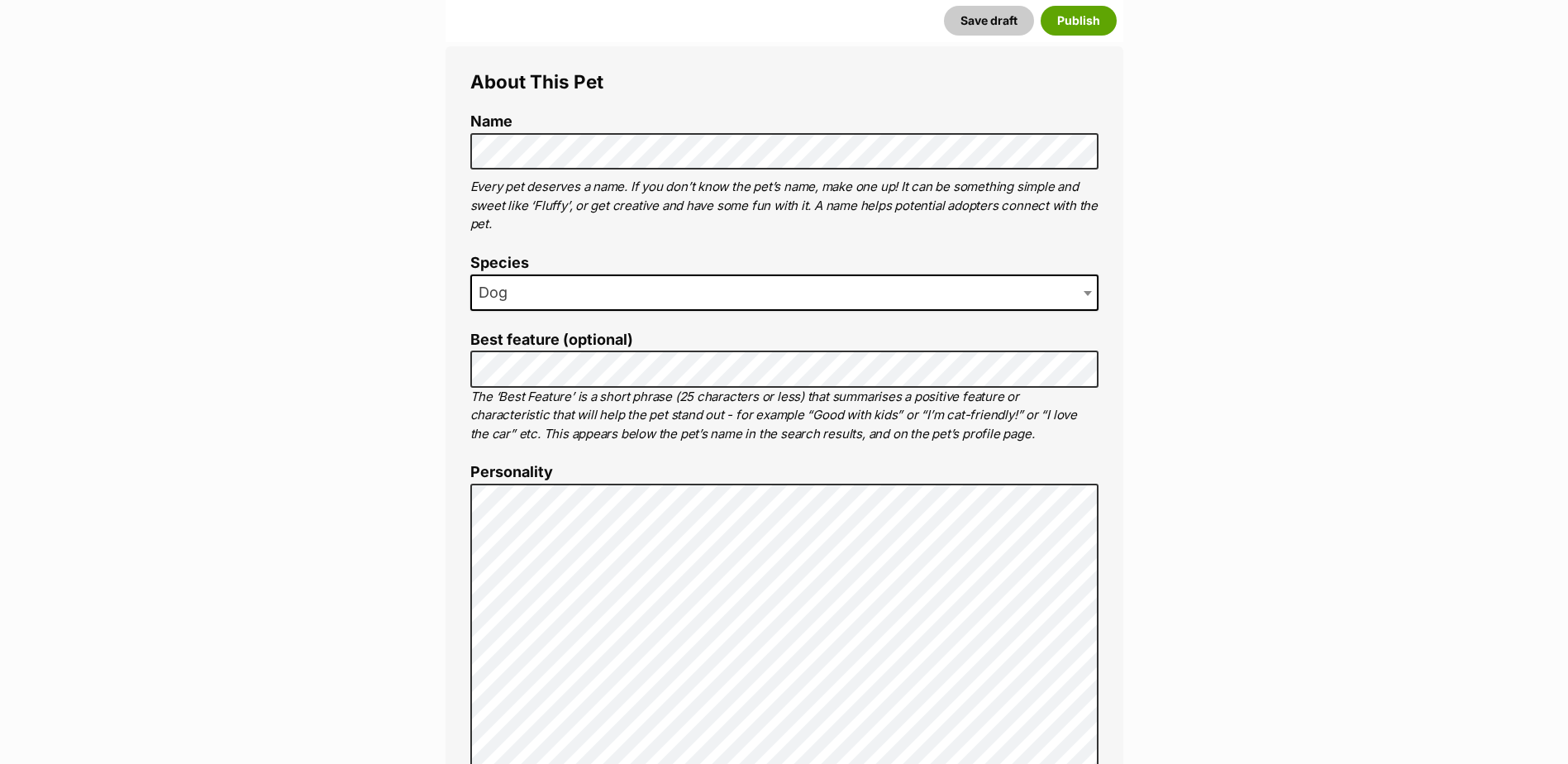
type input "[GEOGRAPHIC_DATA], [GEOGRAPHIC_DATA], 4807"
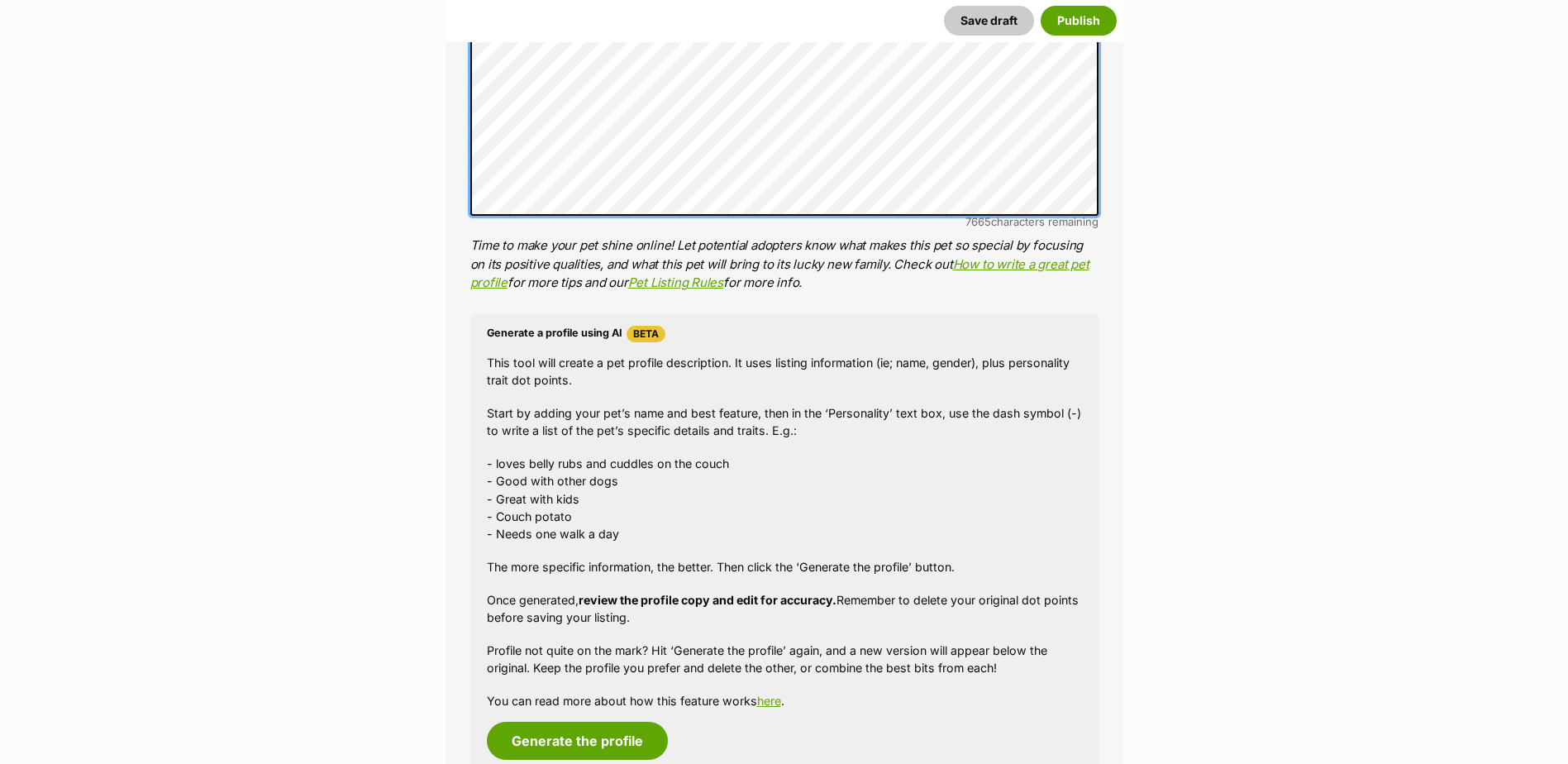
scroll to position [1423, 0]
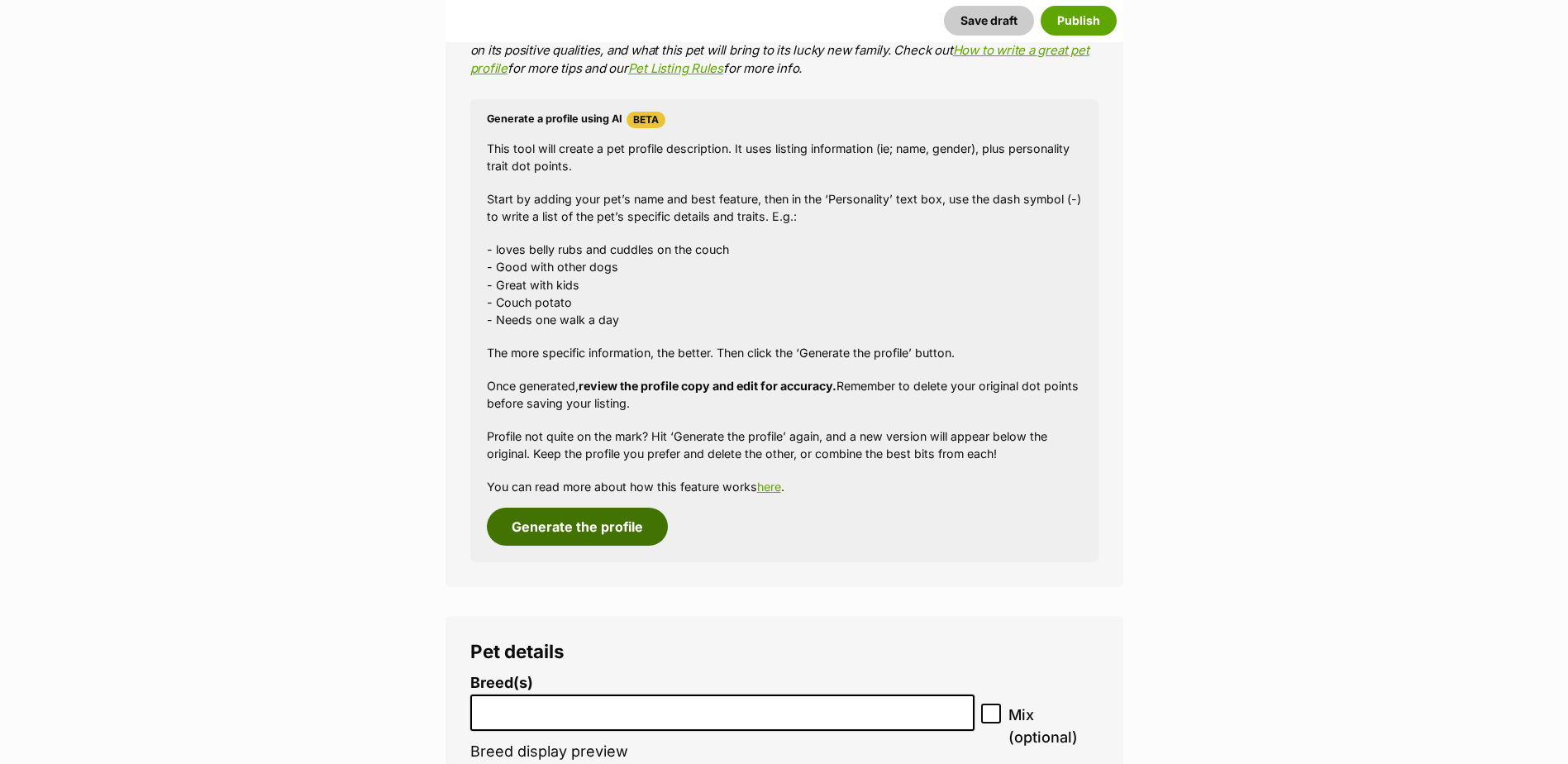
click at [624, 532] on button "Generate the profile" at bounding box center [577, 526] width 181 height 38
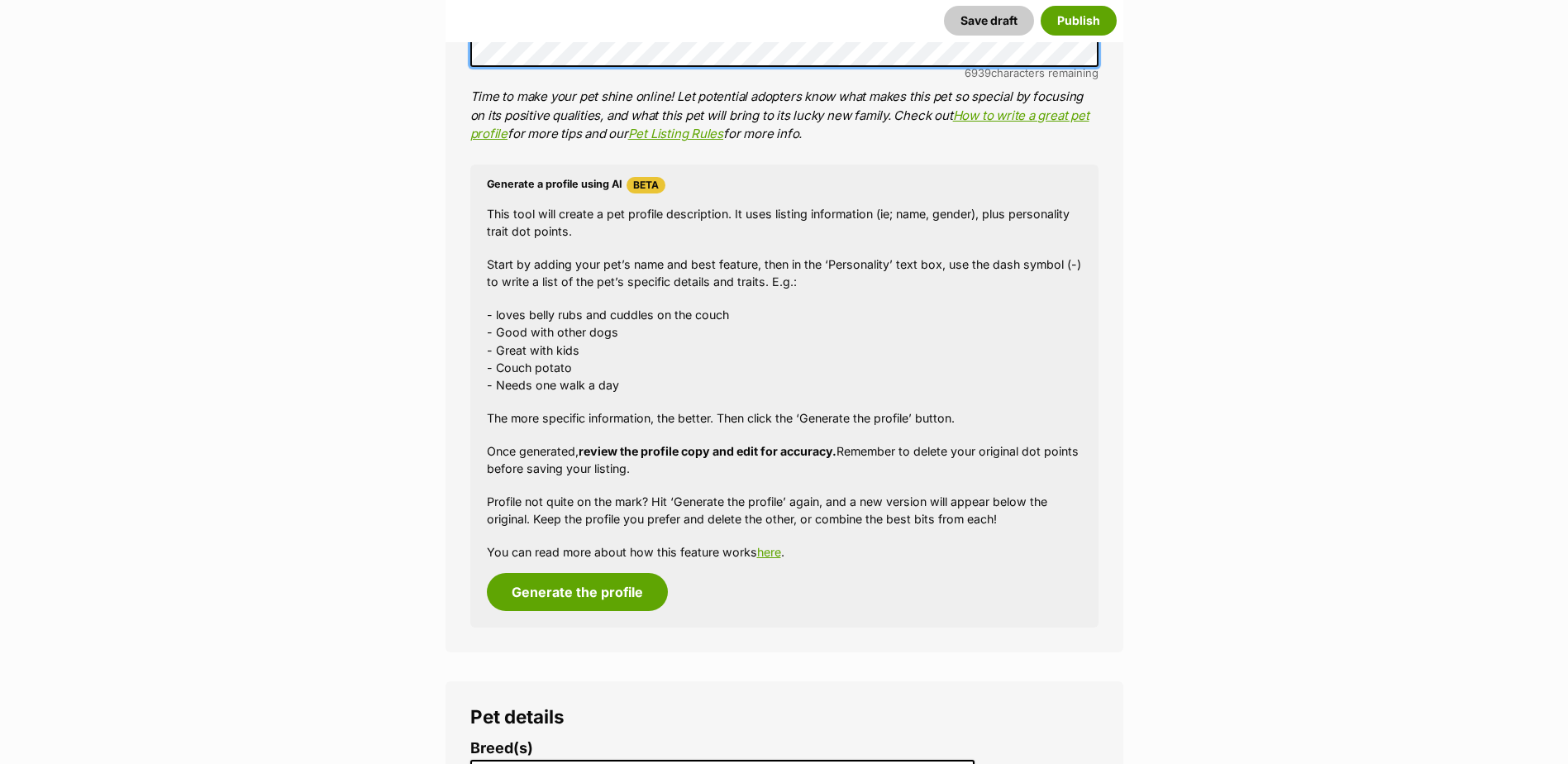
scroll to position [1689, 0]
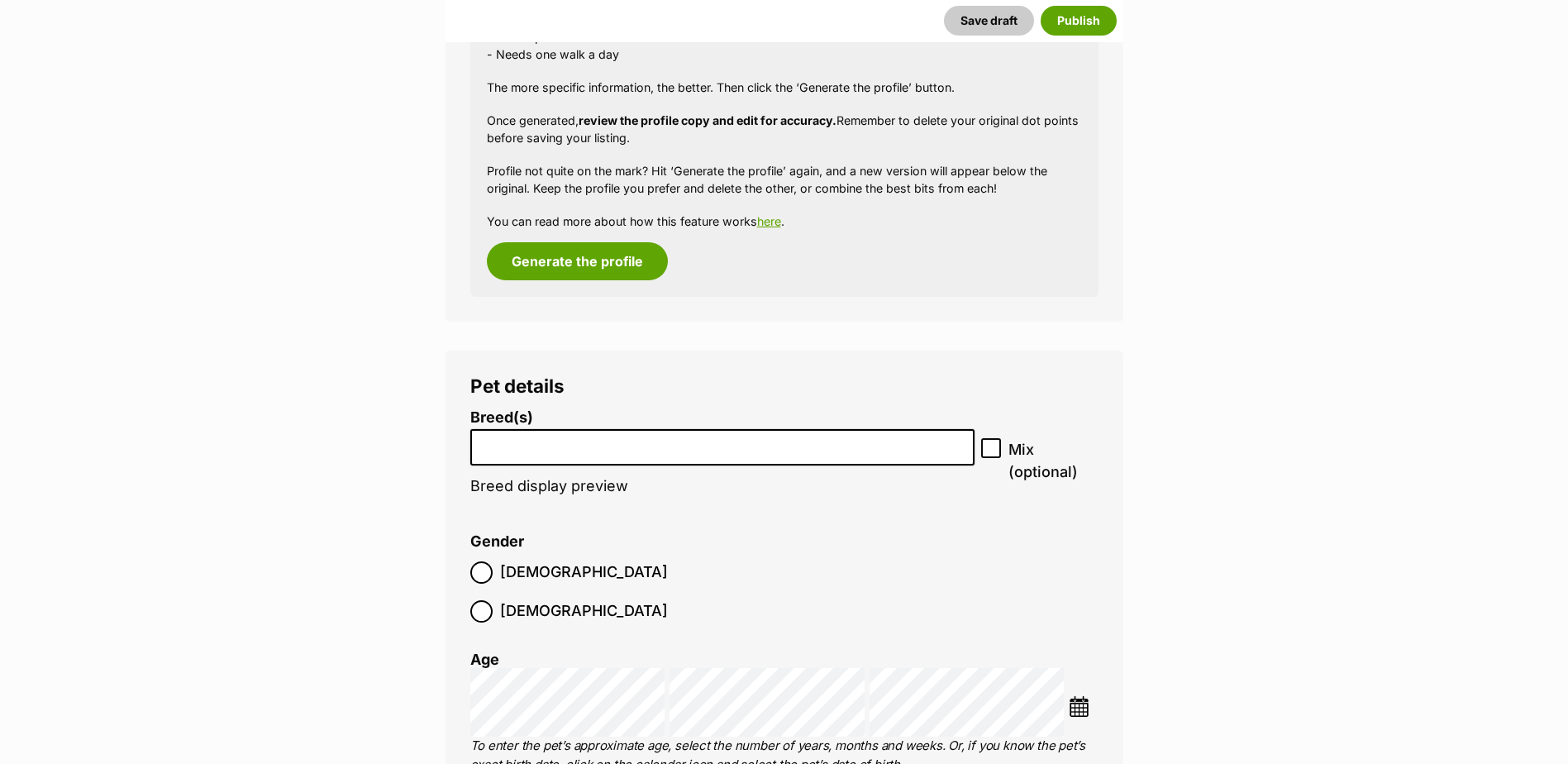
click at [563, 448] on input "search" at bounding box center [722, 443] width 494 height 18
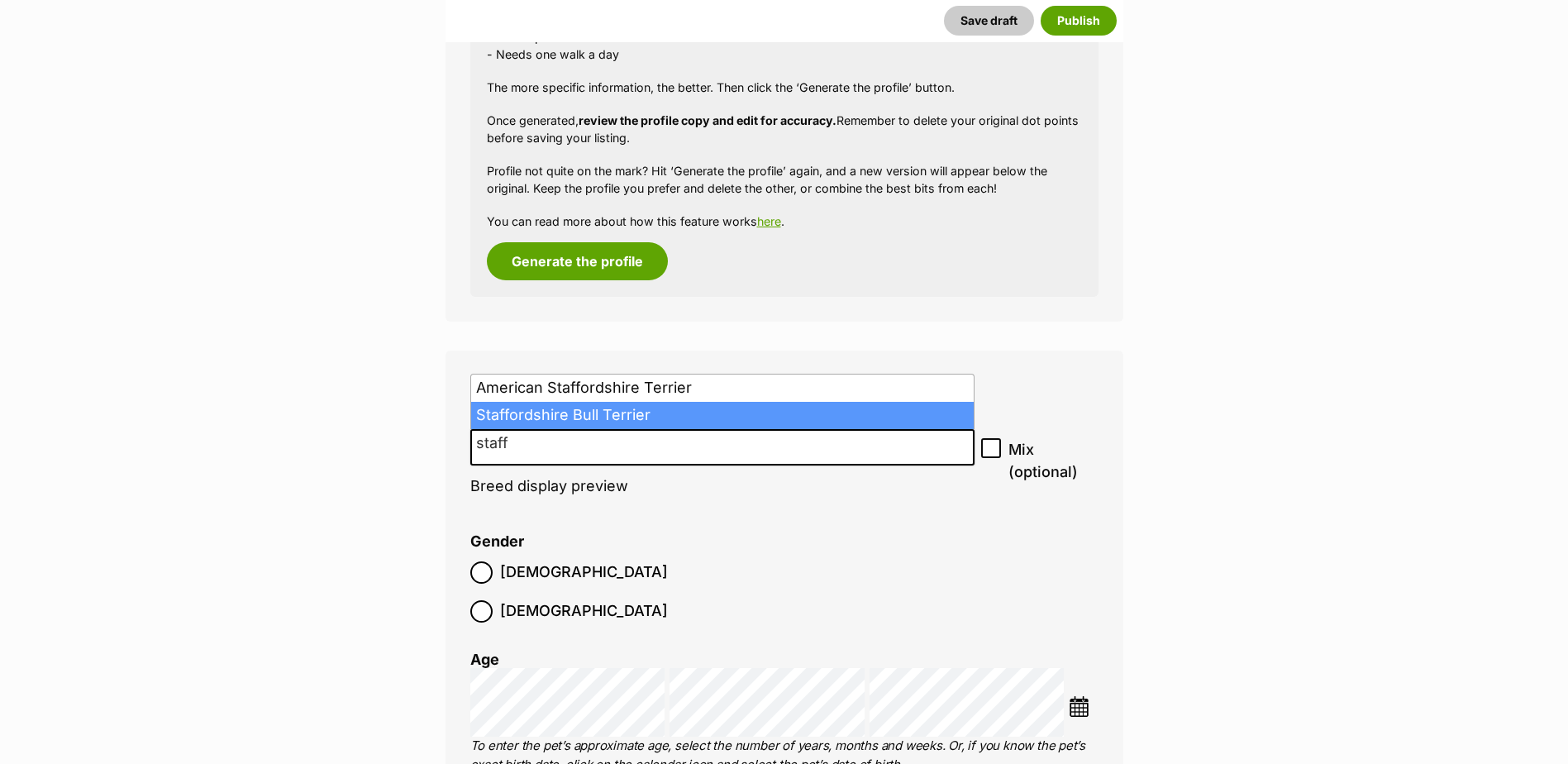
type input "staff"
select select "198"
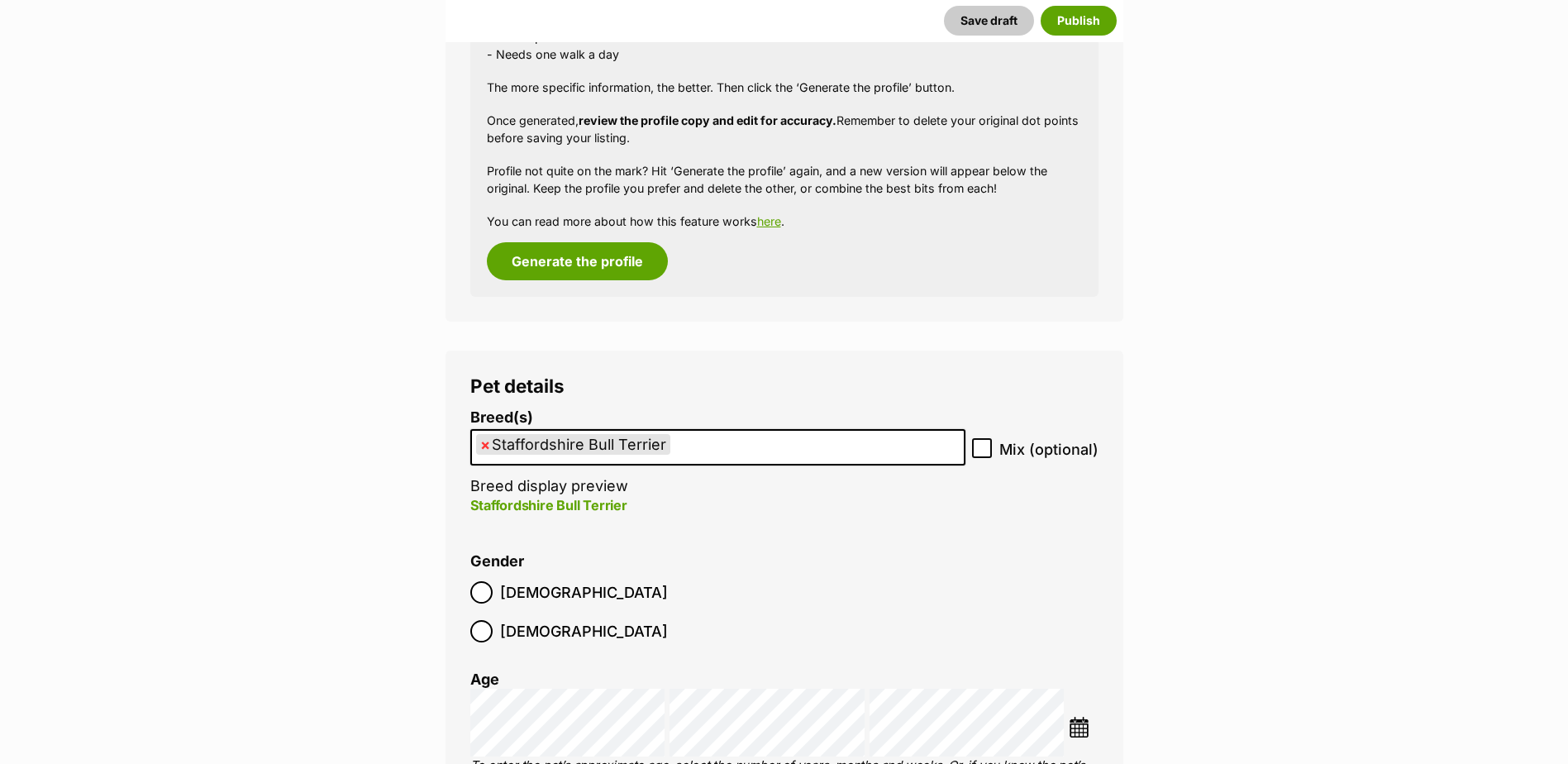
click at [983, 450] on icon at bounding box center [982, 449] width 10 height 7
click at [983, 450] on input "Mix (optional)" at bounding box center [982, 448] width 19 height 19
checkbox input "true"
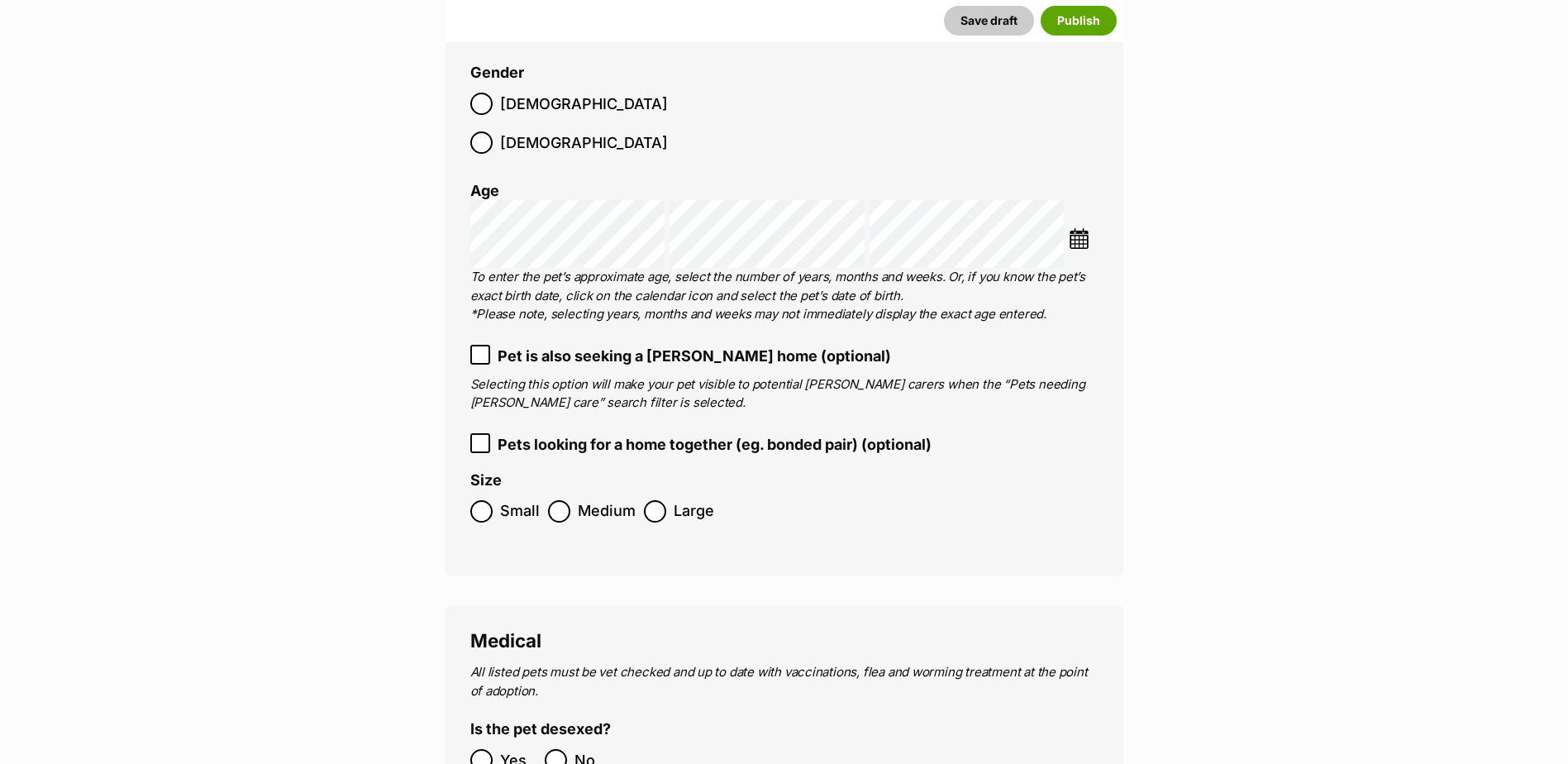
scroll to position [2185, 0]
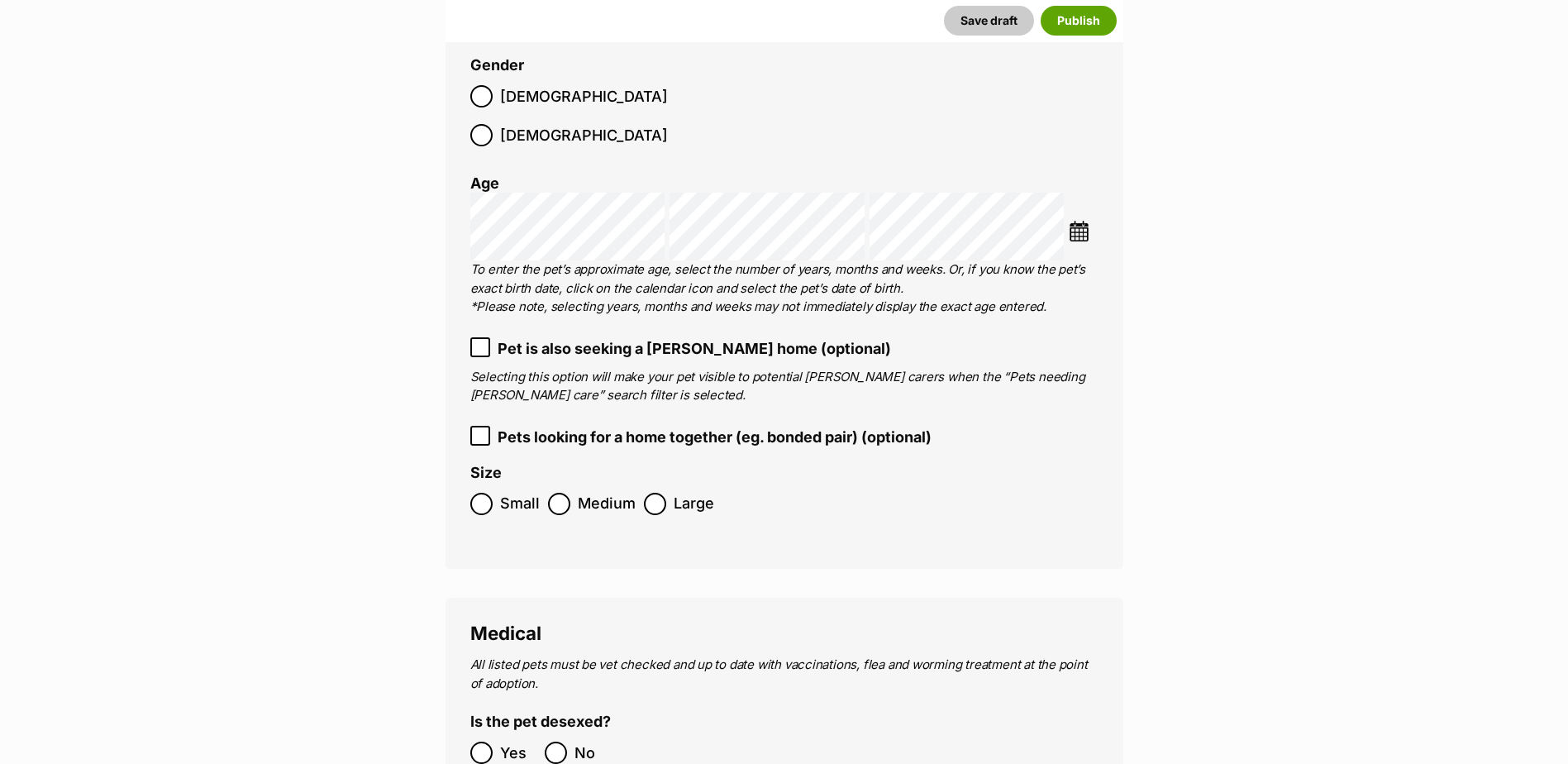
click at [480, 342] on icon at bounding box center [479, 347] width 11 height 11
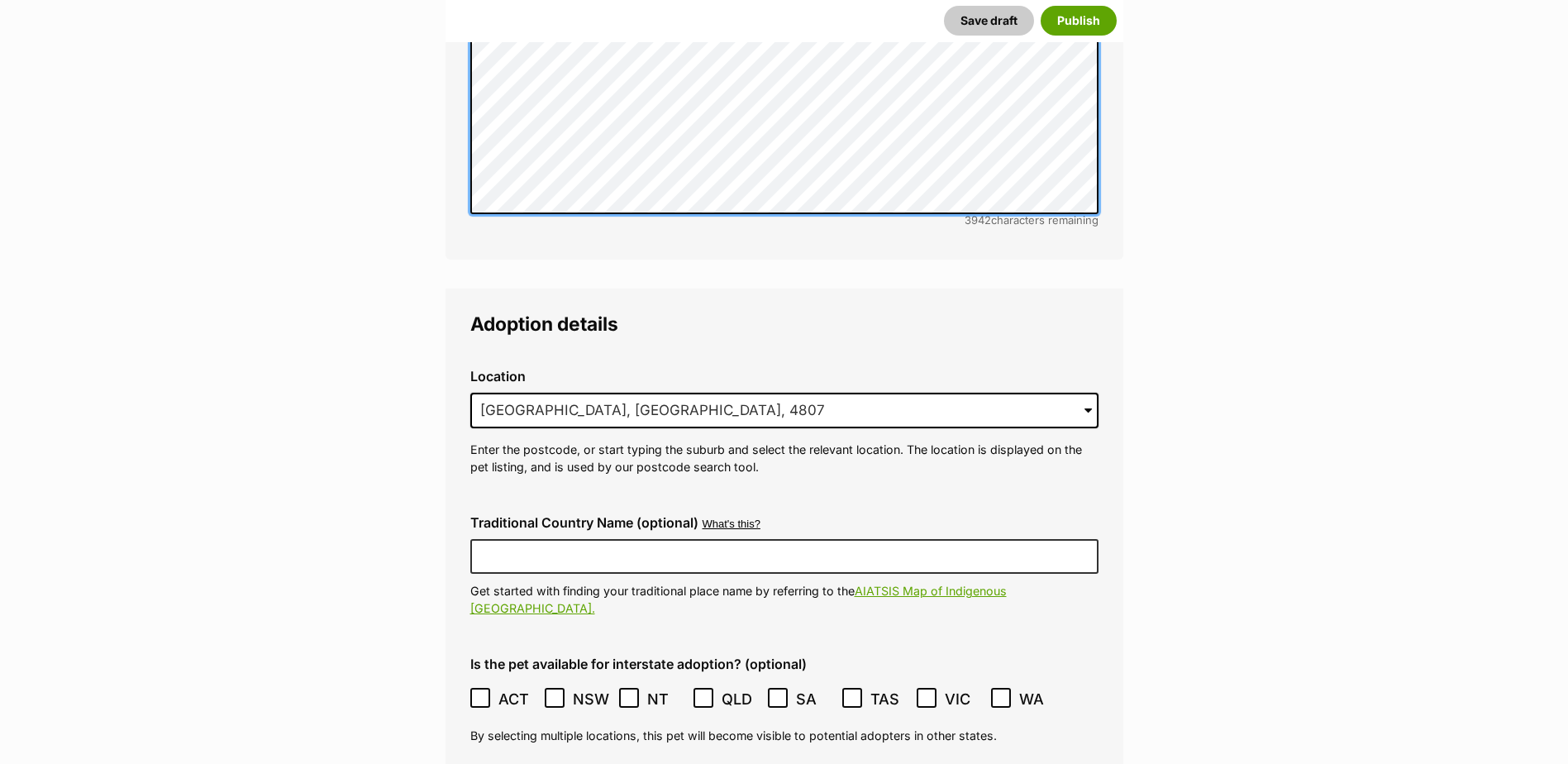
scroll to position [3673, 0]
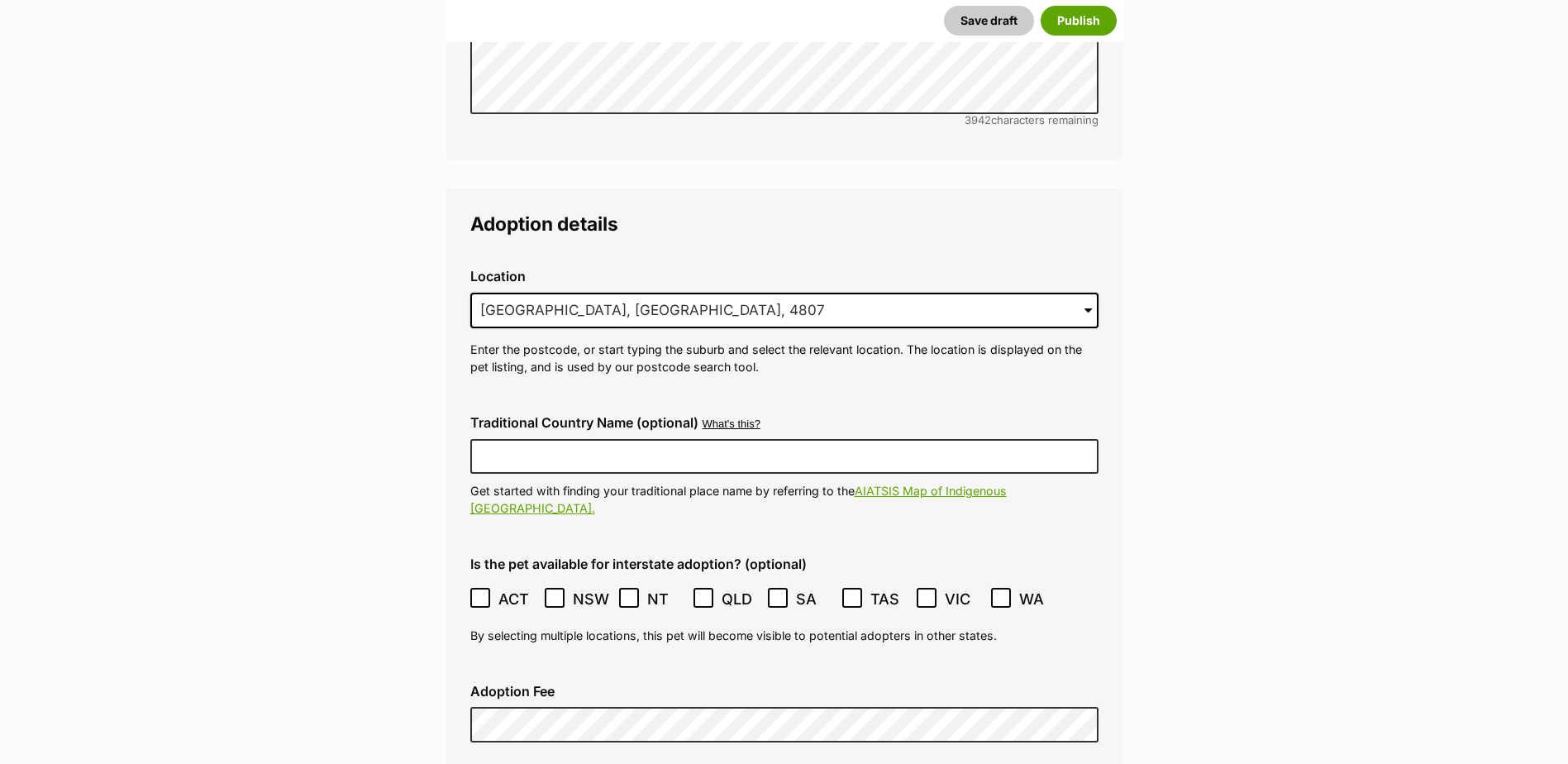
click at [554, 592] on icon at bounding box center [554, 597] width 11 height 11
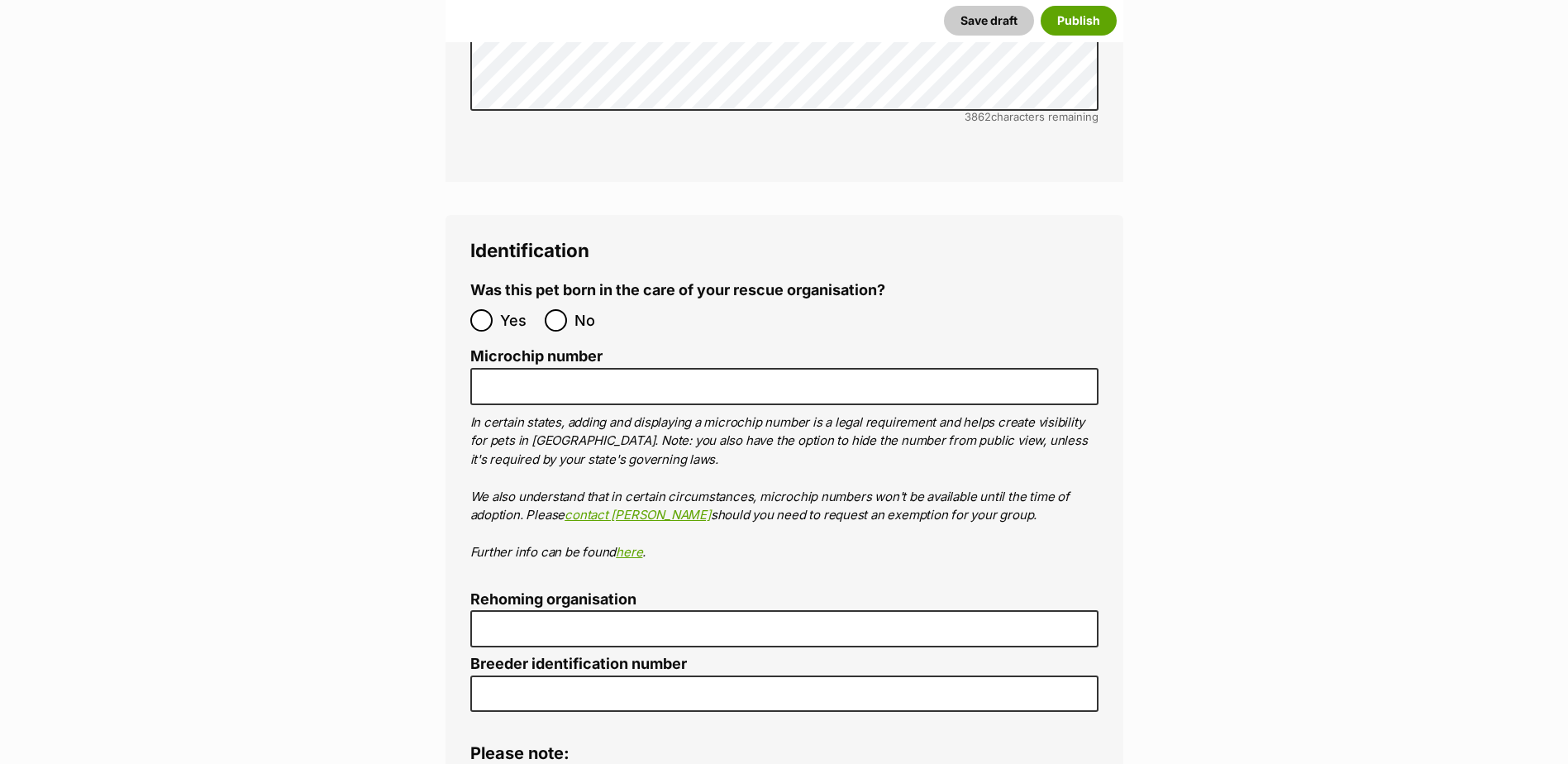
scroll to position [5162, 0]
click at [551, 306] on input "No" at bounding box center [555, 317] width 22 height 22
radio input "true"
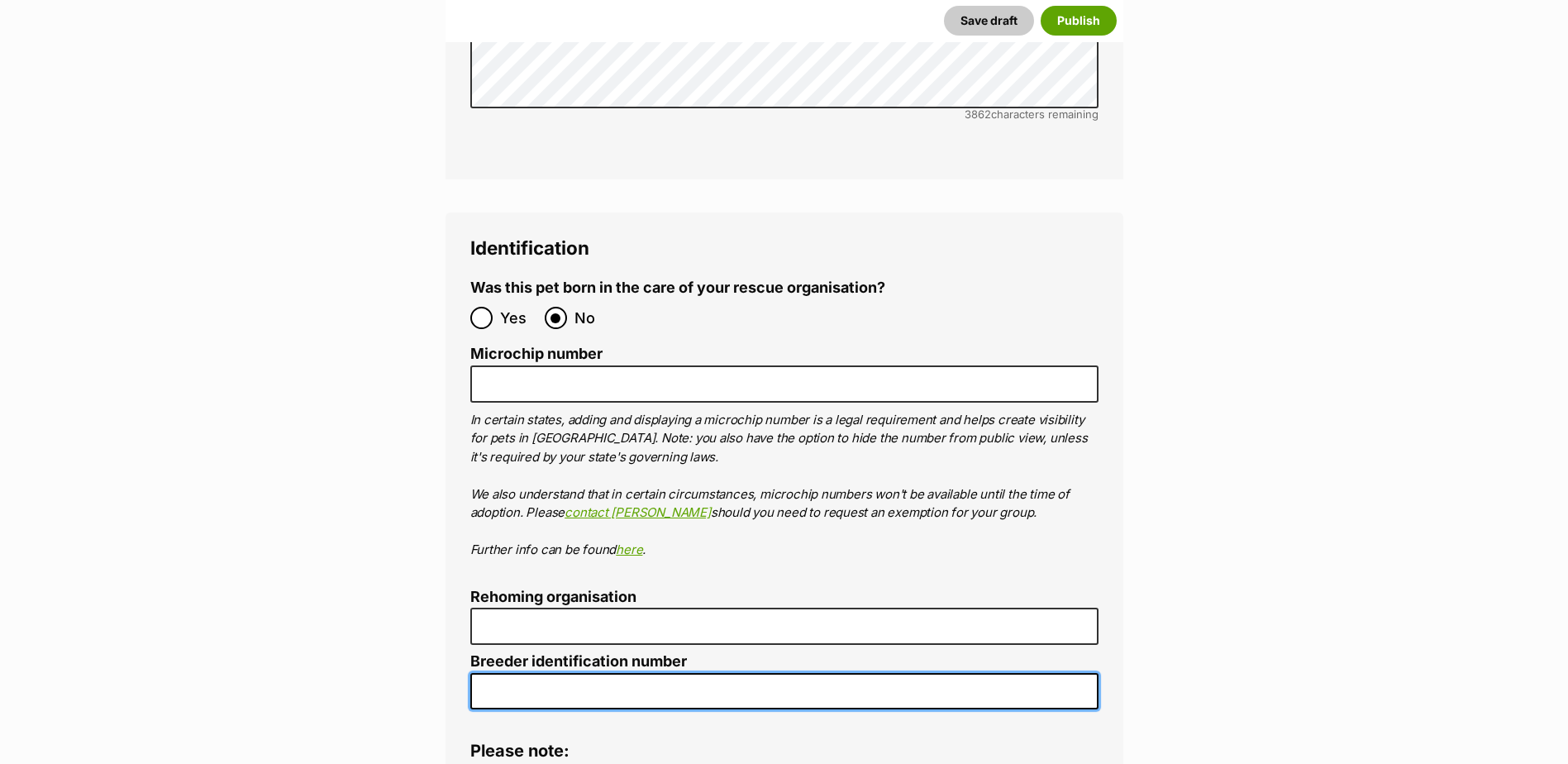
click at [509, 673] on input "Breeder identification number" at bounding box center [785, 692] width 629 height 37
type input "BIN0000001381228"
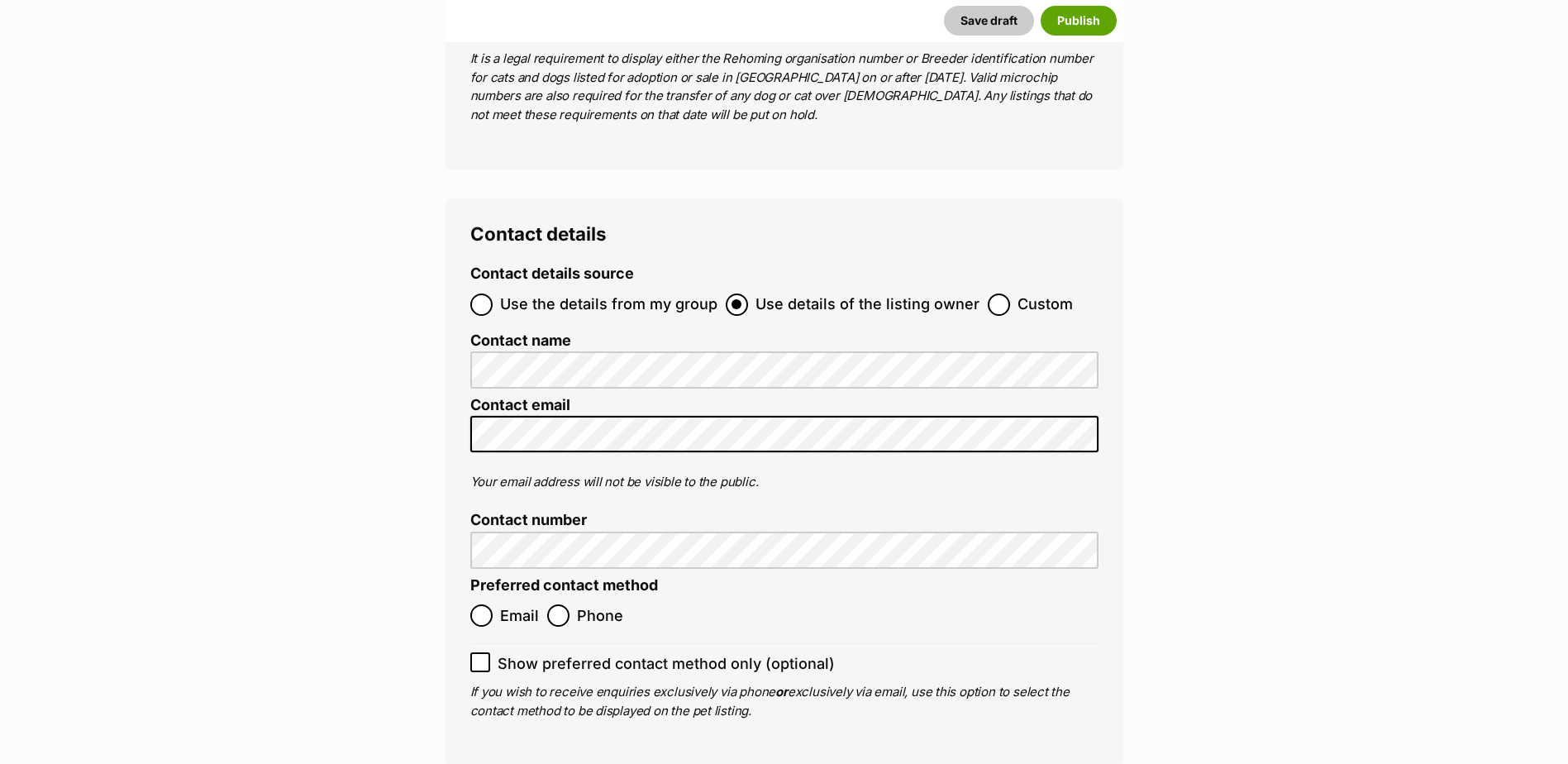
scroll to position [6130, 0]
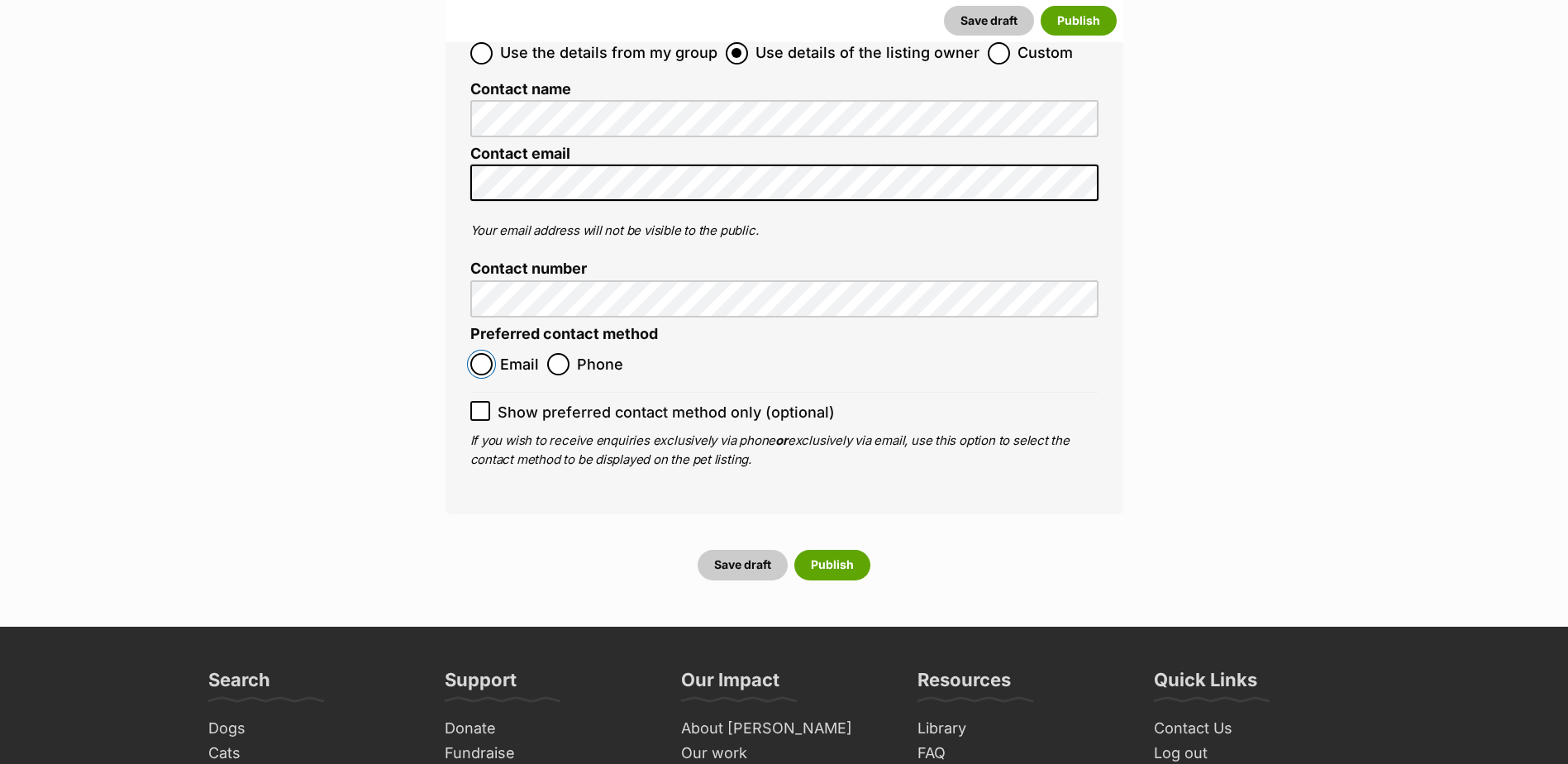
click at [486, 353] on input "Email" at bounding box center [481, 364] width 22 height 22
radio input "true"
click at [853, 550] on button "Publish" at bounding box center [833, 565] width 76 height 30
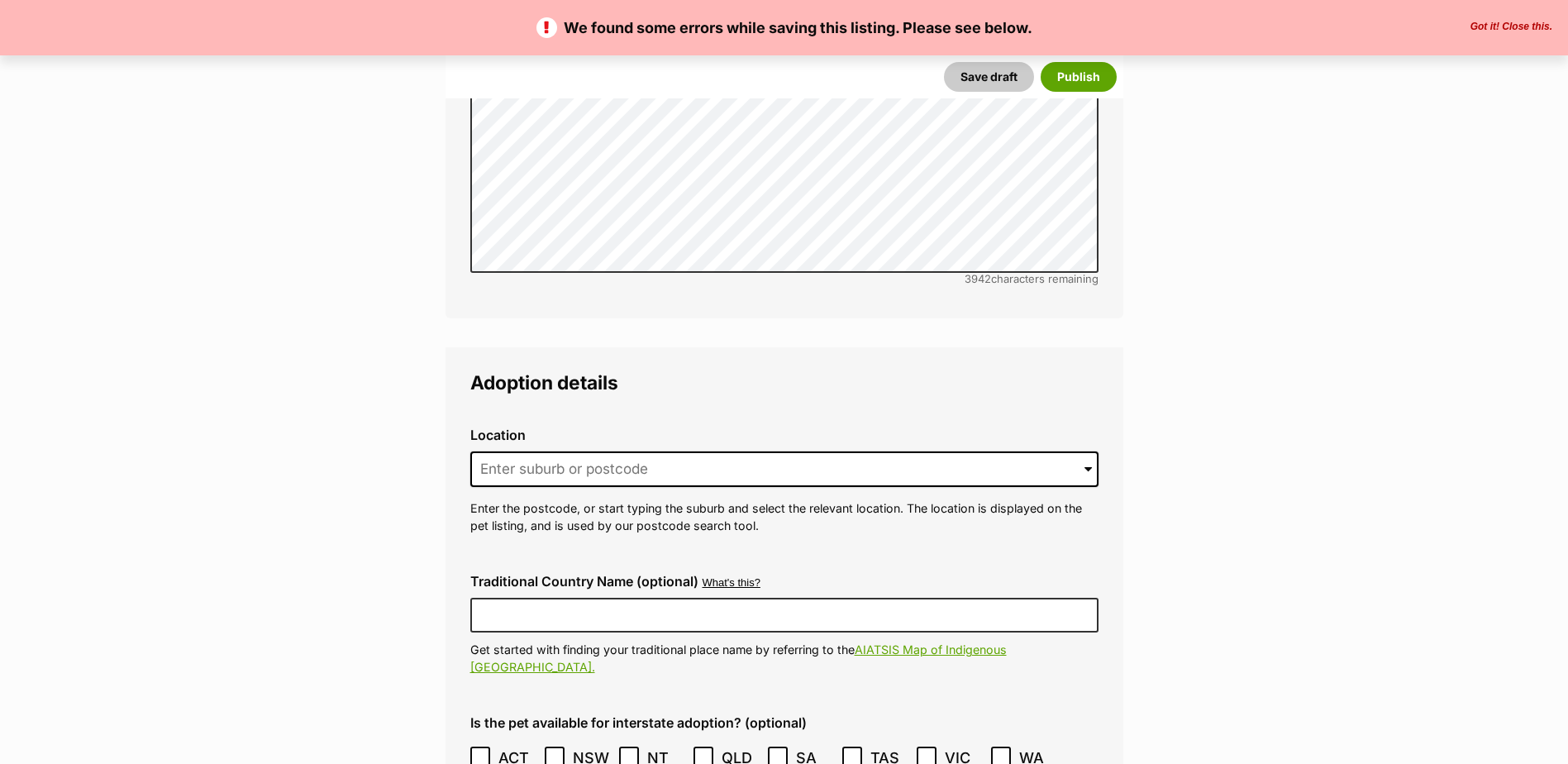
scroll to position [3639, 0]
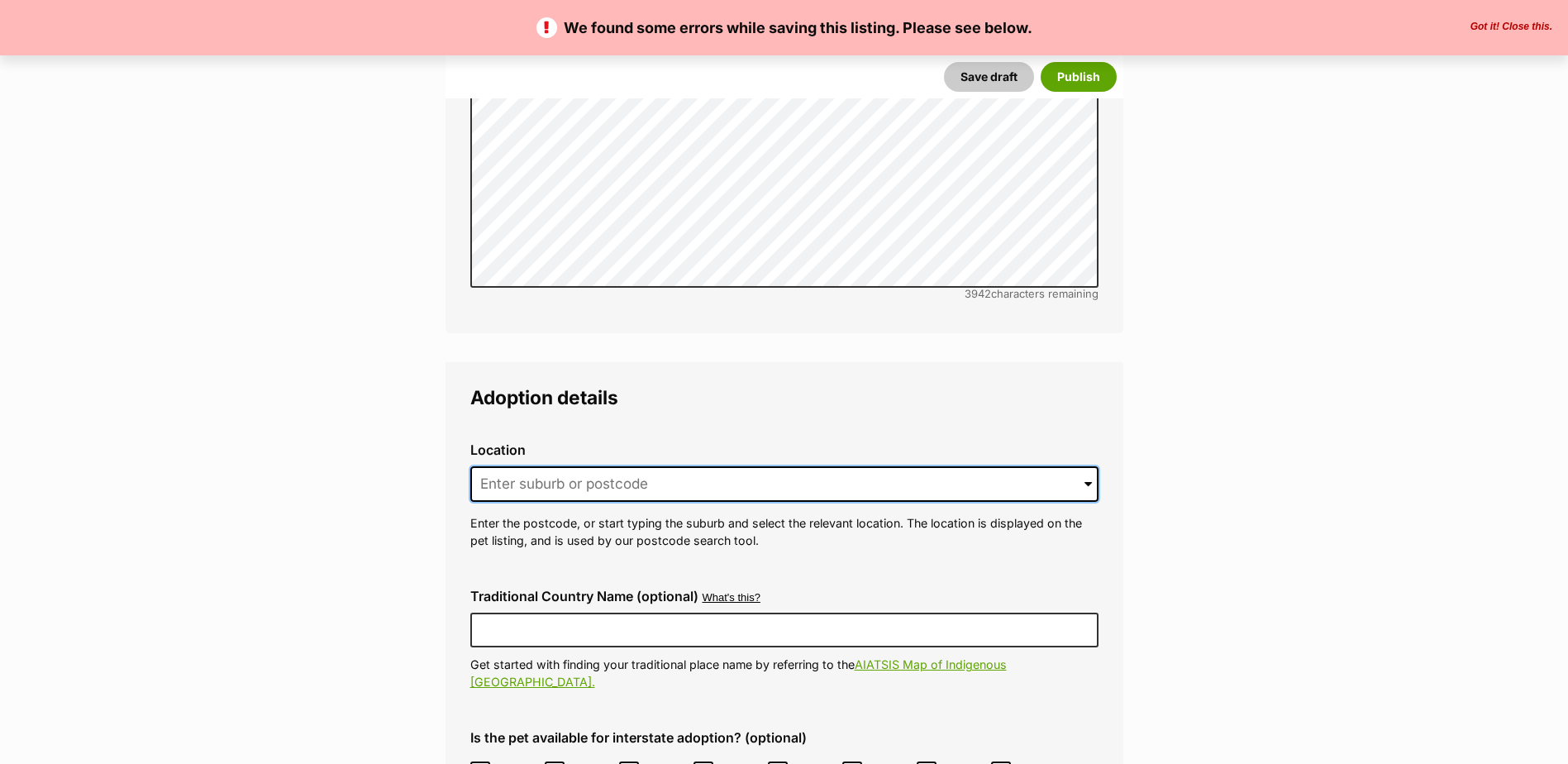
click at [667, 466] on input at bounding box center [785, 484] width 629 height 36
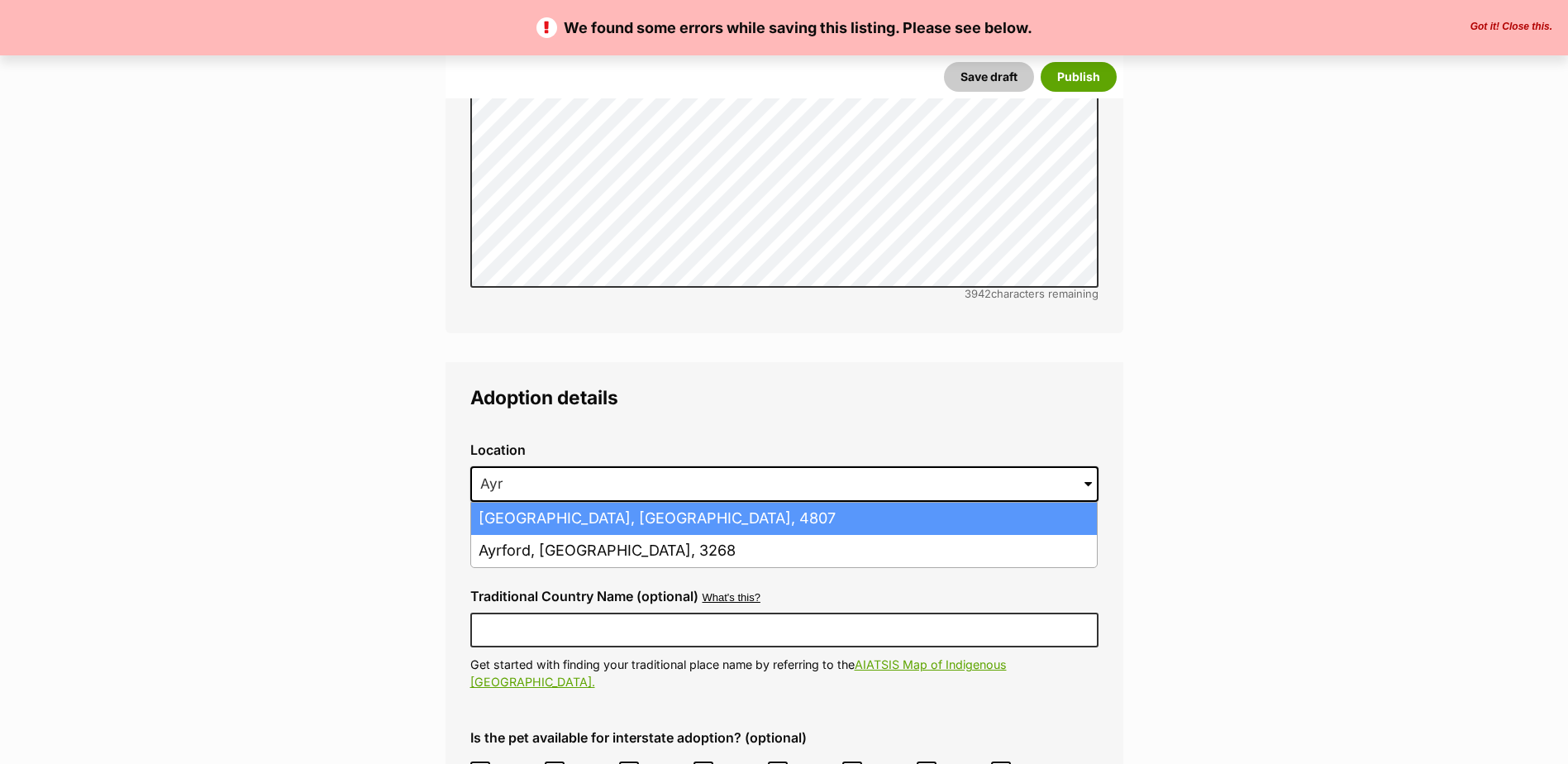
click at [634, 503] on li "[GEOGRAPHIC_DATA], [GEOGRAPHIC_DATA], 4807" at bounding box center [784, 518] width 626 height 33
type input "[GEOGRAPHIC_DATA], [GEOGRAPHIC_DATA], 4807"
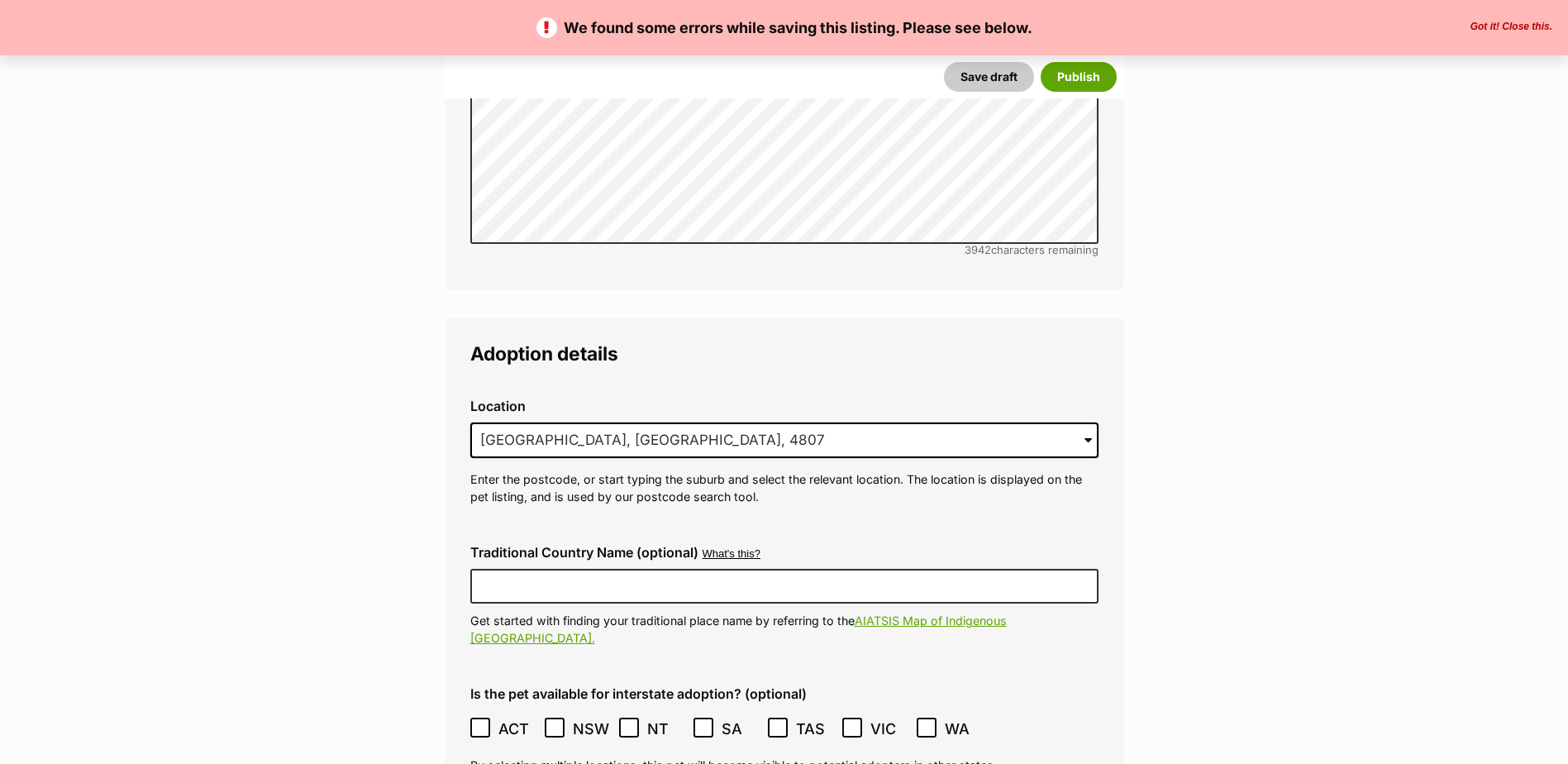
scroll to position [3692, 0]
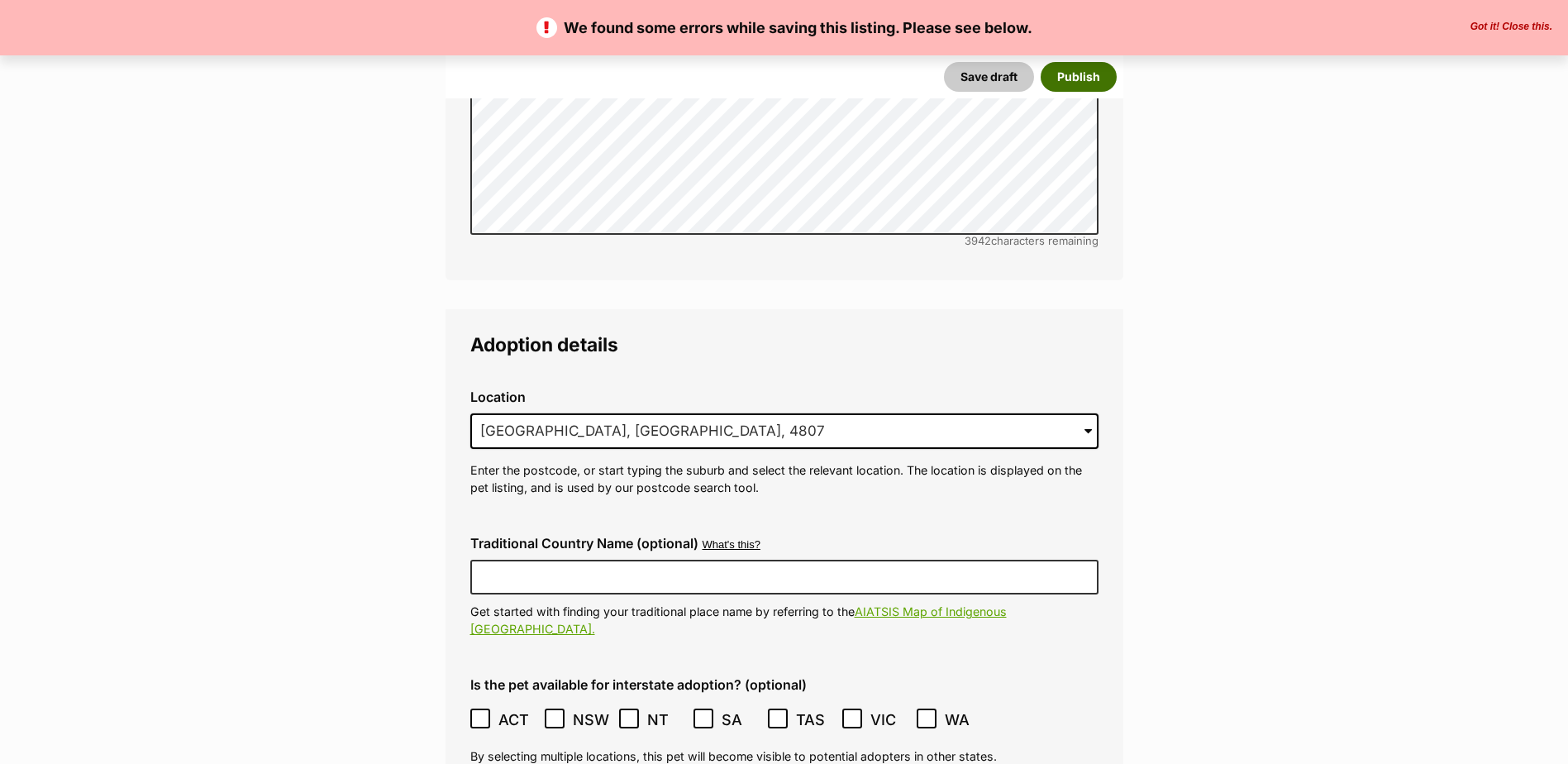
click at [1067, 79] on button "Publish" at bounding box center [1079, 77] width 76 height 30
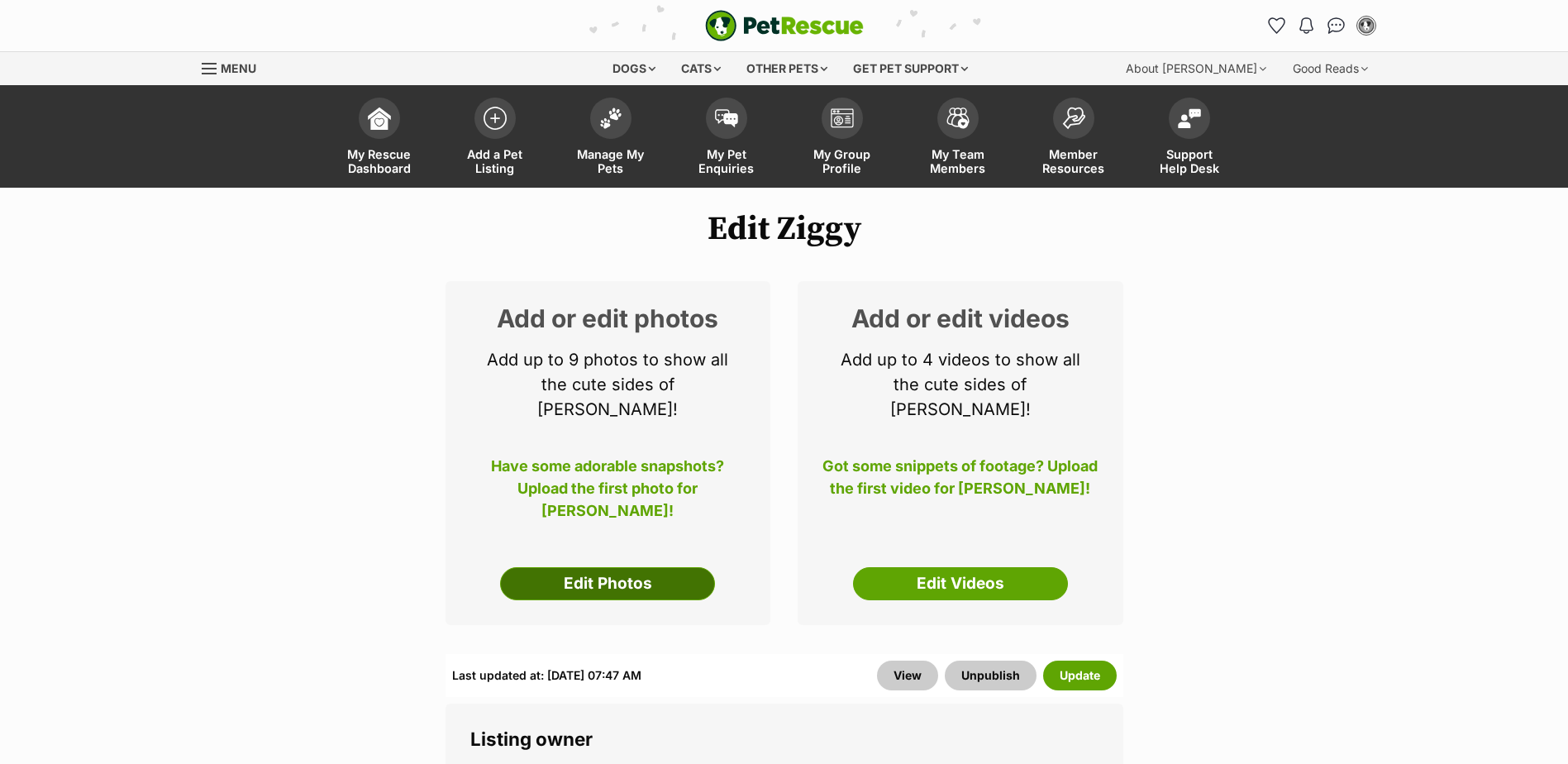
click at [577, 567] on link "Edit Photos" at bounding box center [607, 583] width 215 height 33
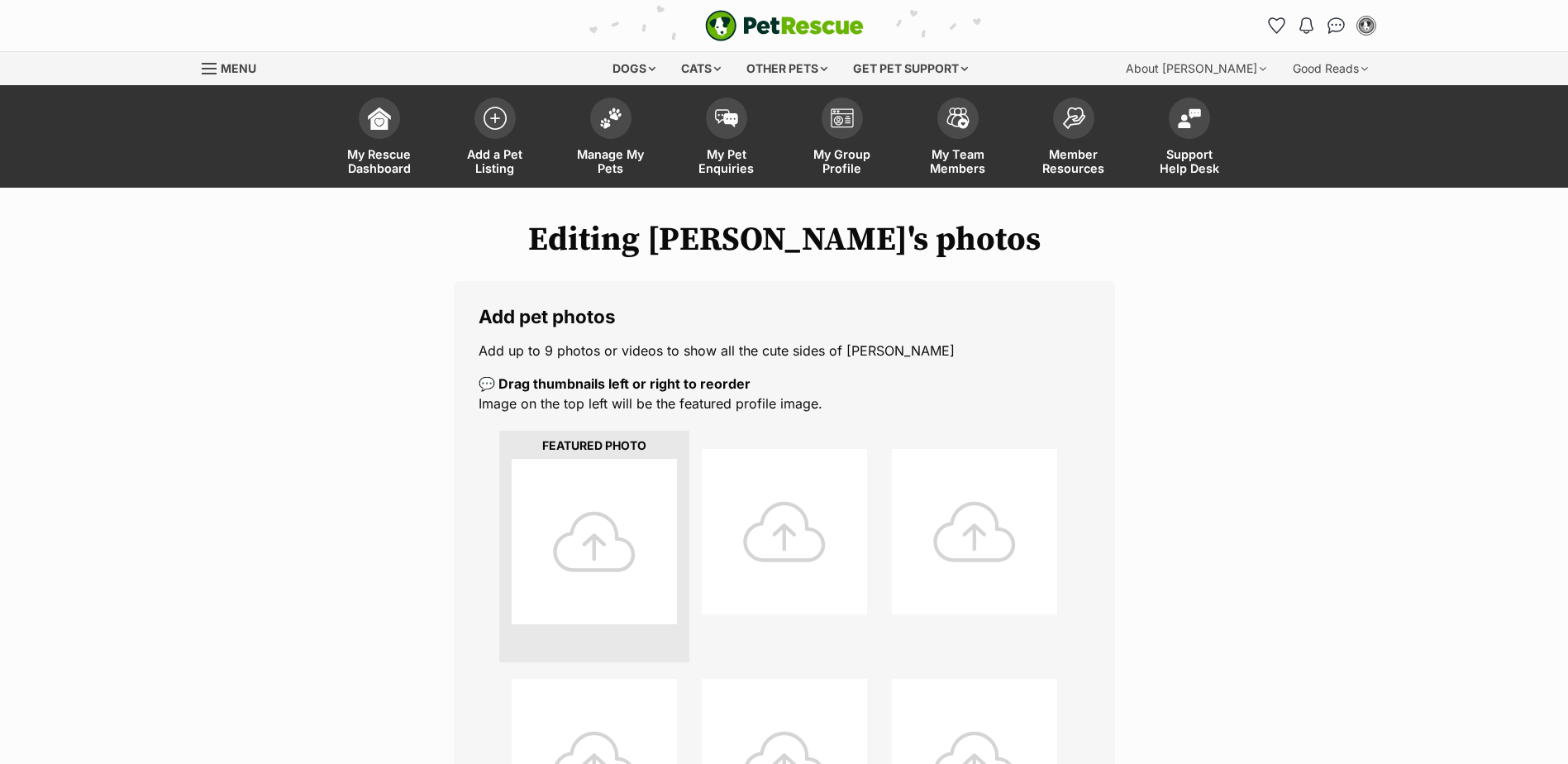
click at [583, 519] on div at bounding box center [594, 541] width 165 height 165
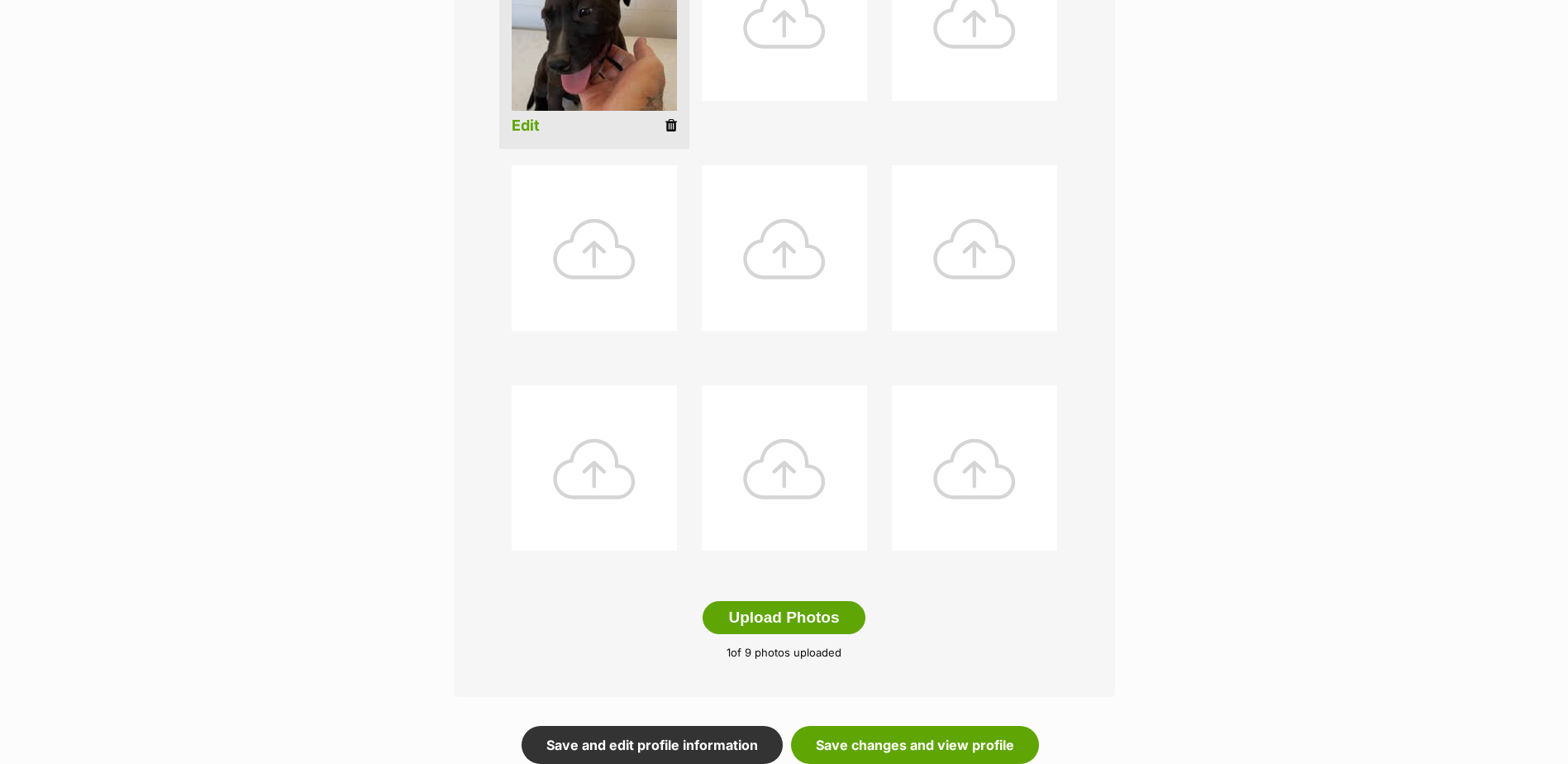
scroll to position [579, 0]
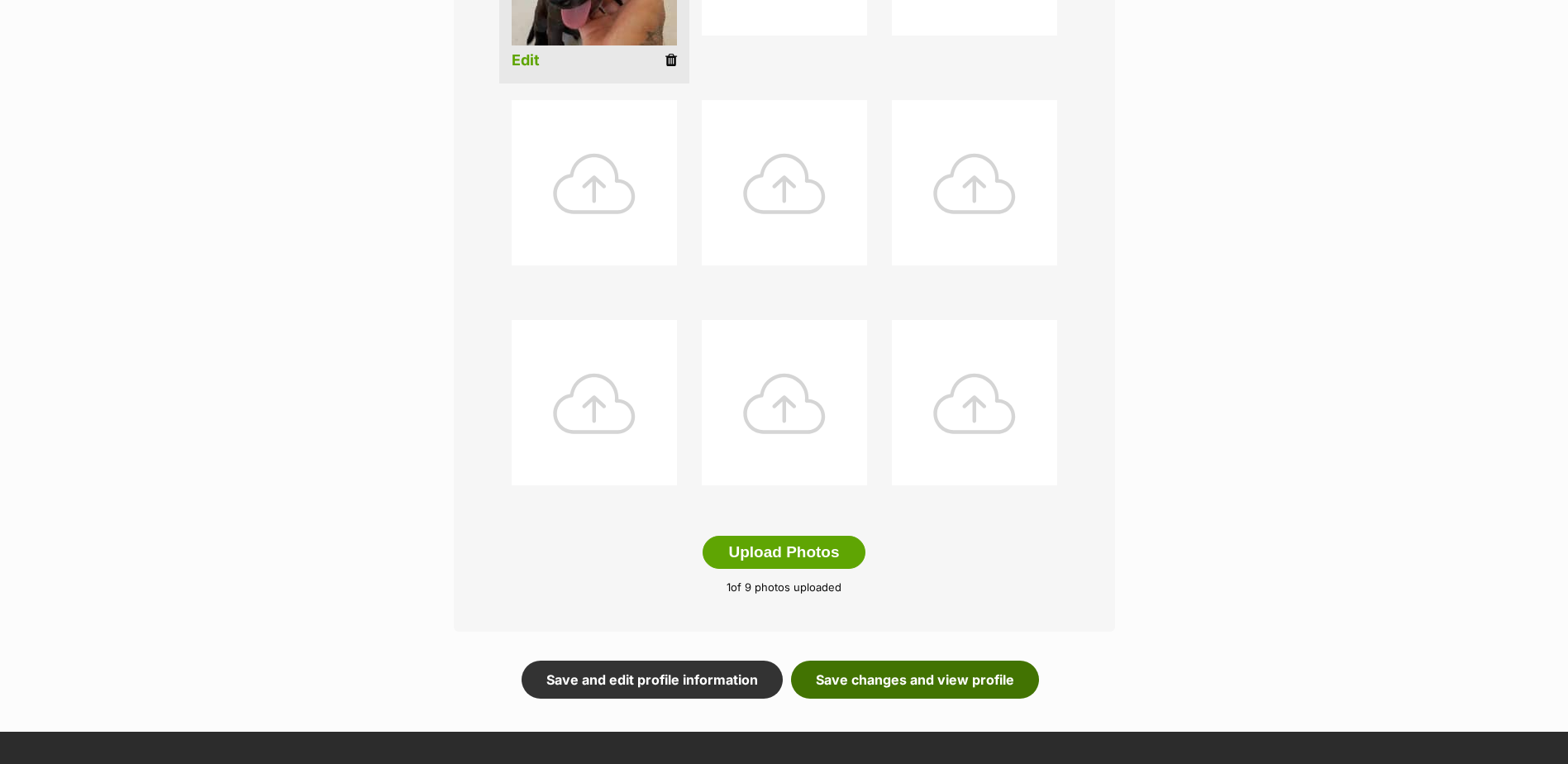
click at [923, 681] on link "Save changes and view profile" at bounding box center [915, 679] width 248 height 38
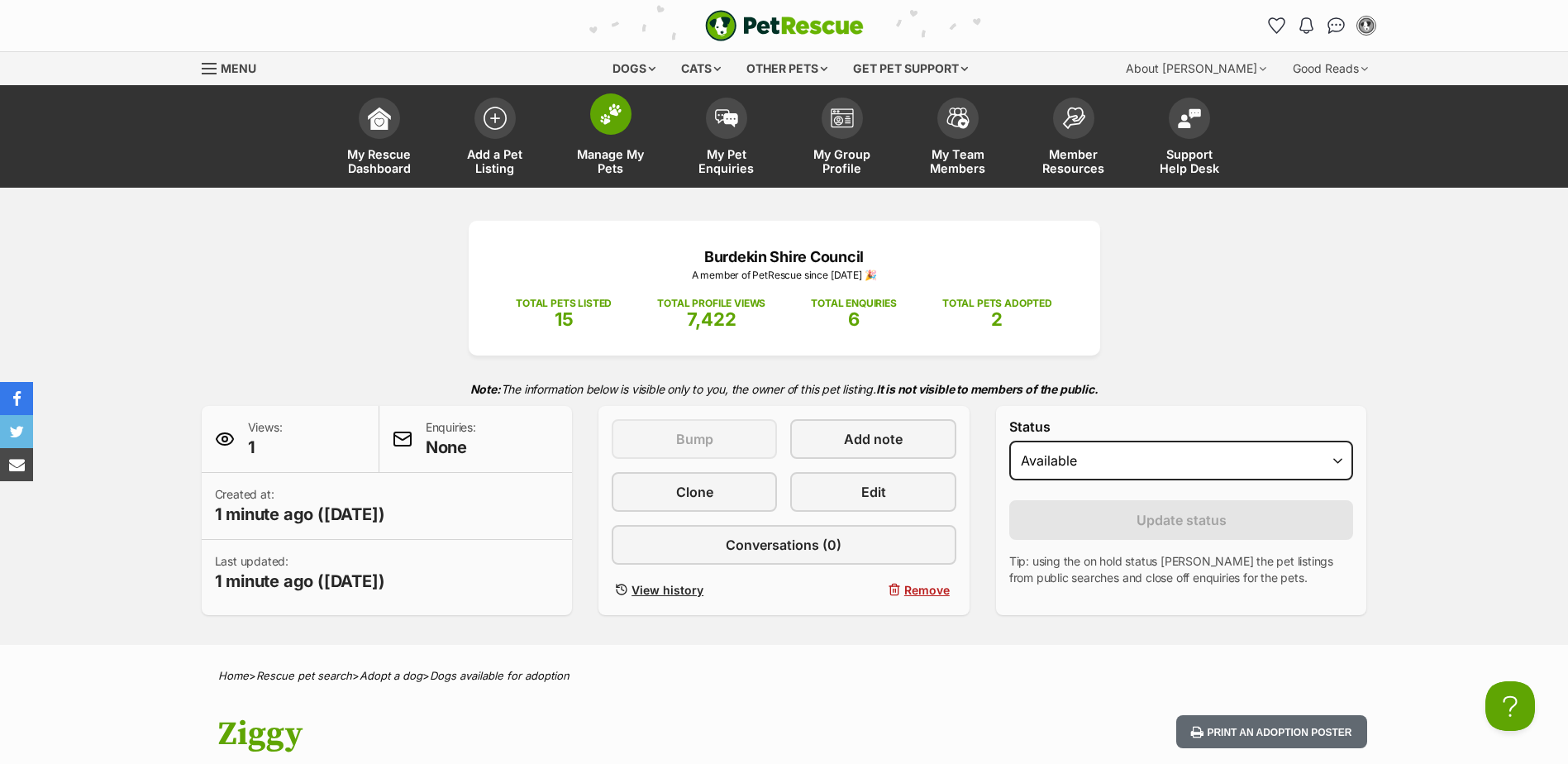
click at [613, 108] on img at bounding box center [611, 114] width 23 height 21
